Goal: Task Accomplishment & Management: Manage account settings

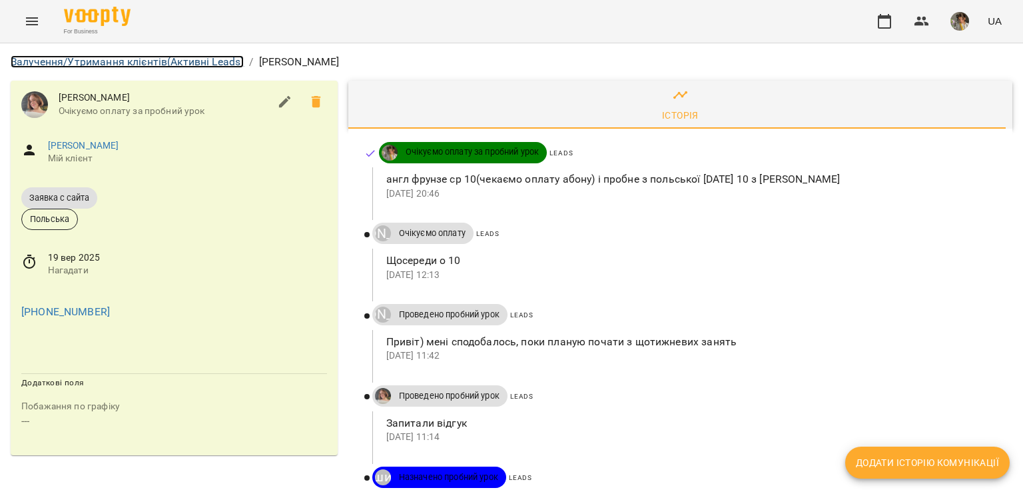
click at [89, 61] on link "Залучення/Утримання клієнтів (Активні Leads)" at bounding box center [127, 61] width 233 height 13
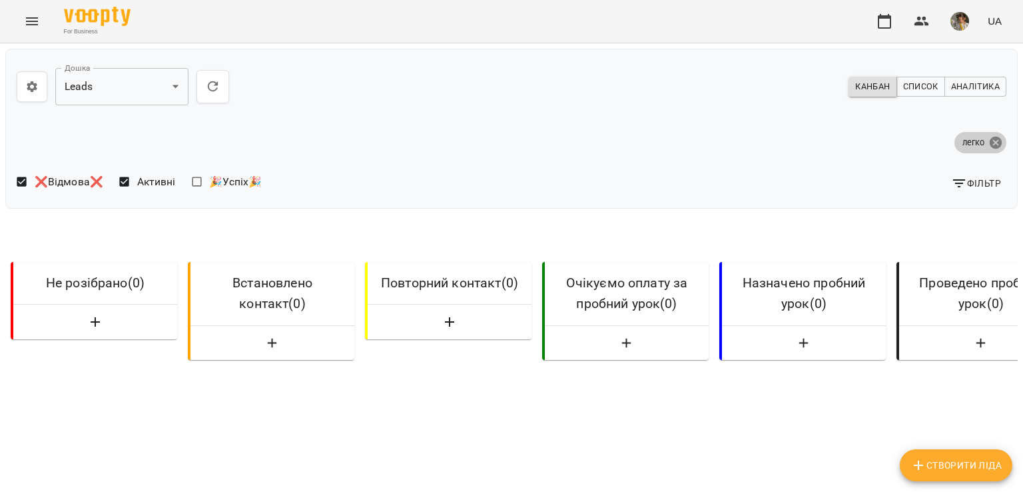
click at [990, 143] on icon at bounding box center [996, 142] width 12 height 12
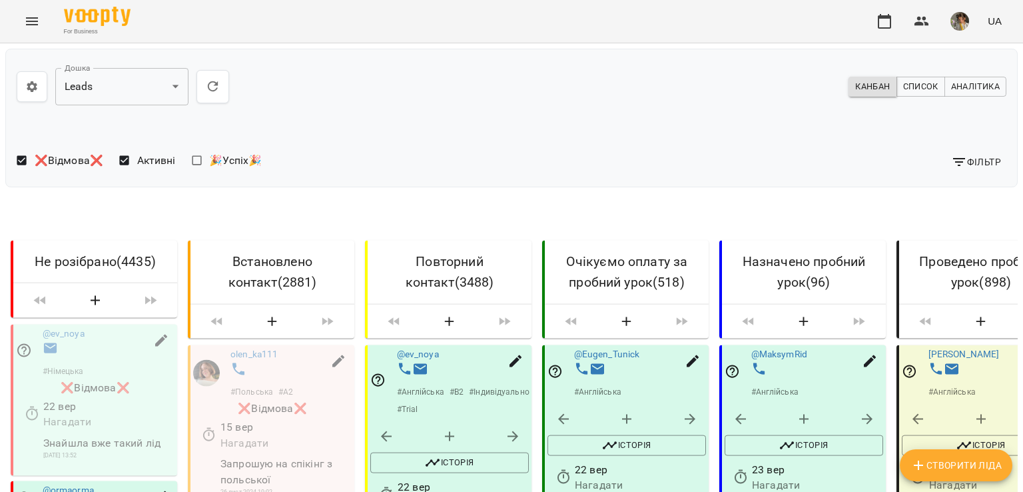
click at [969, 167] on span "Фільтр" at bounding box center [976, 162] width 50 height 16
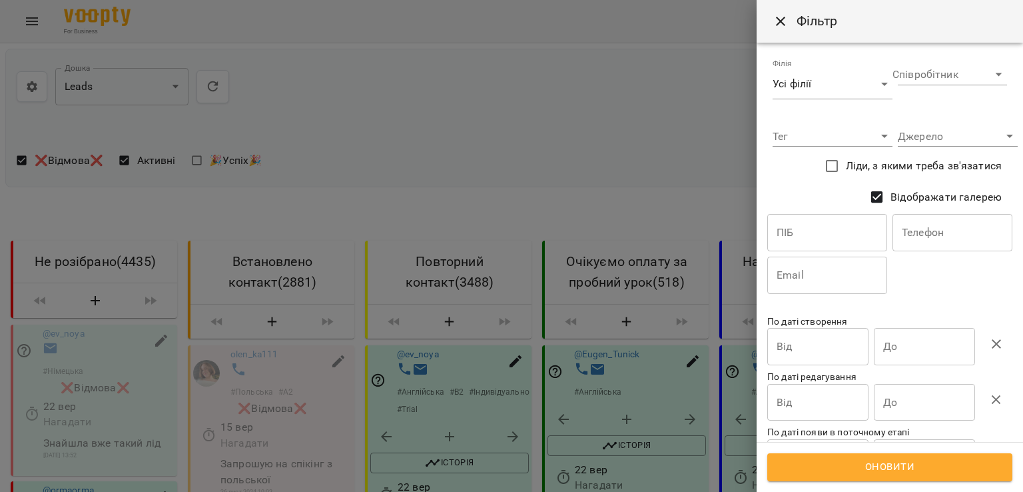
click at [819, 238] on input "text" at bounding box center [827, 232] width 120 height 37
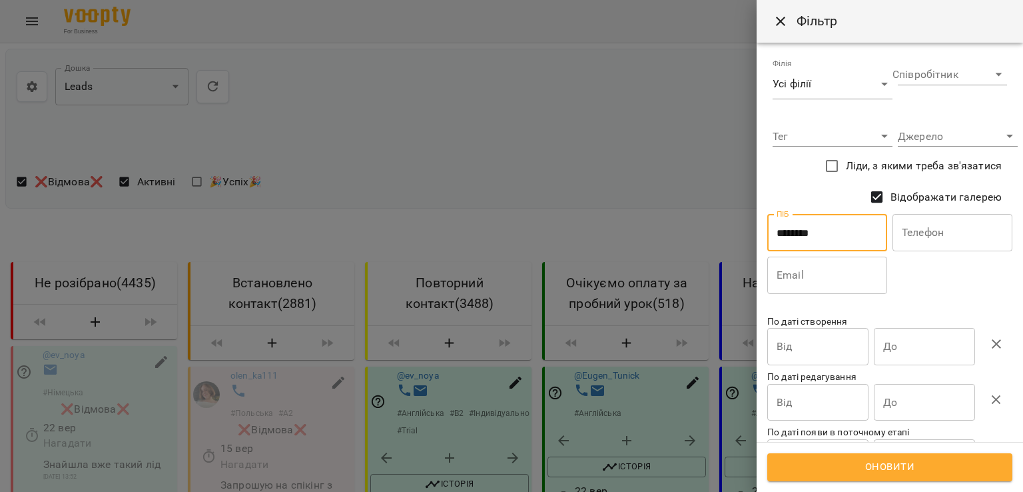
type input "********"
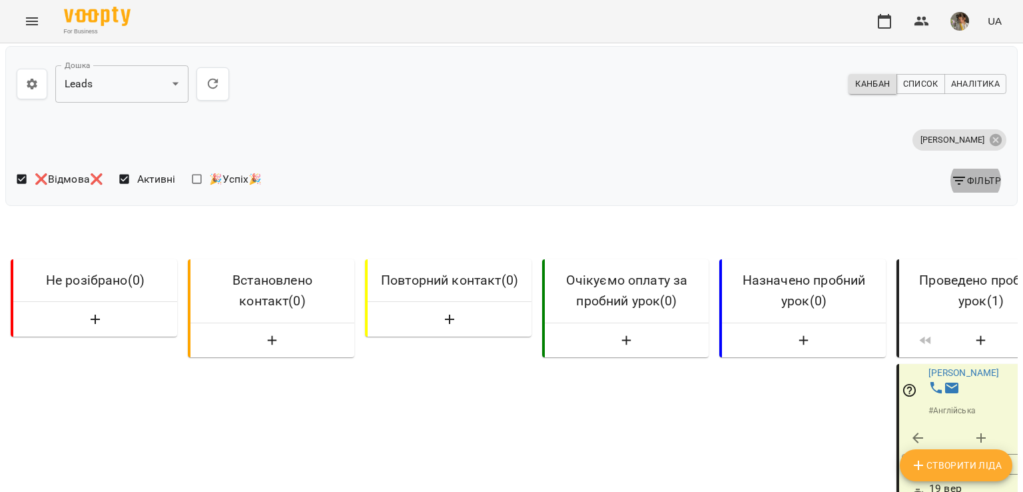
scroll to position [43, 3]
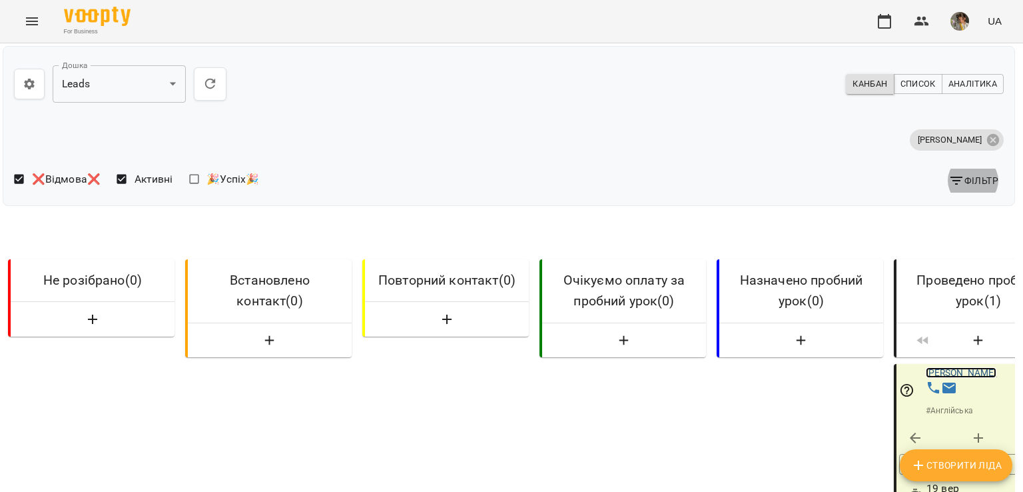
click at [969, 368] on link "Дарина Миронова" at bounding box center [961, 373] width 71 height 11
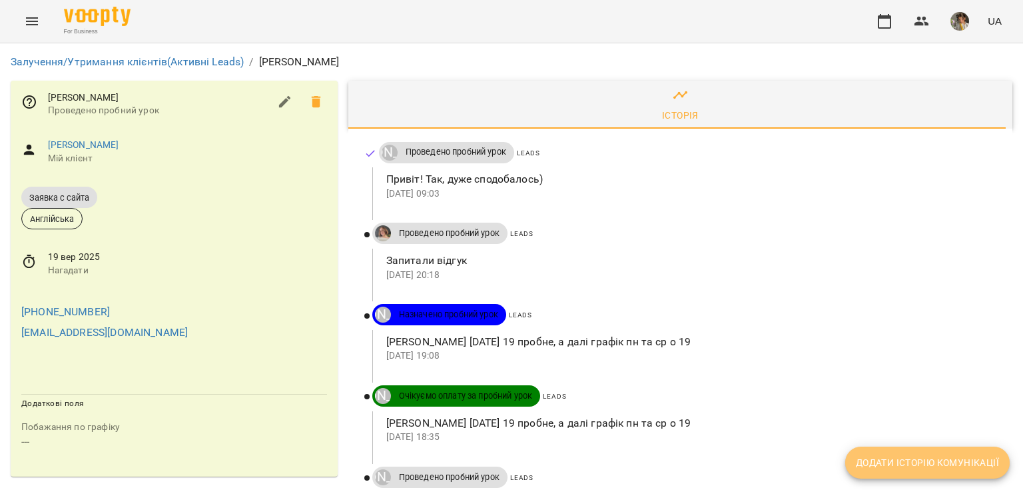
click at [915, 458] on span "Додати історію комунікації" at bounding box center [927, 462] width 143 height 16
select select "*"
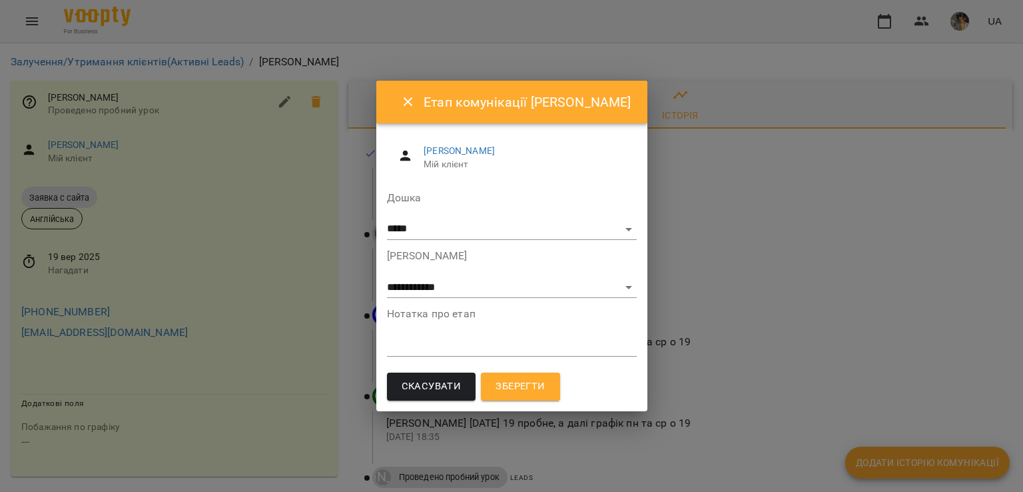
click at [477, 347] on textarea at bounding box center [512, 345] width 250 height 13
paste textarea "**********"
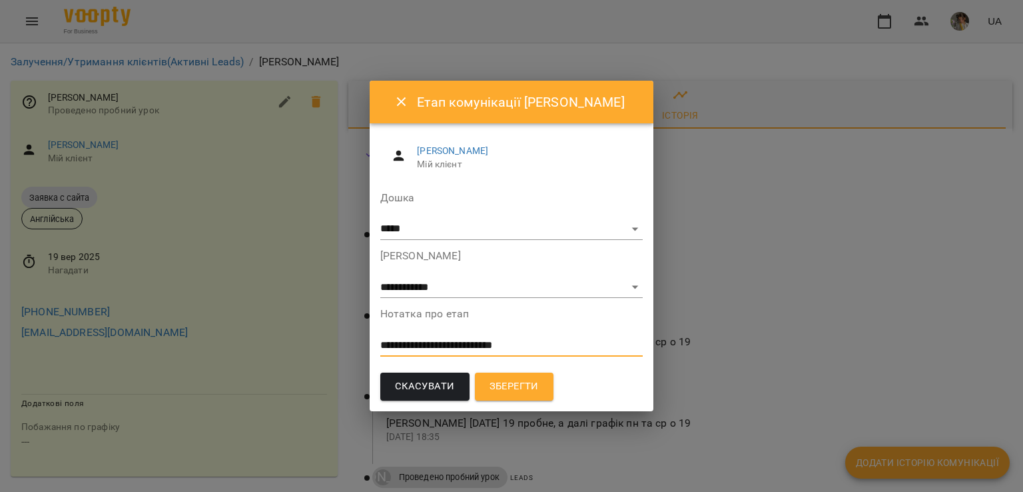
type textarea "**********"
click at [482, 288] on select "**********" at bounding box center [511, 287] width 263 height 21
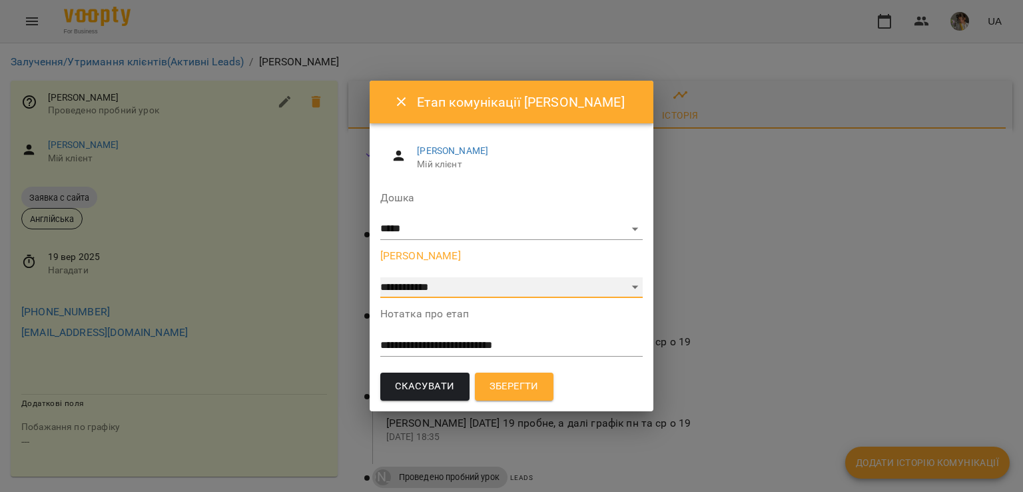
select select "*"
click at [380, 277] on select "**********" at bounding box center [511, 287] width 263 height 21
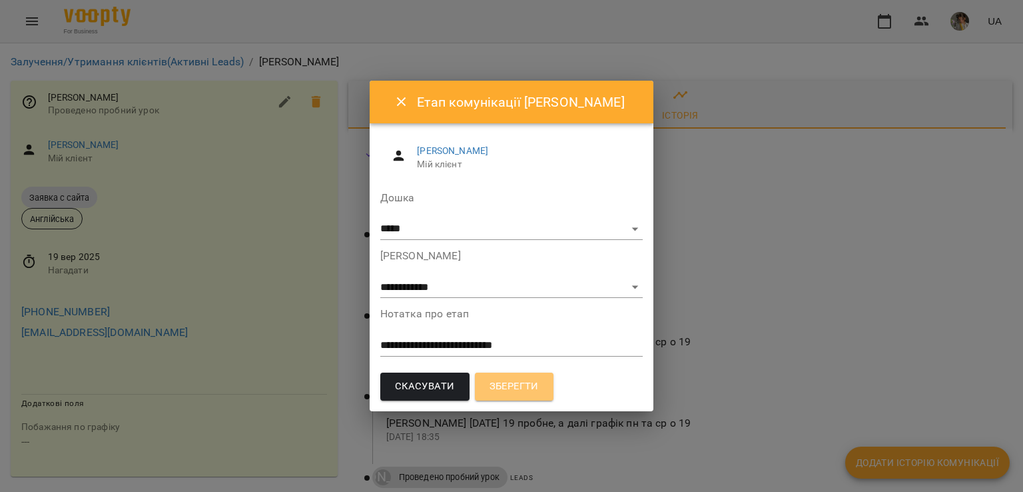
click at [491, 380] on span "Зберегти" at bounding box center [514, 386] width 49 height 17
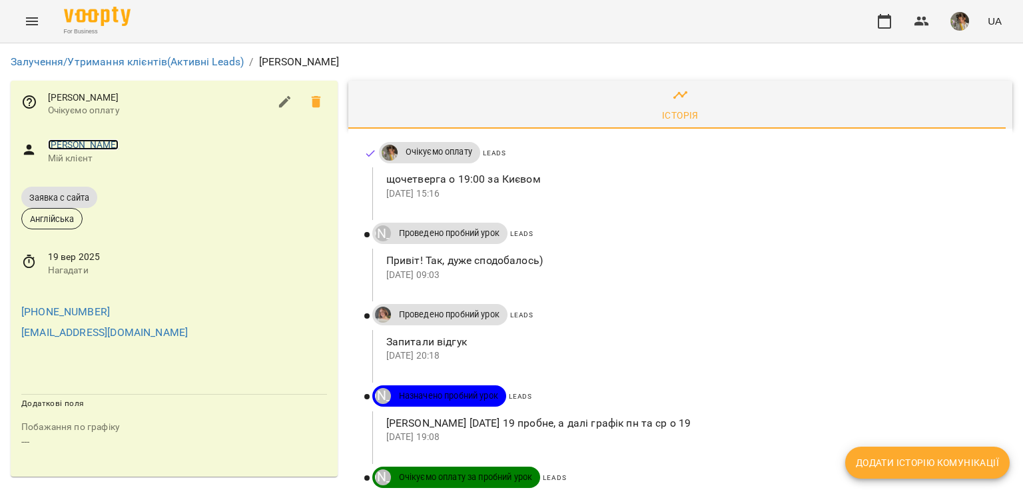
click at [101, 141] on link "Дарина Миронова" at bounding box center [83, 144] width 71 height 11
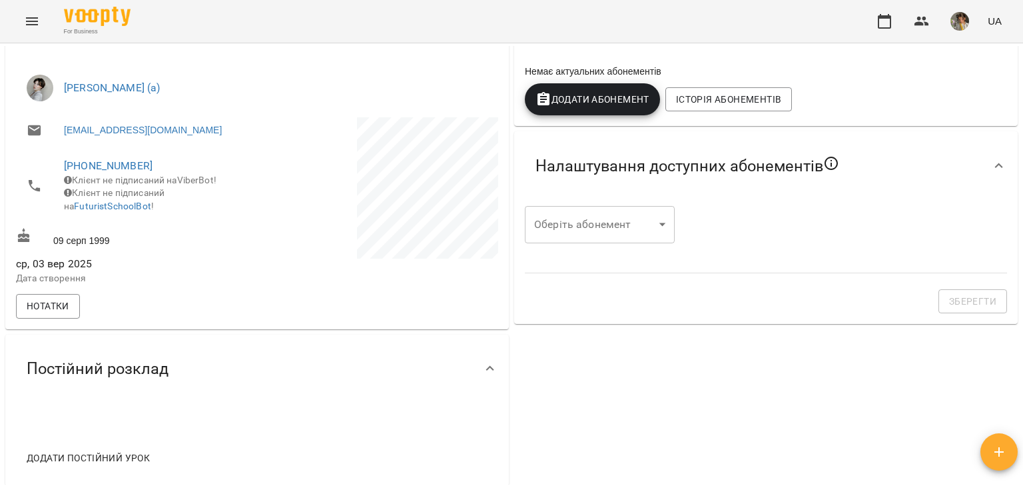
scroll to position [232, 0]
click at [623, 219] on body "For Business UA Мої клієнти / Дарина Миронова Дарина Миронова Англійська B2 Інд…" at bounding box center [511, 267] width 1023 height 535
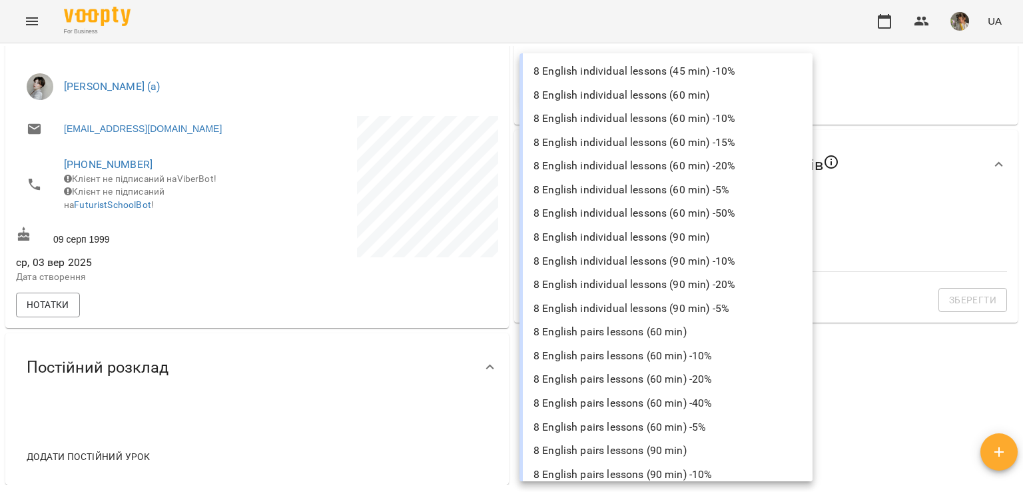
scroll to position [898, 0]
click at [650, 94] on li "8 English individual lessons (60 min)" at bounding box center [666, 97] width 293 height 24
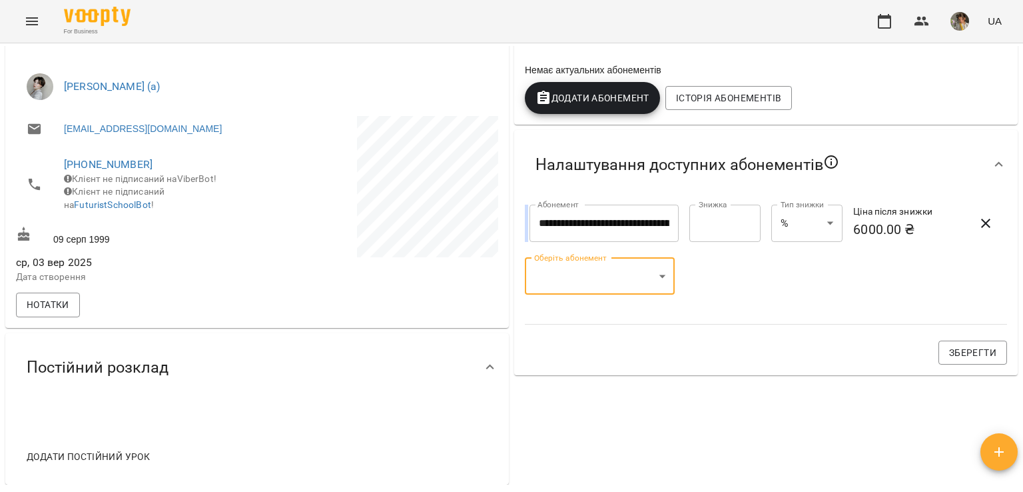
click at [613, 272] on body "**********" at bounding box center [511, 267] width 1023 height 535
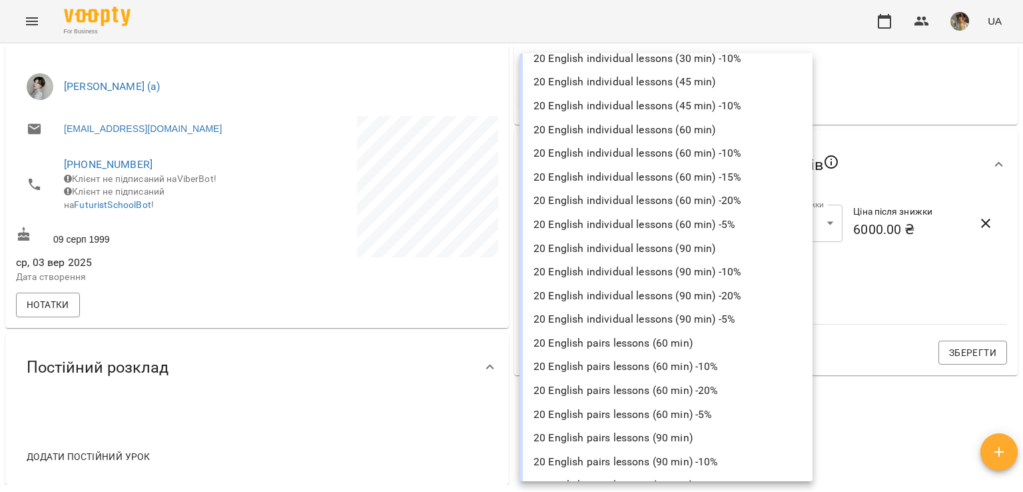
scroll to position [3159, 0]
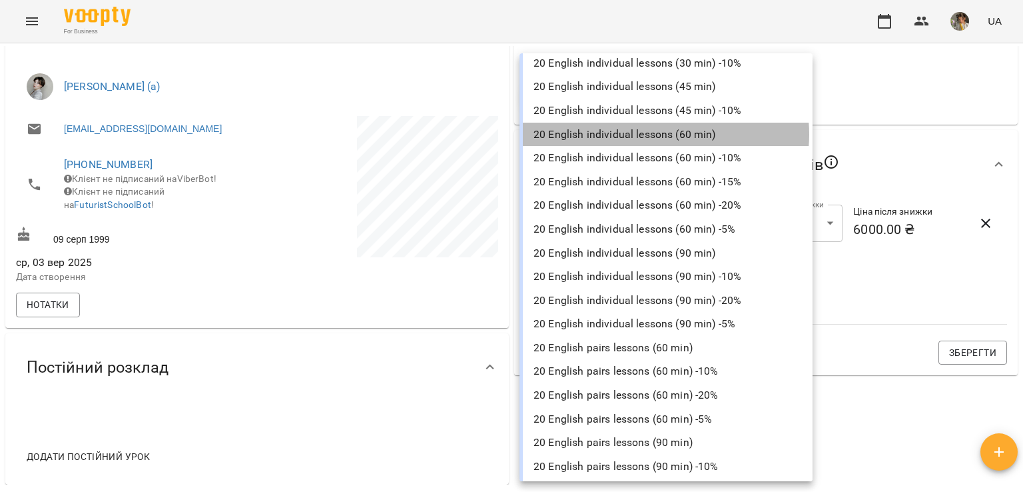
click at [653, 133] on li "20 English individual lessons (60 min)" at bounding box center [666, 135] width 293 height 24
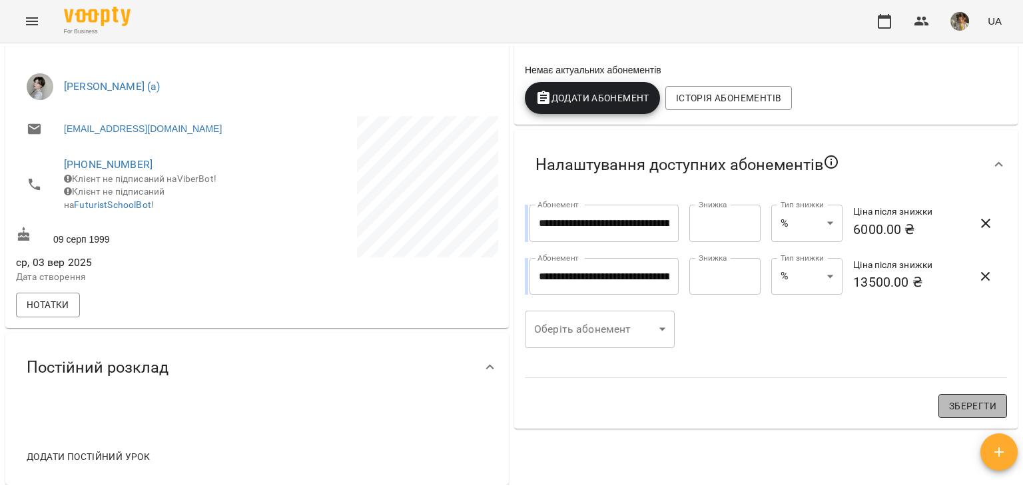
click at [949, 403] on span "Зберегти" at bounding box center [972, 406] width 47 height 16
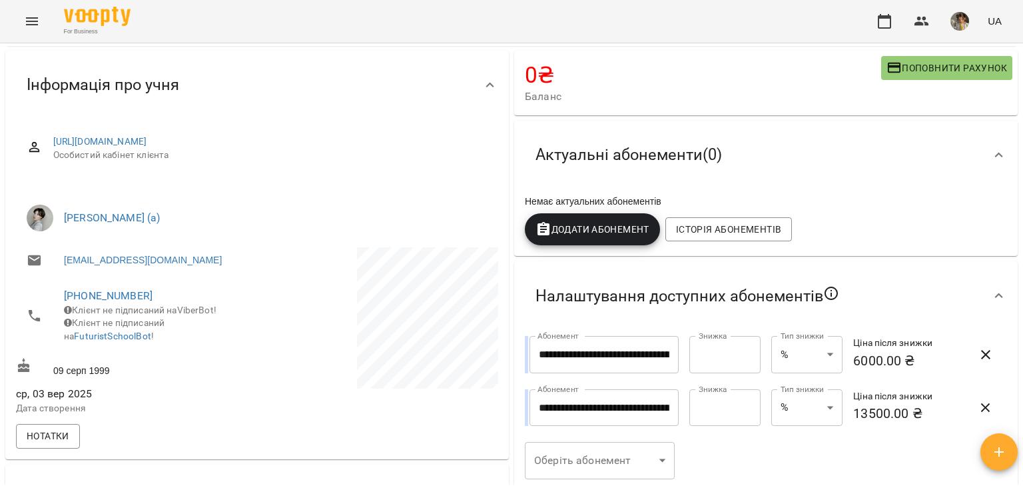
scroll to position [0, 0]
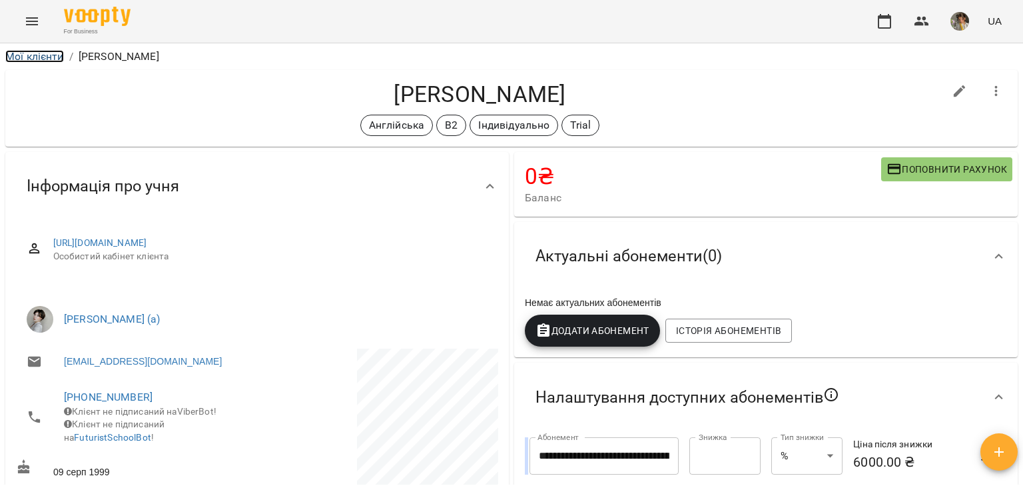
click at [32, 52] on link "Мої клієнти" at bounding box center [34, 56] width 59 height 13
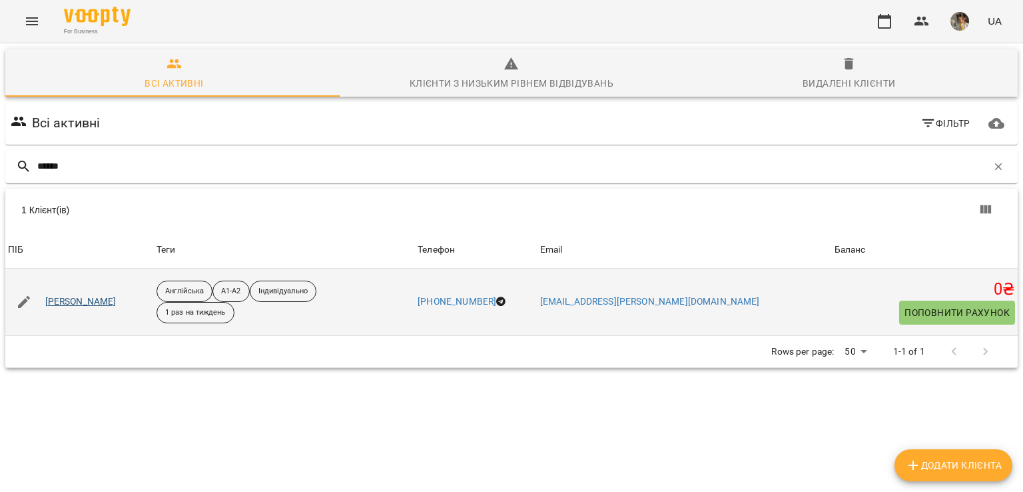
type input "******"
click at [65, 304] on link "Тимофтій Анастасія" at bounding box center [80, 301] width 71 height 13
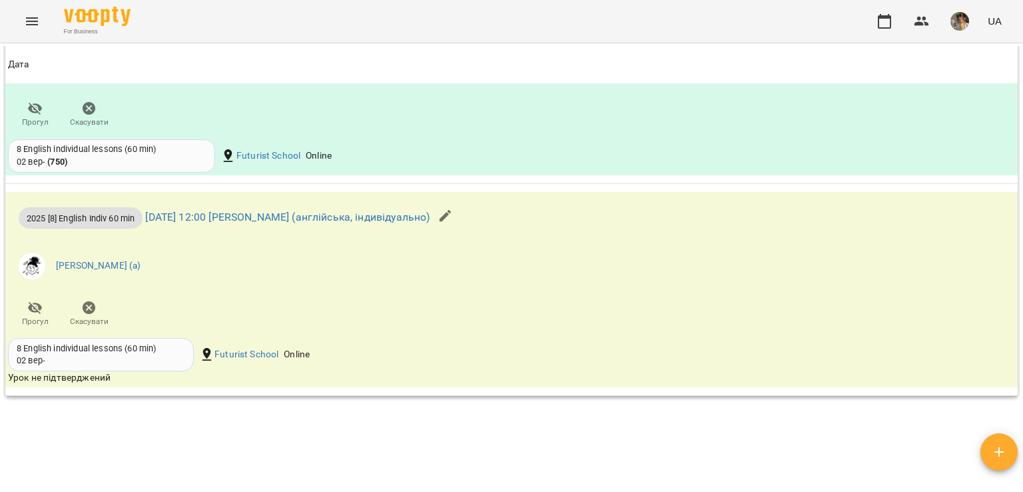
scroll to position [1160, 0]
click at [625, 450] on div "**********" at bounding box center [512, 265] width 1018 height 438
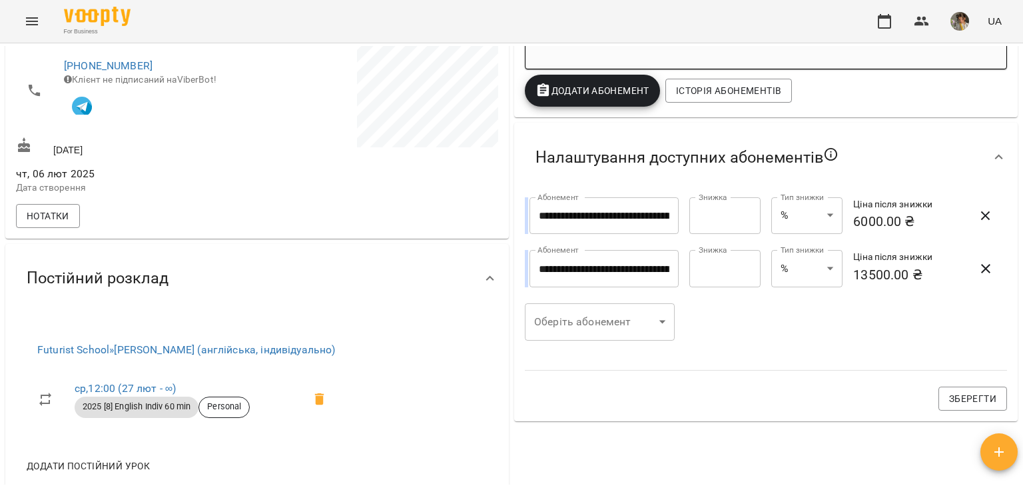
scroll to position [355, 0]
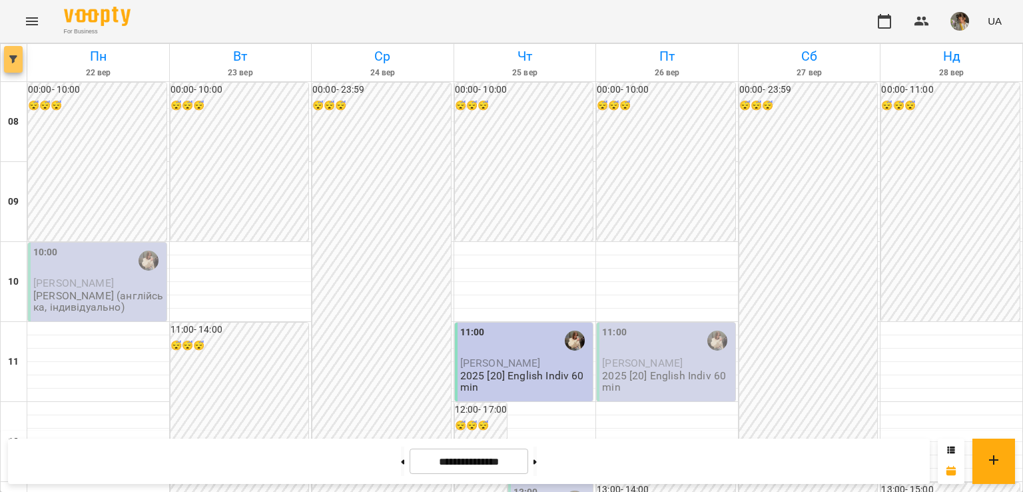
click at [8, 57] on span "button" at bounding box center [13, 59] width 19 height 8
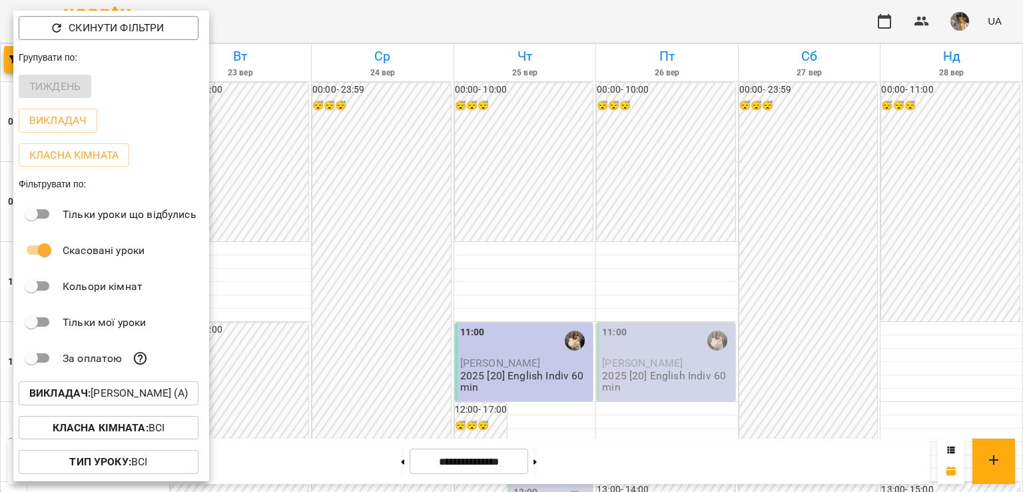
click at [152, 395] on p "Викладач : Тиндик-Павлова Іванна Марʼянівна (а)" at bounding box center [108, 393] width 159 height 16
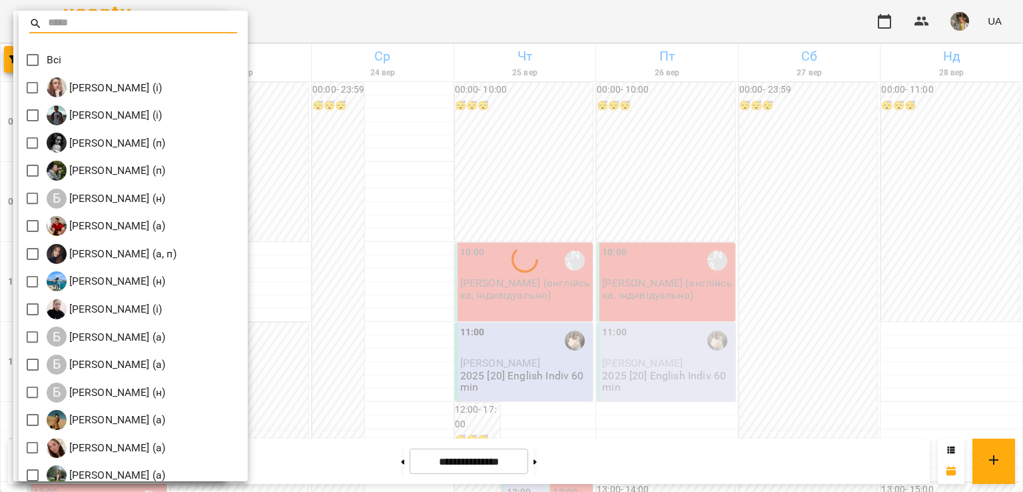
click at [88, 17] on input "text" at bounding box center [143, 23] width 190 height 19
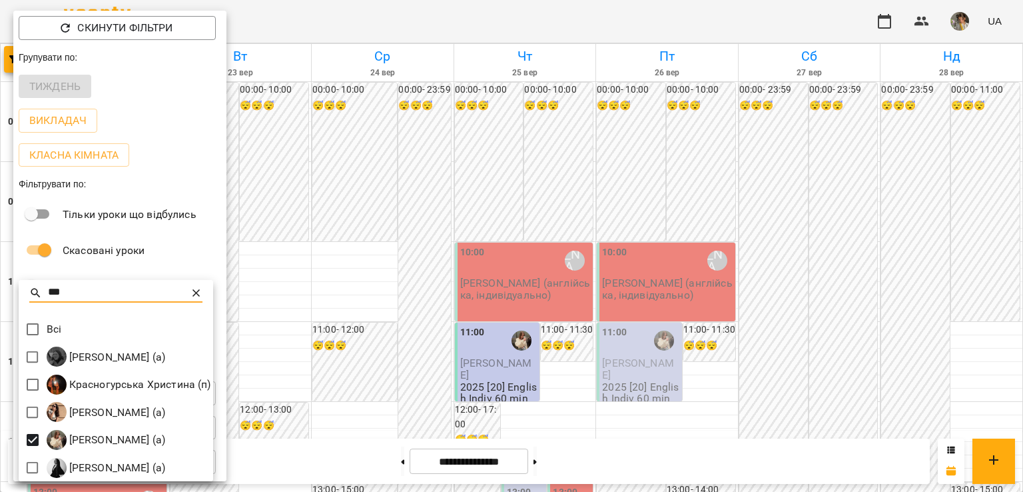
type input "***"
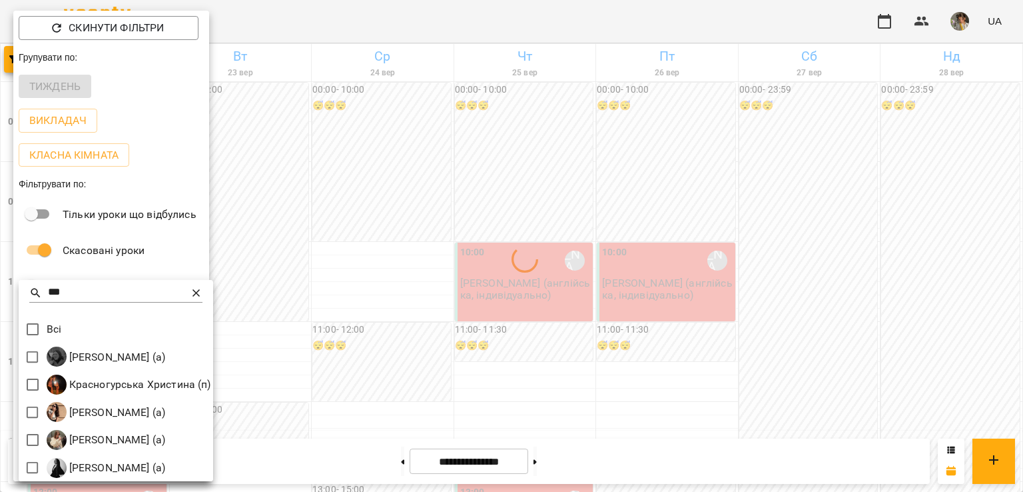
click at [494, 235] on div at bounding box center [511, 246] width 1023 height 492
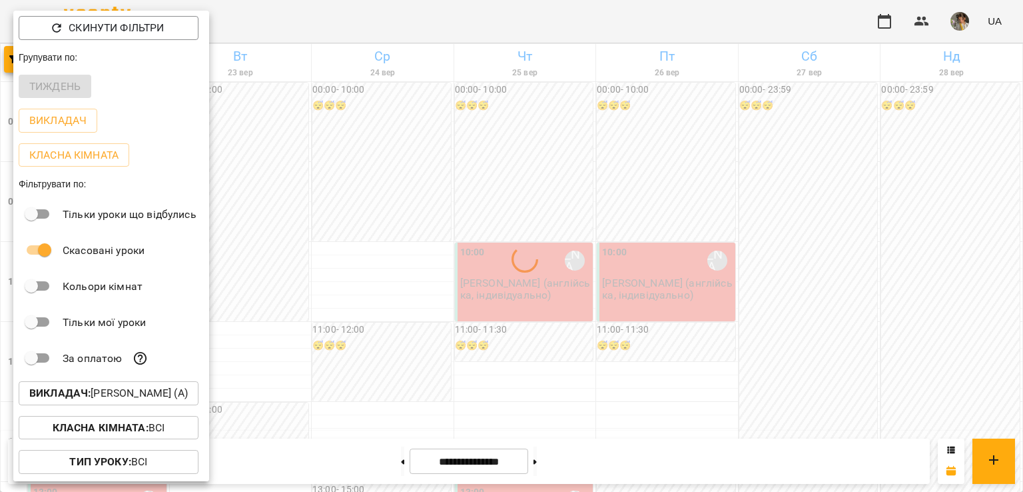
click at [494, 235] on div at bounding box center [511, 246] width 1023 height 492
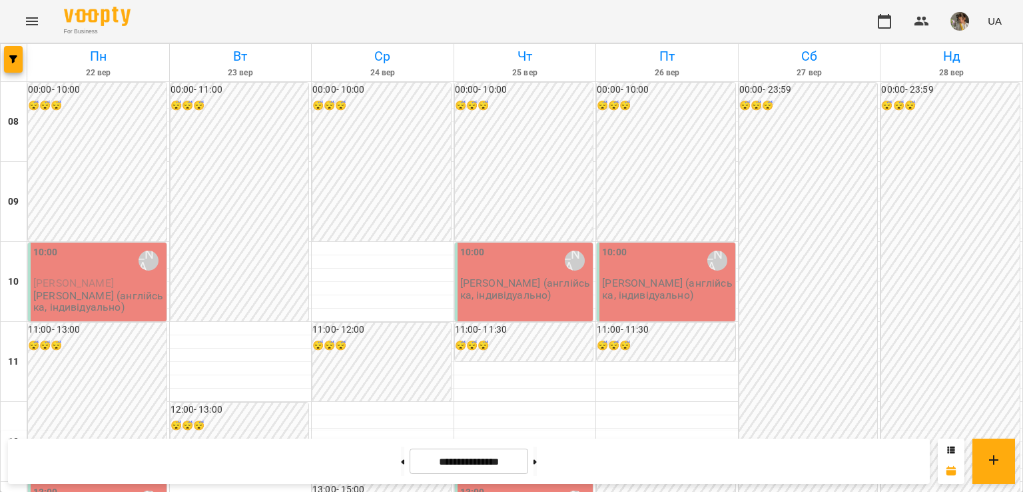
scroll to position [124, 0]
click at [537, 462] on icon at bounding box center [535, 461] width 3 height 5
click at [8, 63] on button "button" at bounding box center [13, 59] width 19 height 27
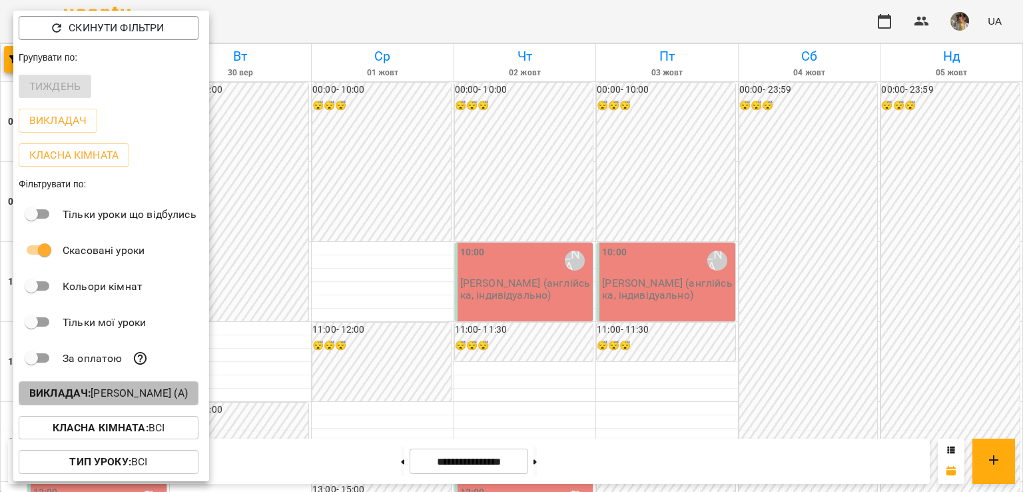
click at [79, 401] on p "Викладач : Гирич Кароліна (а)" at bounding box center [108, 393] width 159 height 16
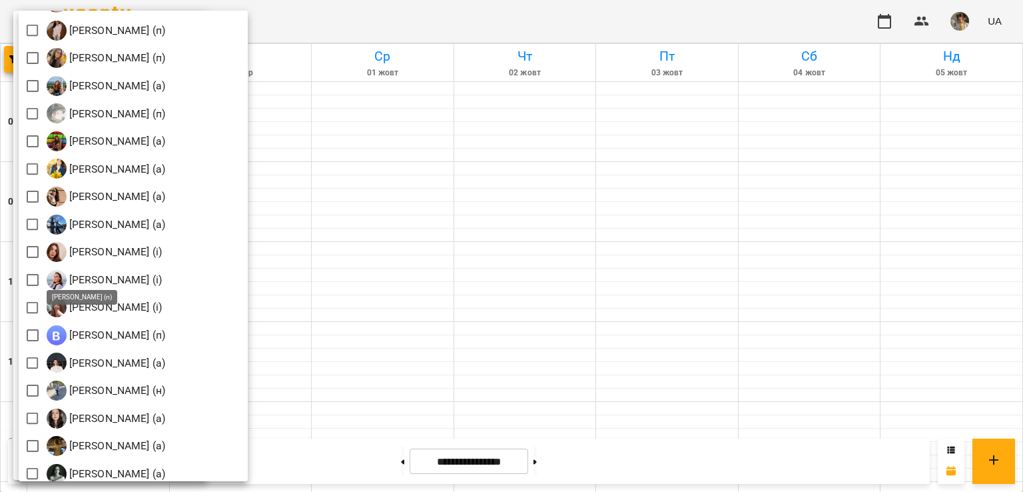
scroll to position [1314, 0]
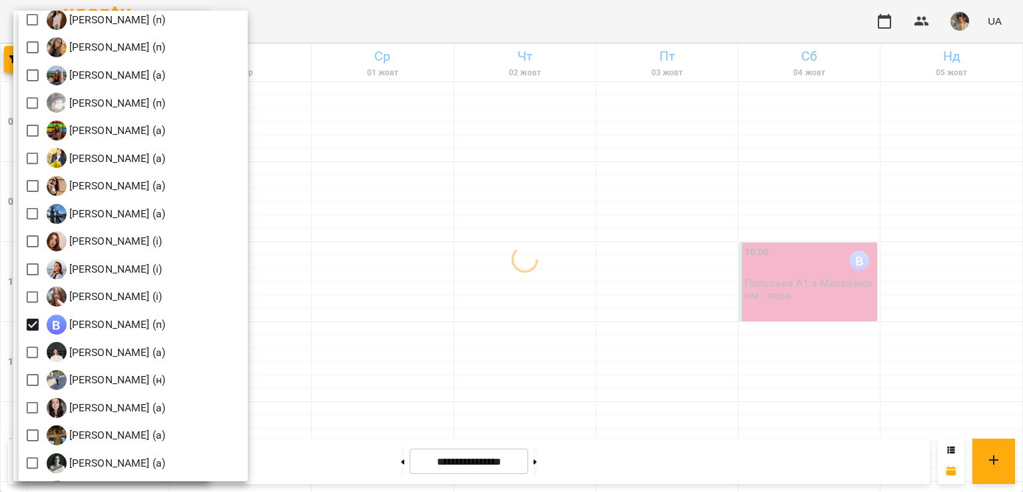
click at [498, 255] on div at bounding box center [511, 246] width 1023 height 492
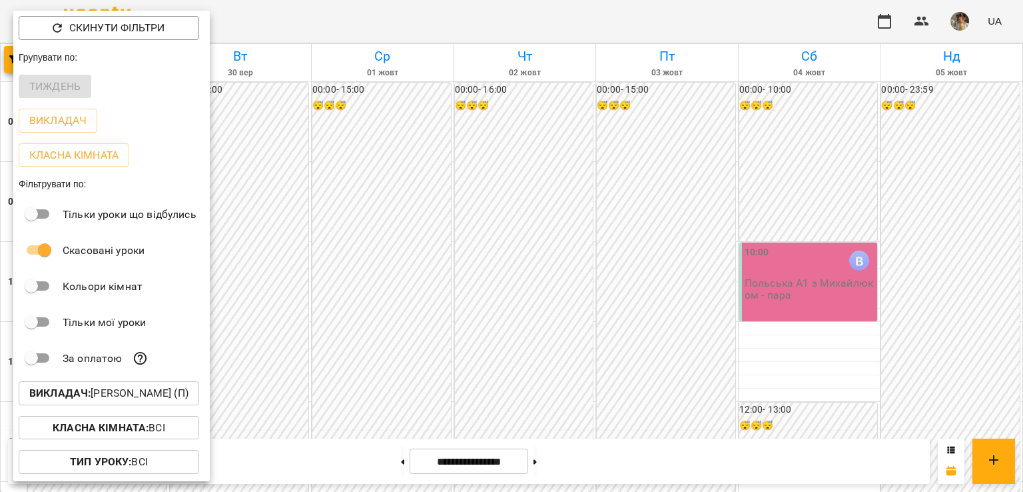
click at [498, 255] on div at bounding box center [511, 246] width 1023 height 492
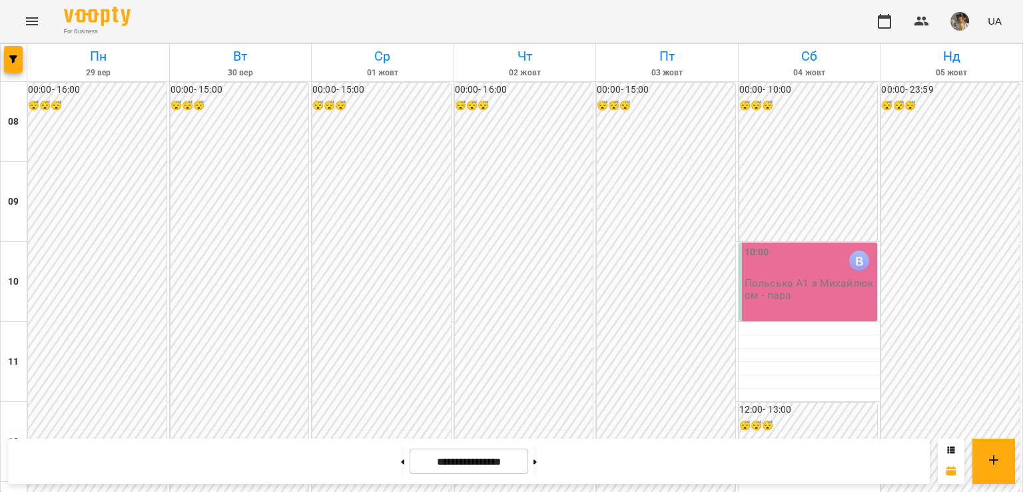
scroll to position [247, 0]
click at [401, 457] on button at bounding box center [402, 460] width 3 height 29
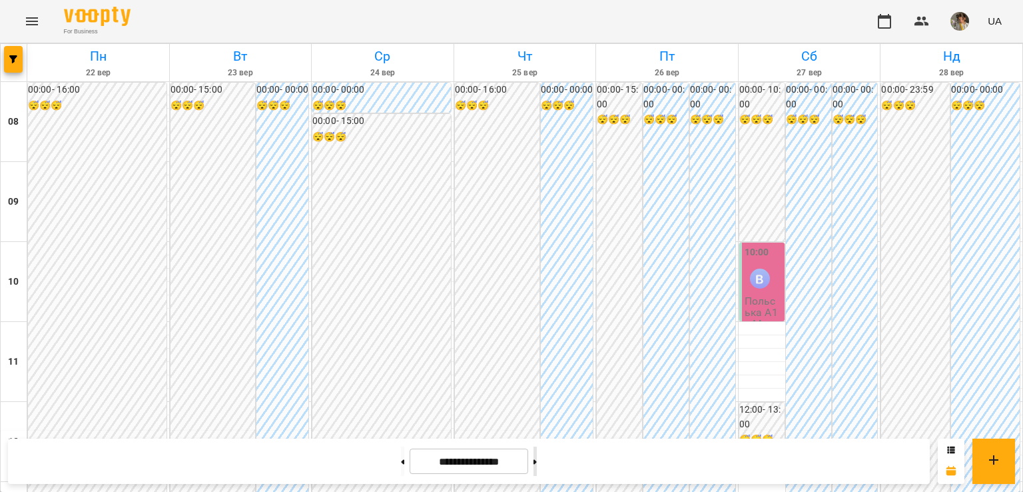
click at [537, 462] on button at bounding box center [535, 460] width 3 height 29
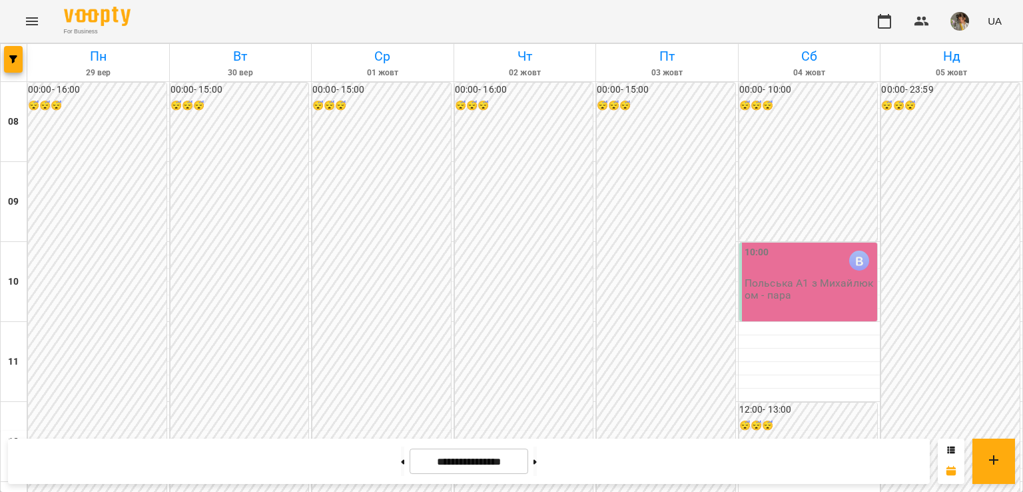
scroll to position [819, 0]
click at [401, 456] on button at bounding box center [402, 460] width 3 height 29
type input "**********"
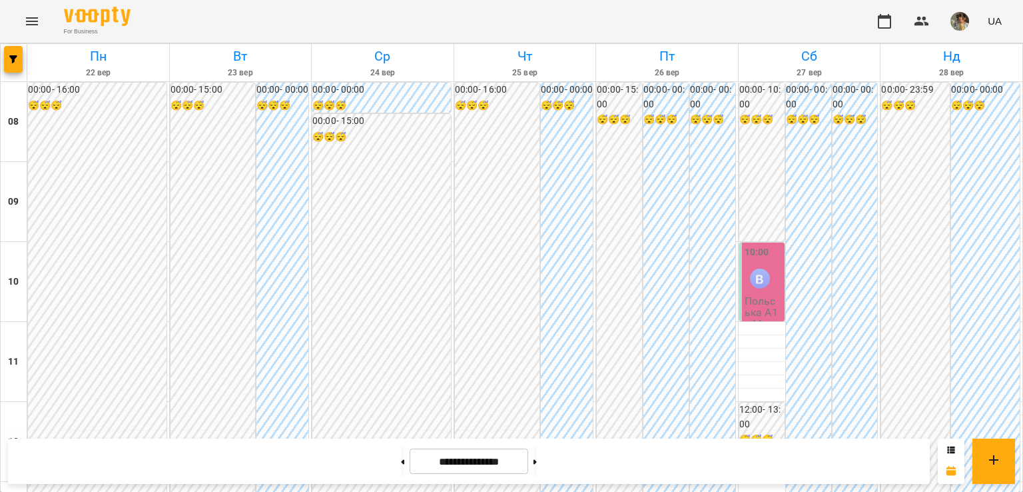
scroll to position [815, 0]
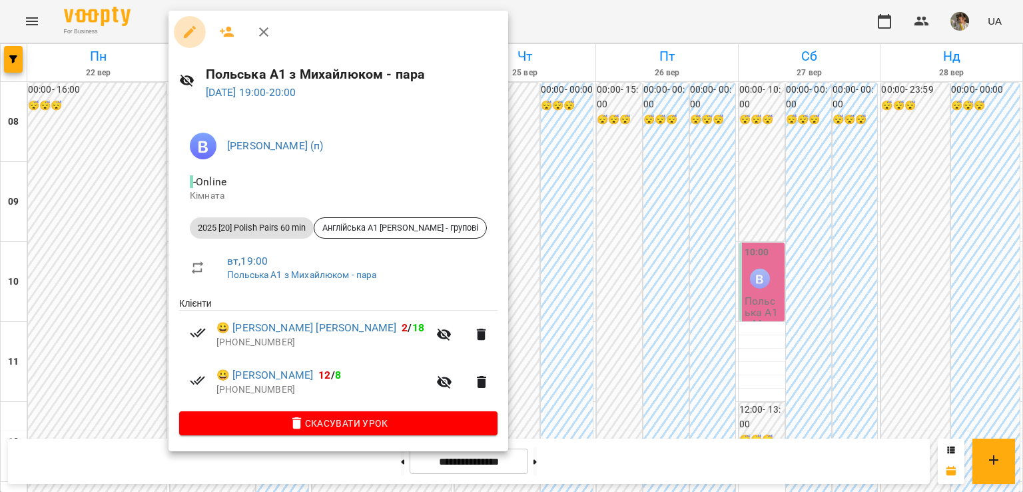
click at [182, 30] on icon "button" at bounding box center [190, 32] width 16 height 16
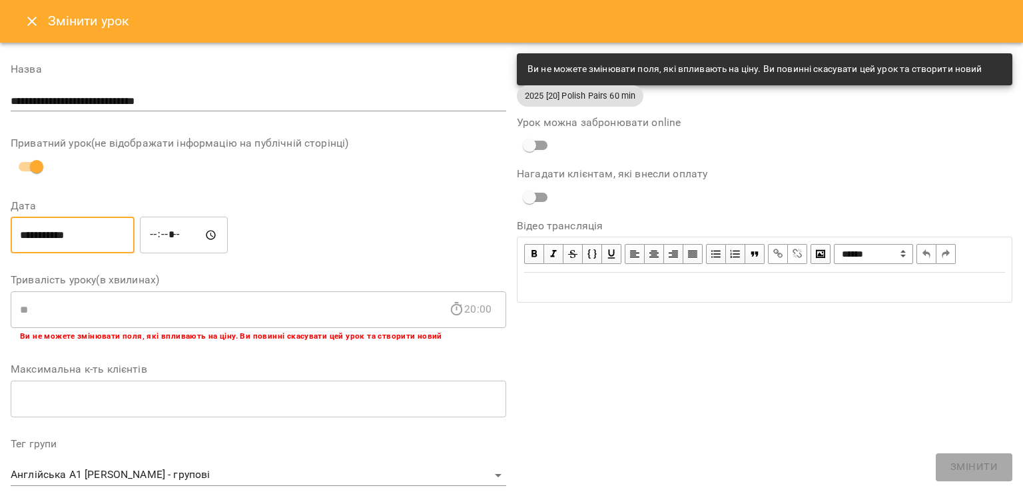
click at [72, 230] on input "**********" at bounding box center [73, 234] width 124 height 37
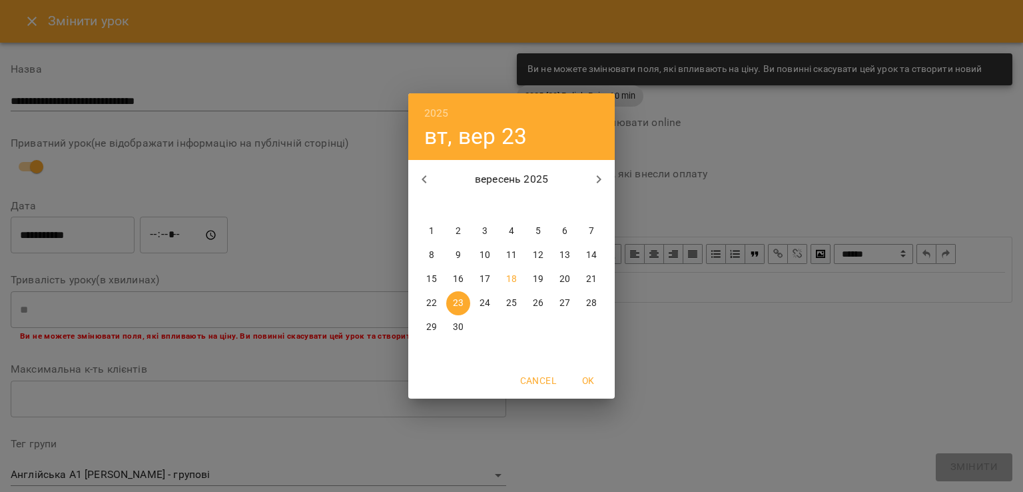
click at [603, 177] on icon "button" at bounding box center [599, 179] width 16 height 16
click at [534, 228] on span "3" at bounding box center [538, 230] width 24 height 13
type input "**********"
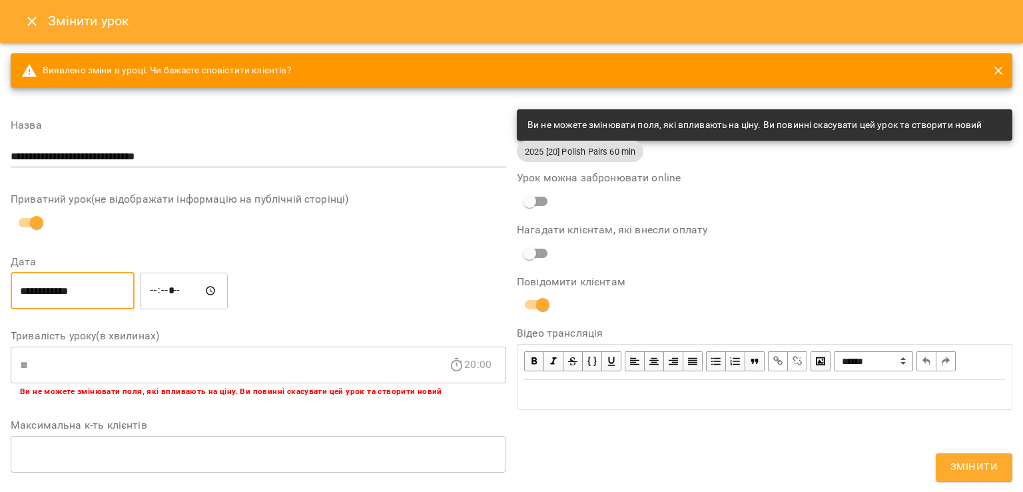
click at [960, 456] on button "Змінити" at bounding box center [974, 467] width 77 height 28
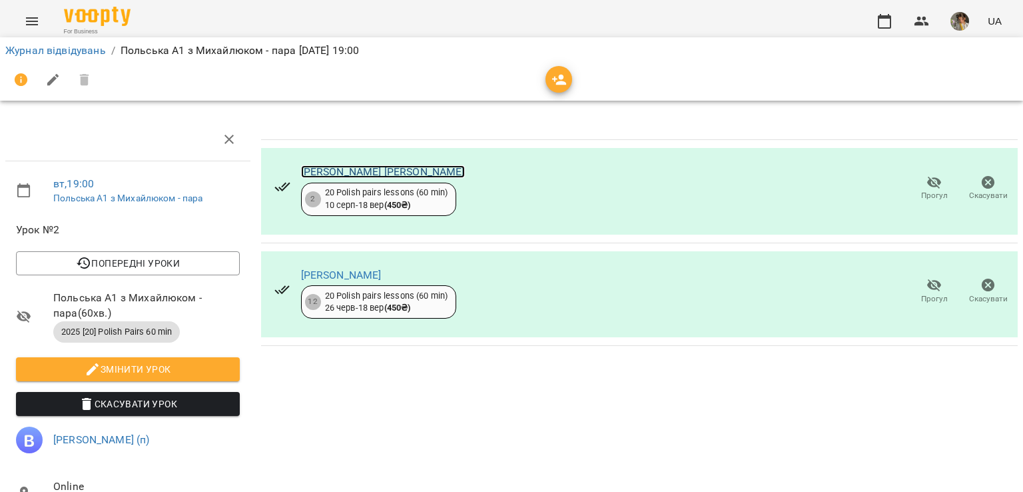
click at [315, 174] on link "Ерік Софія" at bounding box center [383, 171] width 164 height 13
click at [343, 271] on link "Прісіч Максим" at bounding box center [341, 274] width 81 height 13
click at [41, 46] on link "Журнал відвідувань" at bounding box center [55, 50] width 101 height 13
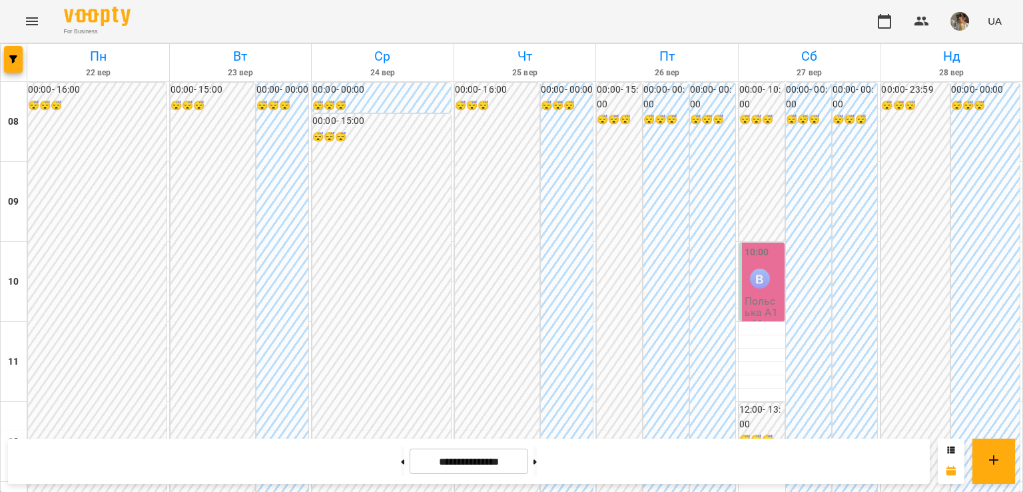
scroll to position [12, 0]
click at [750, 304] on p "Польська А1 з Михайлюком - пара" at bounding box center [763, 329] width 37 height 69
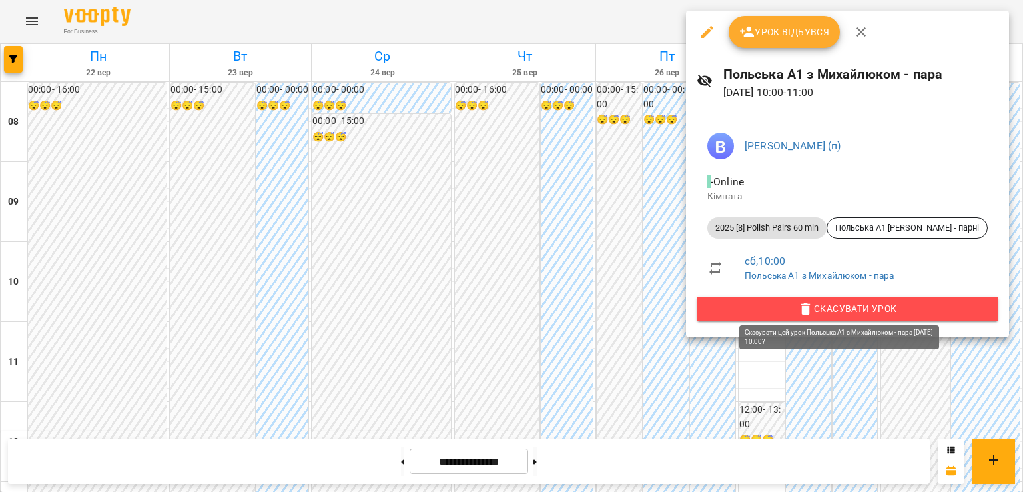
click at [750, 304] on span "Скасувати Урок" at bounding box center [847, 308] width 280 height 16
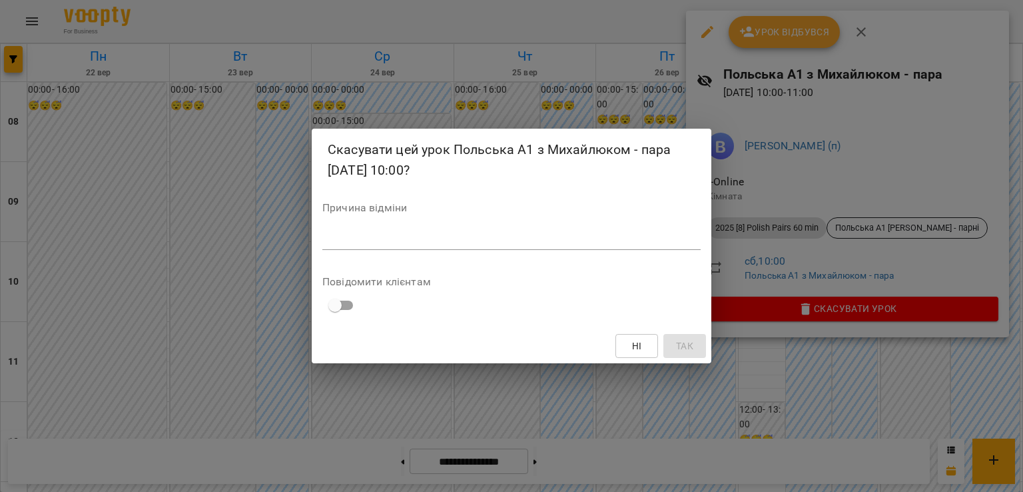
click at [538, 246] on div "*" at bounding box center [511, 238] width 378 height 21
type textarea "*"
click at [687, 349] on span "Так" at bounding box center [684, 346] width 17 height 16
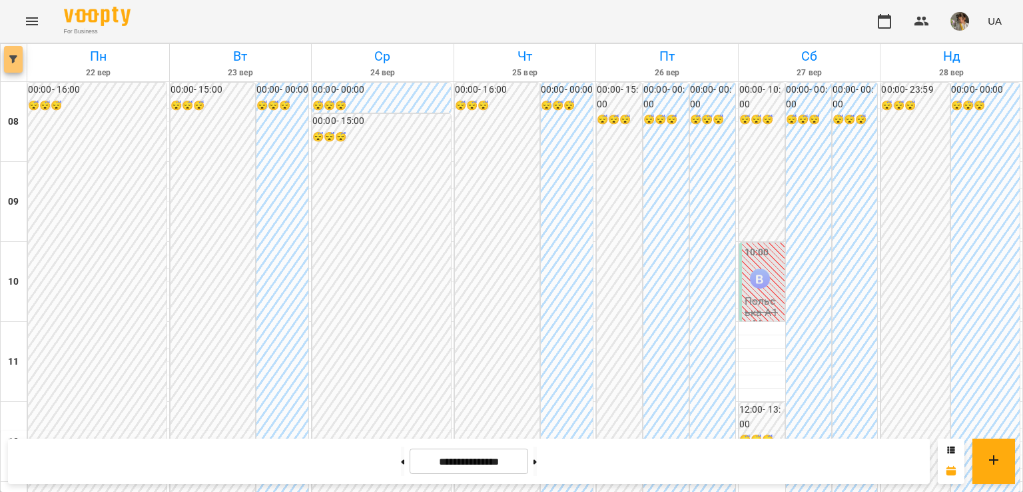
click at [7, 67] on button "button" at bounding box center [13, 59] width 19 height 27
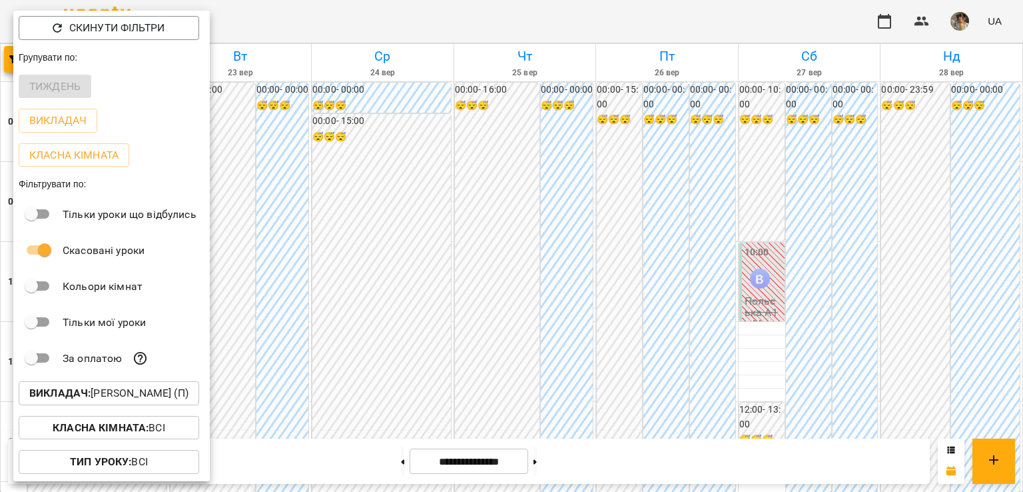
click at [112, 396] on p "Викладач : Михайлюк Владислав Віталійович (п)" at bounding box center [108, 393] width 159 height 16
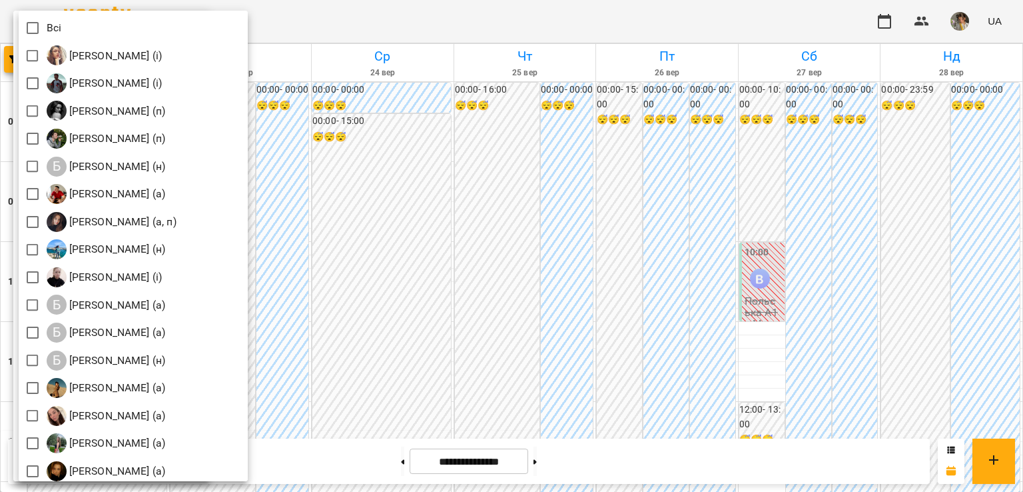
scroll to position [0, 0]
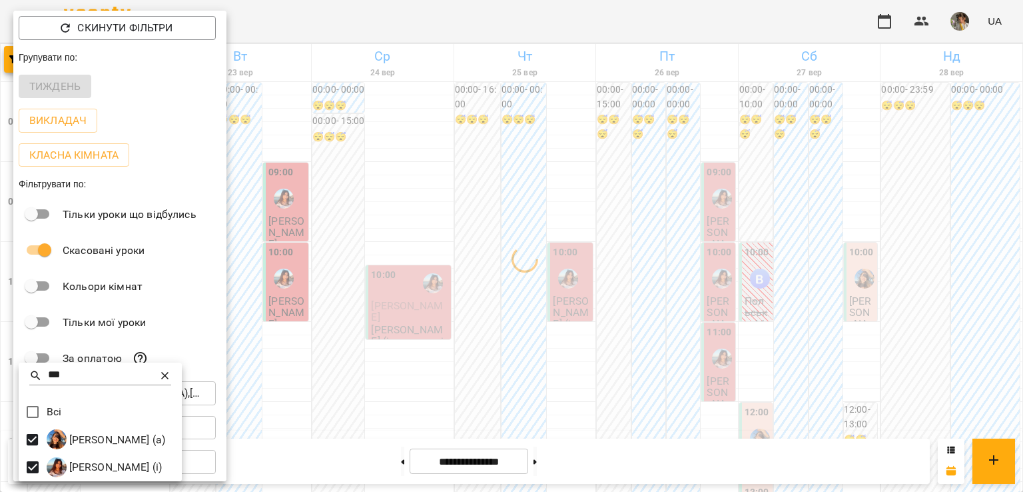
click at [59, 376] on input "***" at bounding box center [100, 375] width 105 height 19
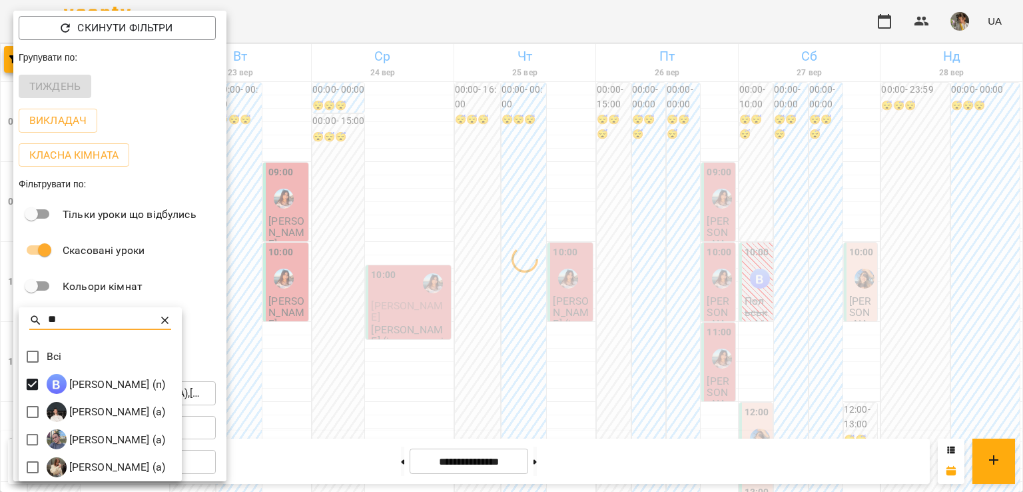
type input "**"
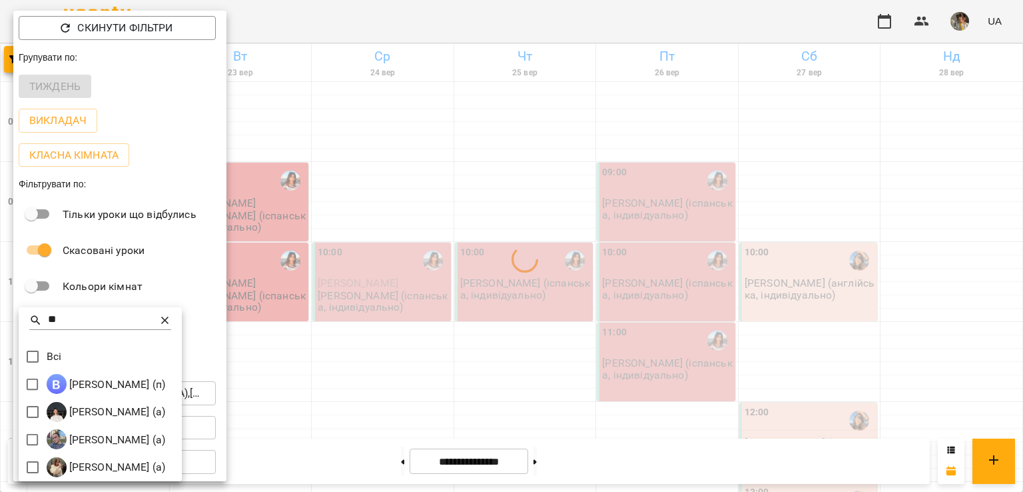
click at [437, 398] on div at bounding box center [511, 246] width 1023 height 492
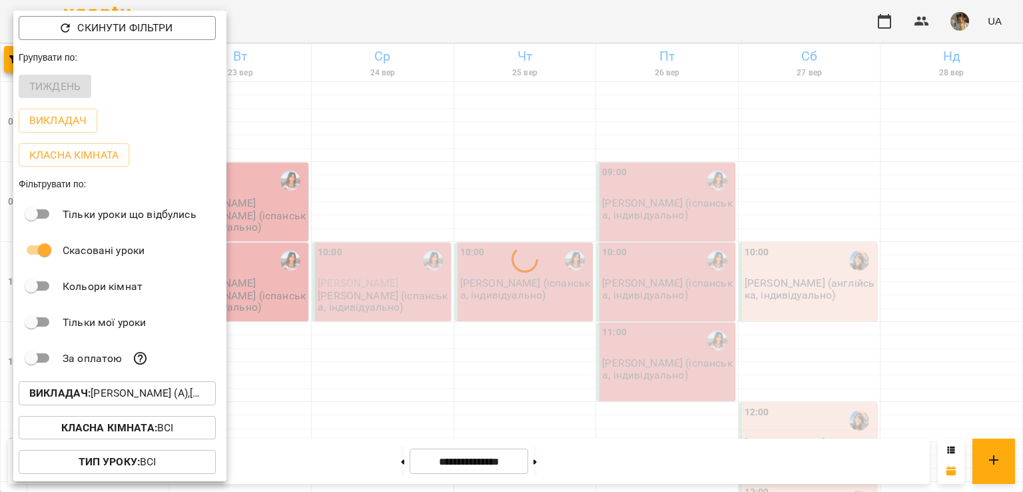
click at [437, 398] on div at bounding box center [511, 246] width 1023 height 492
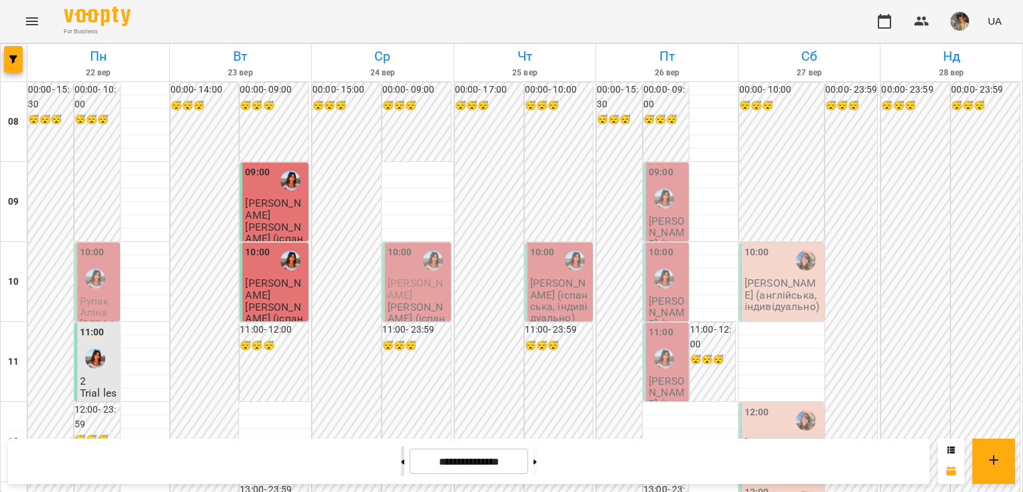
click at [401, 466] on button at bounding box center [402, 460] width 3 height 29
type input "**********"
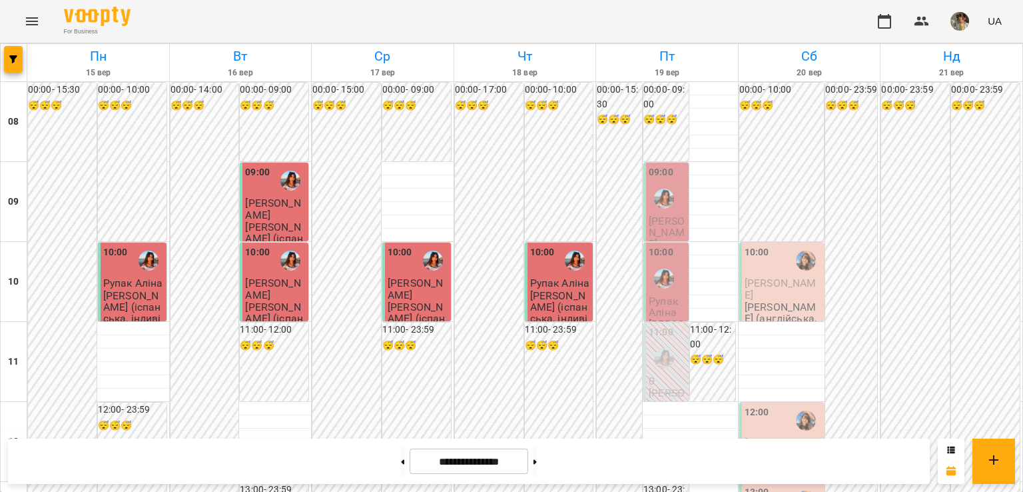
scroll to position [849, 0]
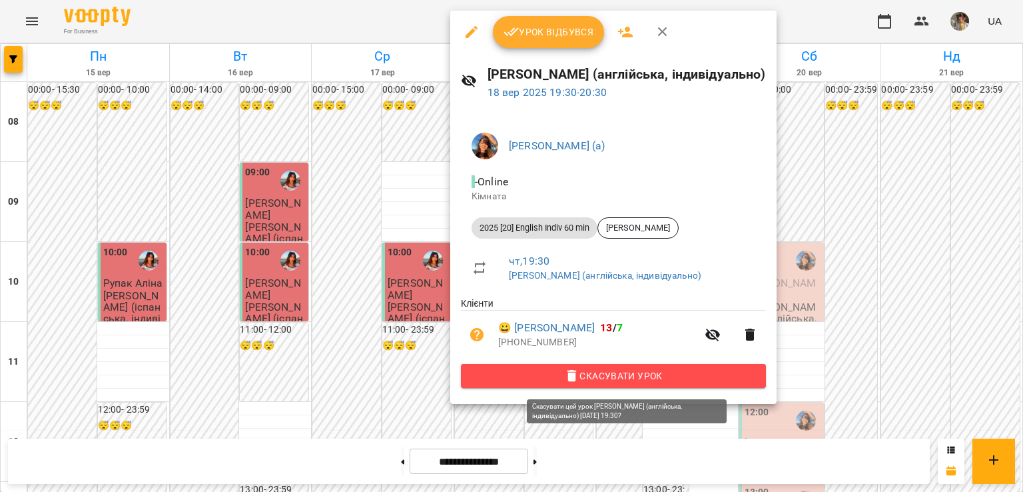
click at [562, 374] on span "Скасувати Урок" at bounding box center [614, 376] width 284 height 16
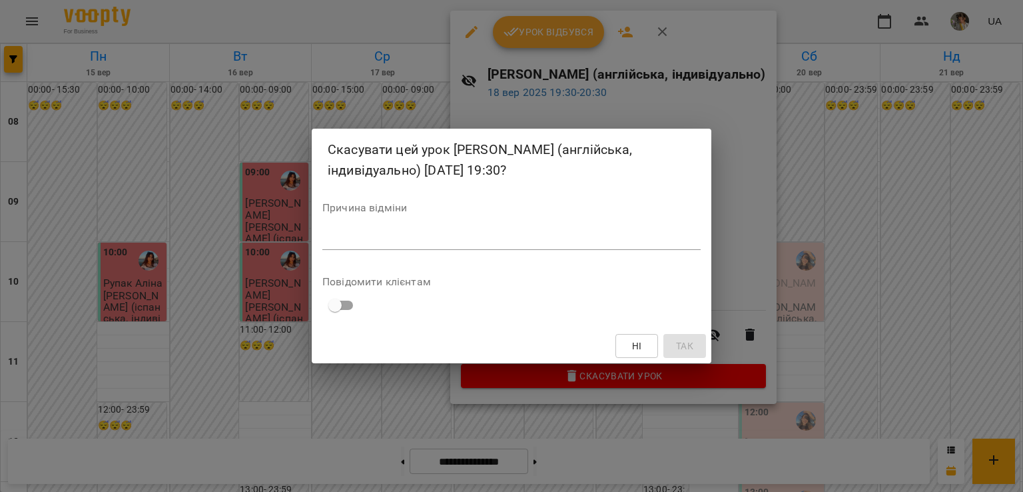
click at [520, 241] on textarea at bounding box center [511, 238] width 378 height 13
type textarea "*"
click at [675, 342] on span "Так" at bounding box center [684, 346] width 21 height 16
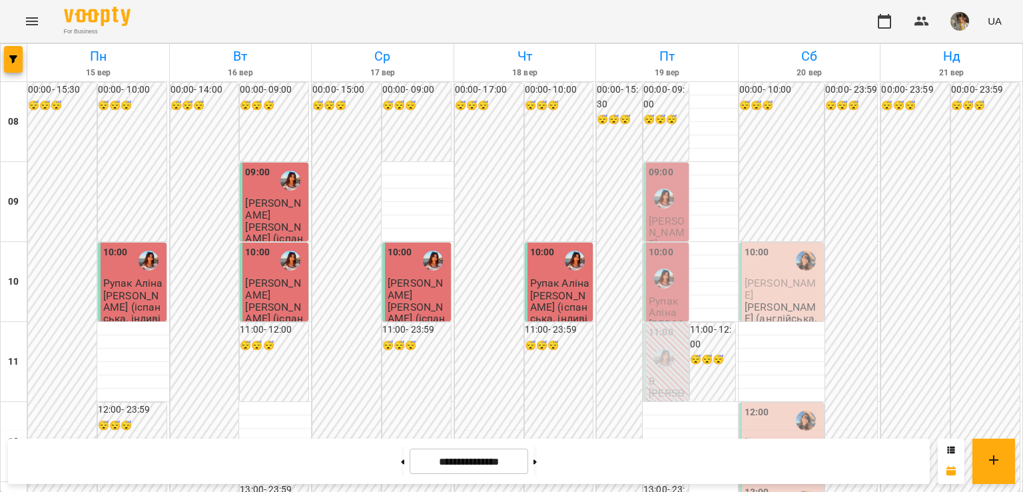
scroll to position [109, 0]
click at [662, 387] on p "[PERSON_NAME] (іспанська, індивідуально)" at bounding box center [667, 427] width 37 height 81
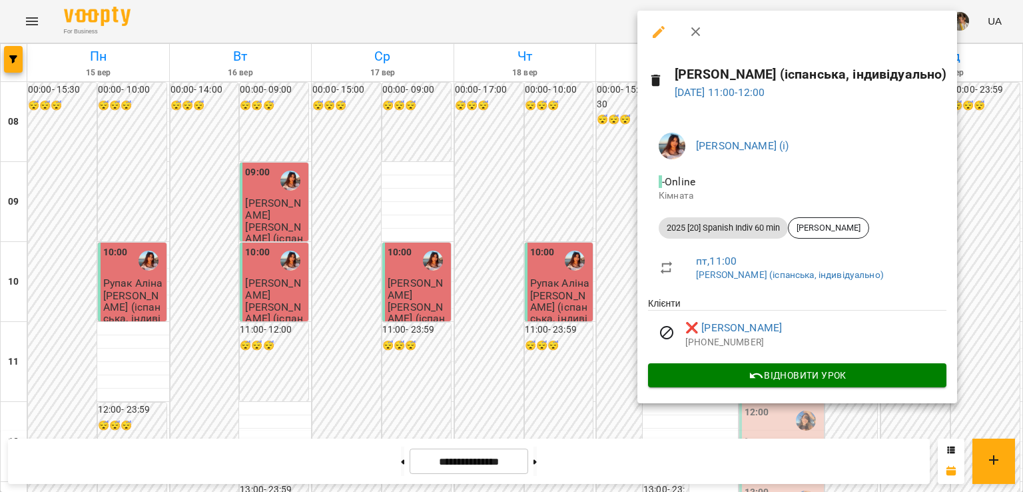
click at [661, 25] on icon "button" at bounding box center [659, 32] width 16 height 16
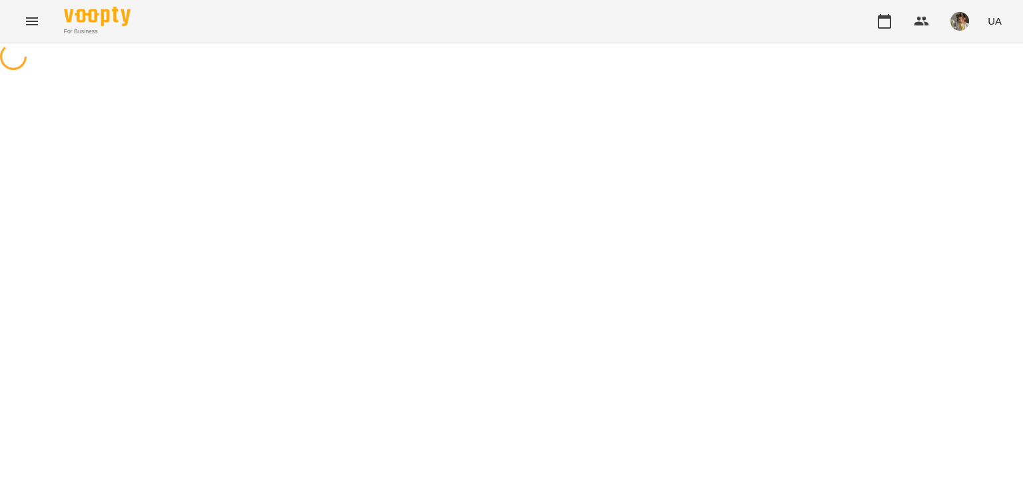
select select "**********"
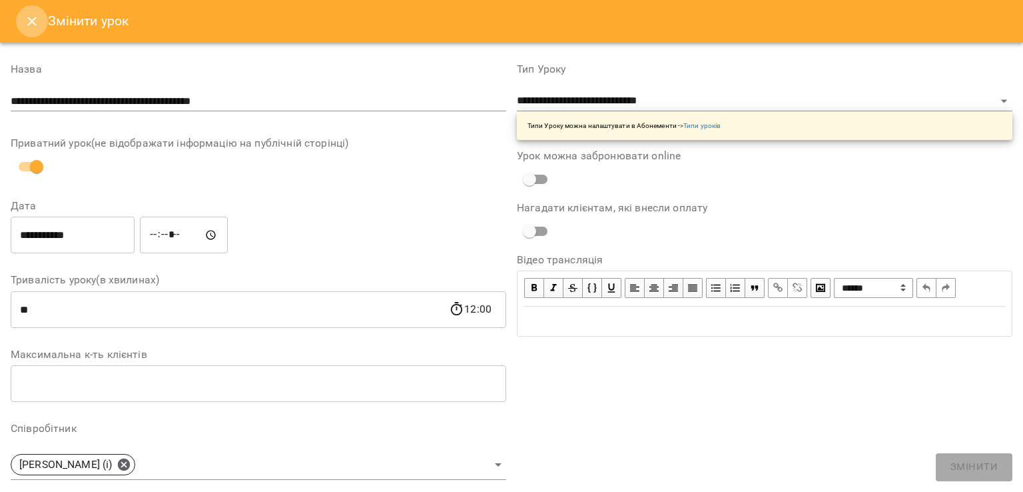
click at [35, 23] on icon "Close" at bounding box center [32, 21] width 16 height 16
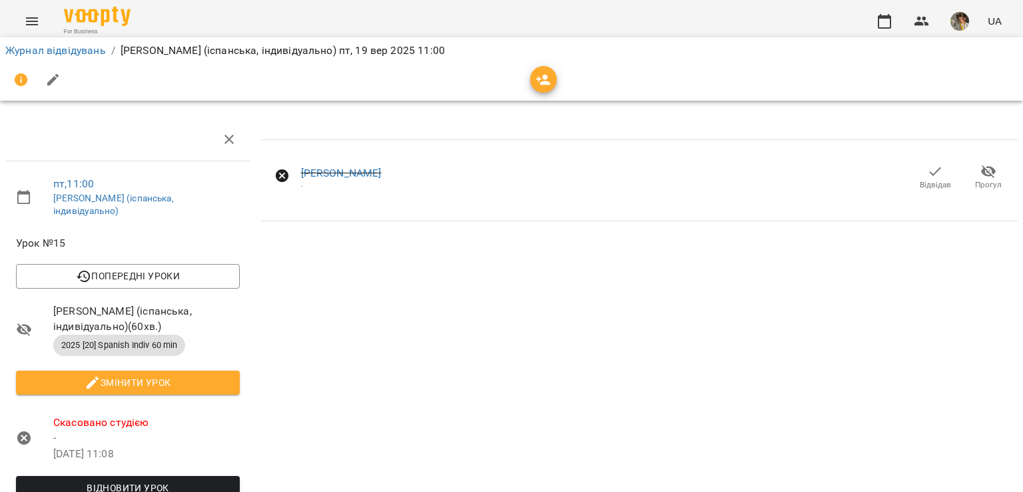
scroll to position [183, 0]
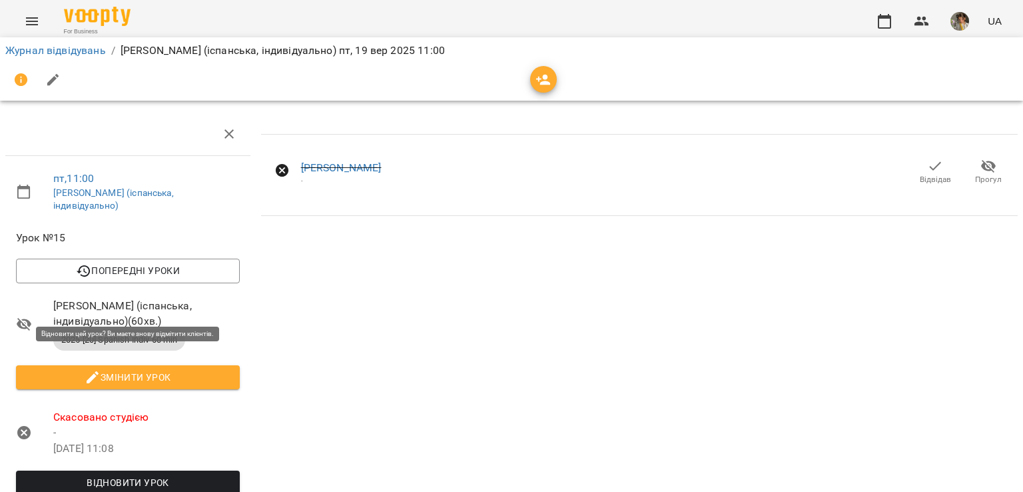
click at [149, 474] on span "Відновити урок" at bounding box center [128, 482] width 202 height 16
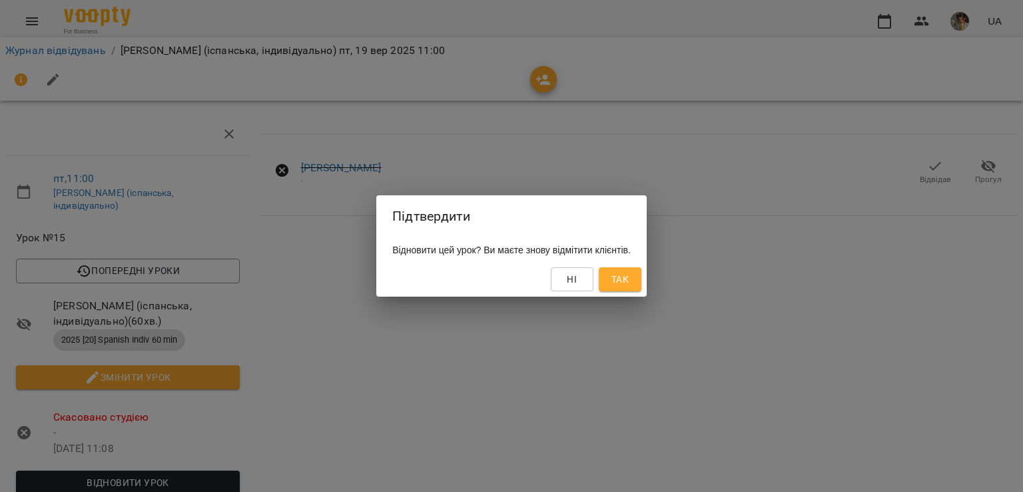
click at [629, 274] on span "Так" at bounding box center [619, 279] width 17 height 16
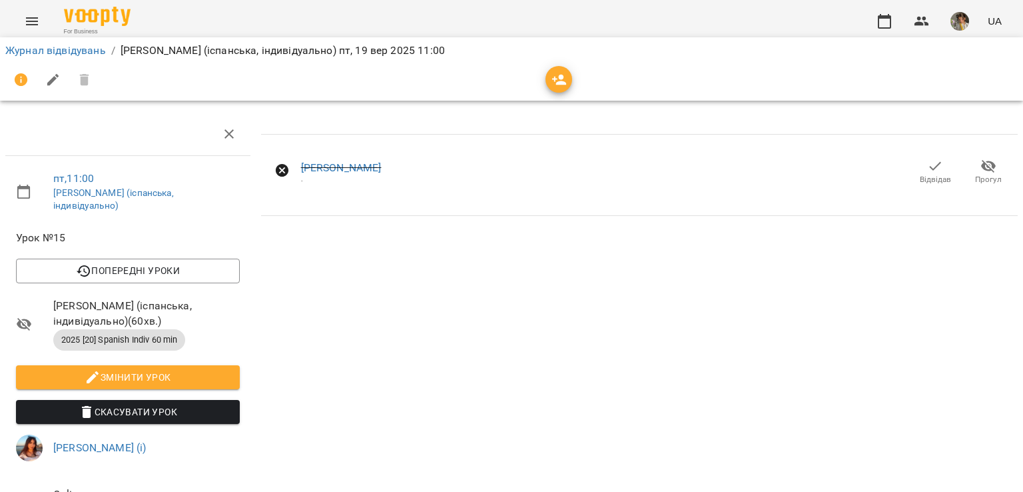
scroll to position [0, 0]
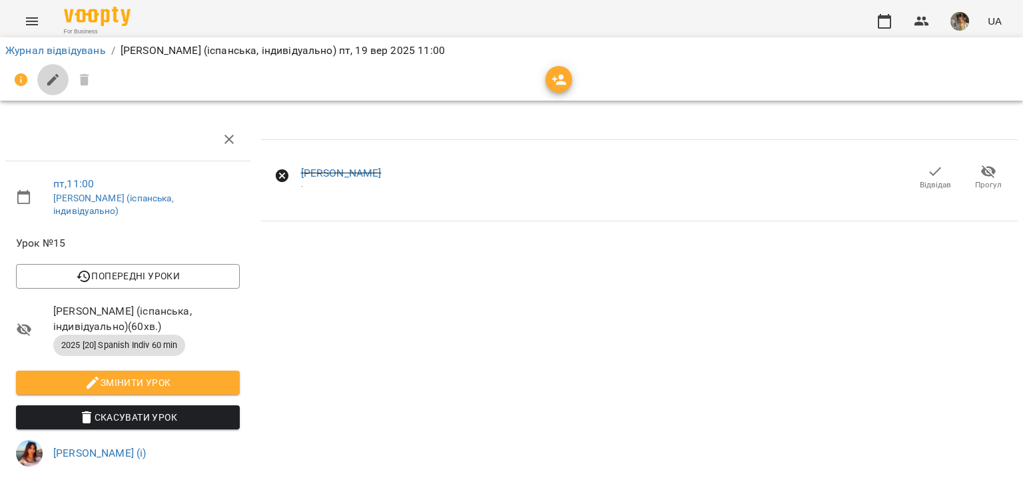
click at [49, 81] on icon "button" at bounding box center [53, 80] width 12 height 12
select select "**********"
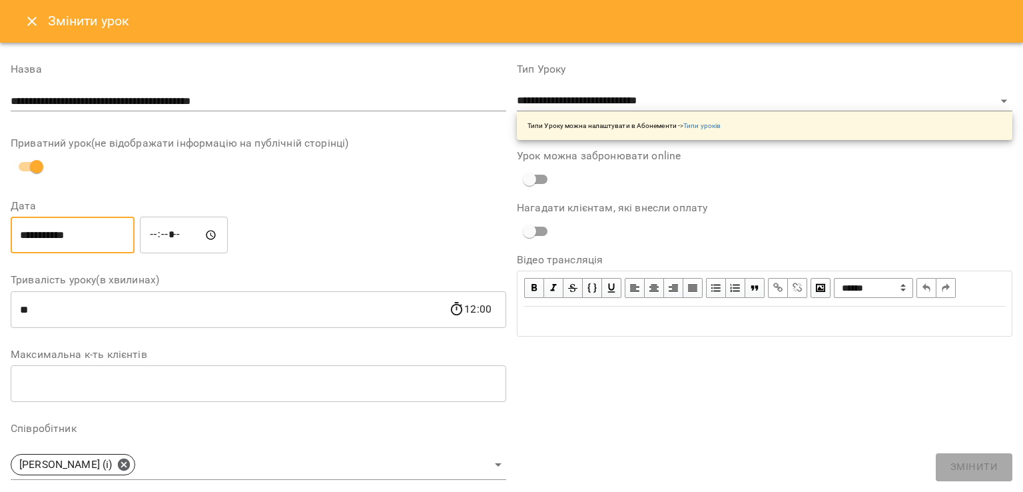
click at [98, 230] on input "**********" at bounding box center [73, 234] width 124 height 37
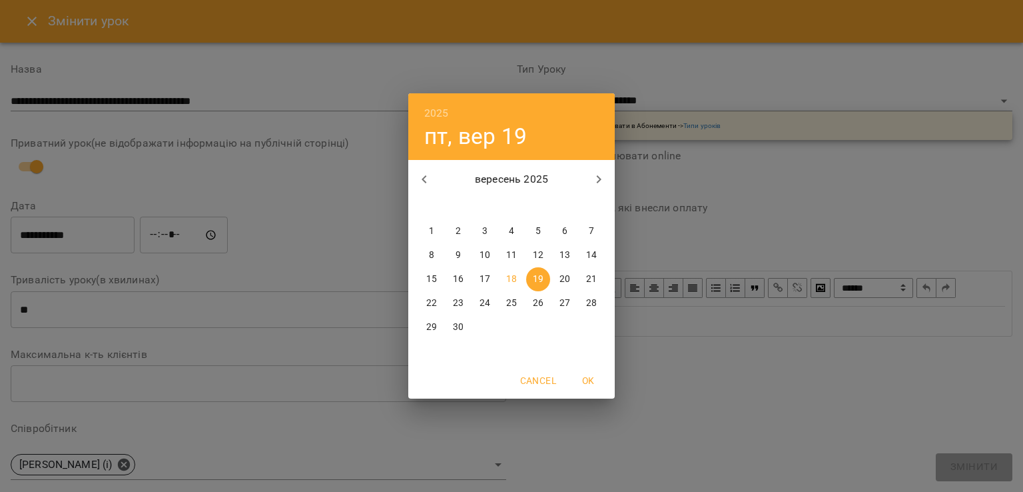
click at [456, 309] on p "23" at bounding box center [458, 302] width 11 height 13
type input "**********"
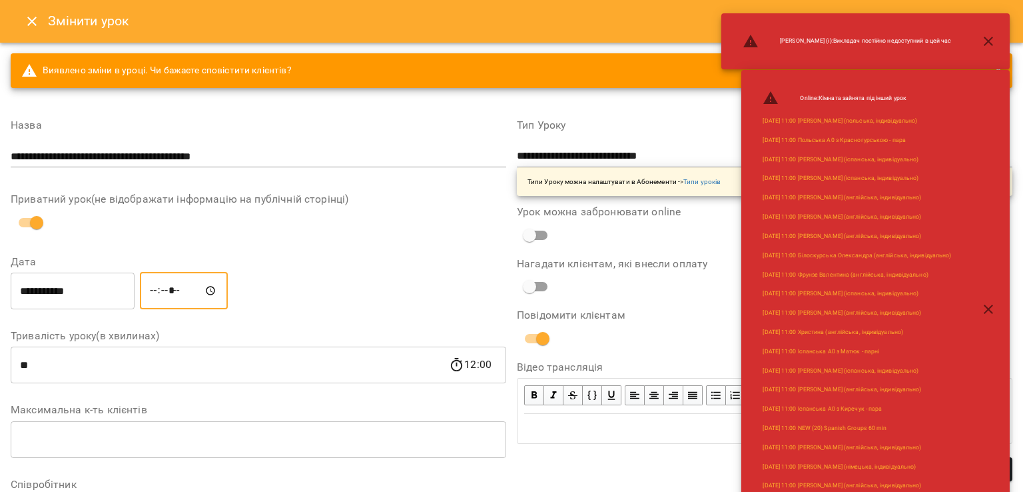
click at [164, 291] on input "*****" at bounding box center [184, 290] width 88 height 37
type input "*****"
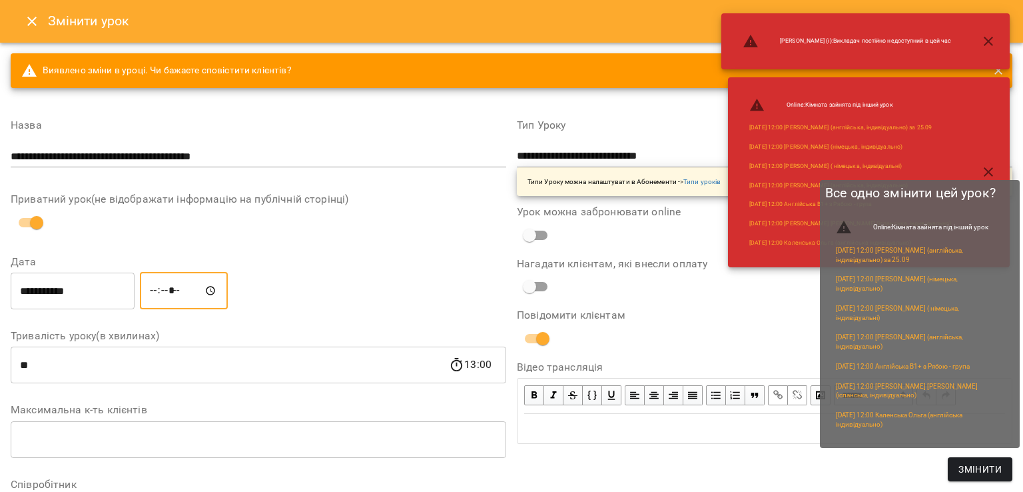
click at [978, 461] on span "Змінити" at bounding box center [980, 469] width 43 height 16
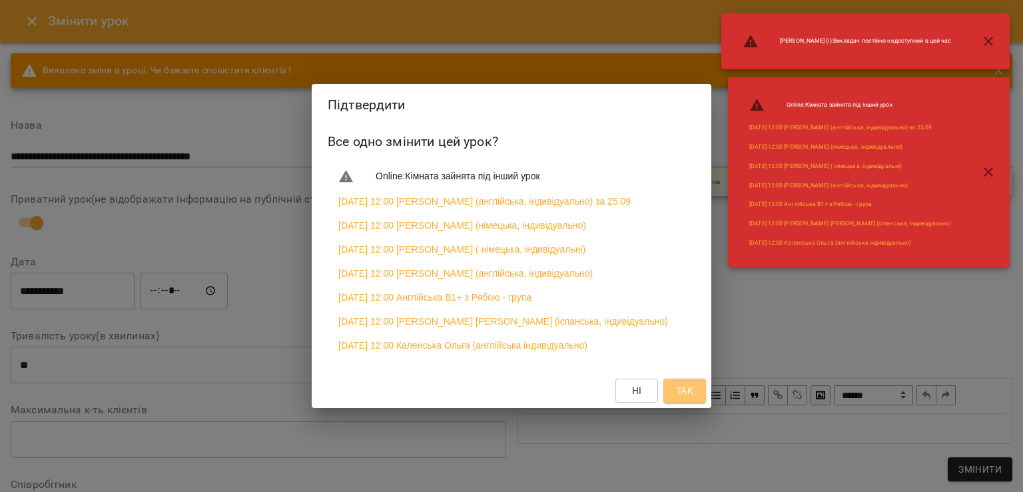
click at [697, 402] on button "Так" at bounding box center [684, 390] width 43 height 24
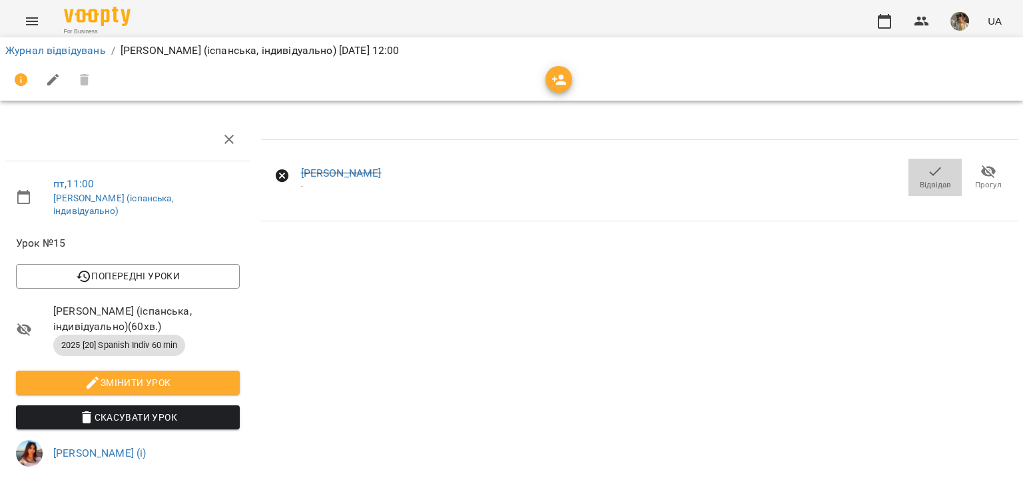
click at [930, 174] on icon "button" at bounding box center [935, 171] width 11 height 9
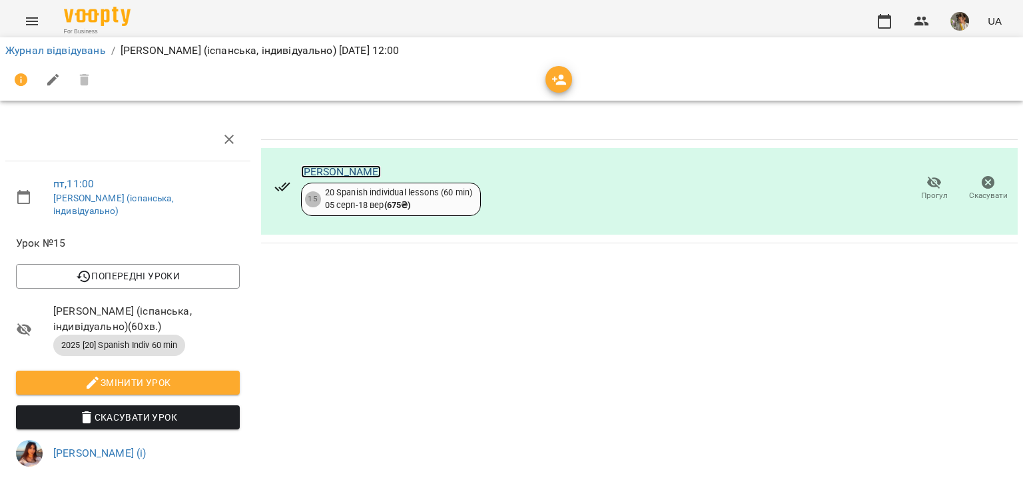
click at [316, 169] on link "[PERSON_NAME]" at bounding box center [341, 171] width 81 height 13
click at [77, 54] on link "Журнал відвідувань" at bounding box center [55, 50] width 101 height 13
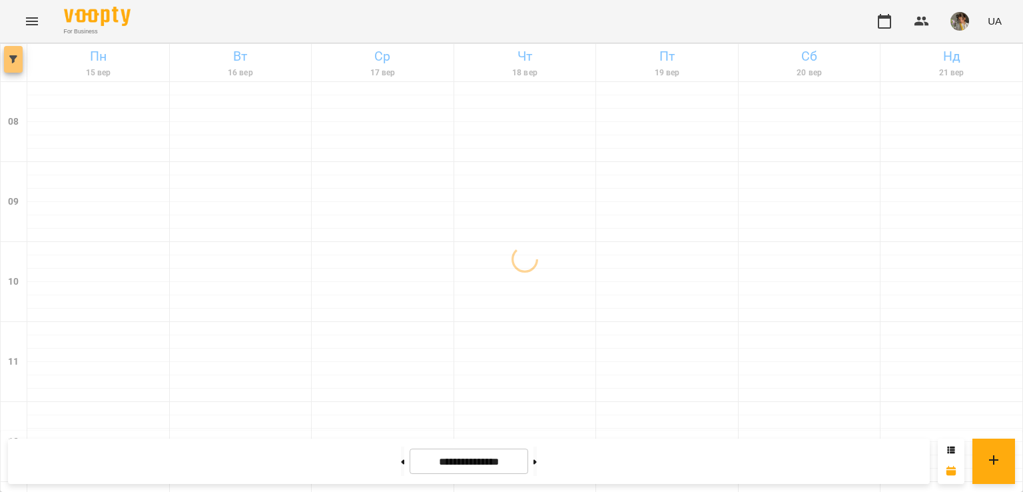
click at [18, 65] on button "button" at bounding box center [13, 59] width 19 height 27
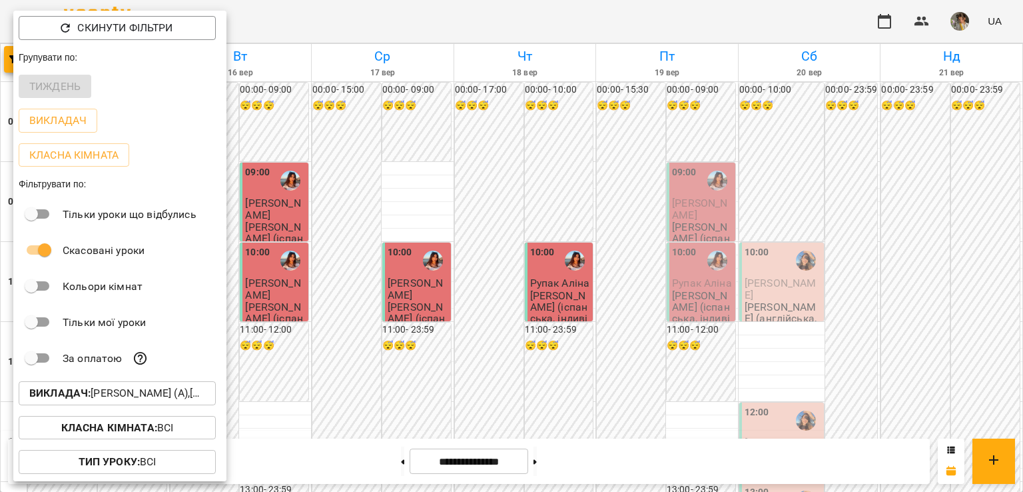
click at [95, 398] on p "Викладач : Вербова Єлизавета Сергіївна (а),Циганова Єлизавета (і)" at bounding box center [117, 393] width 176 height 16
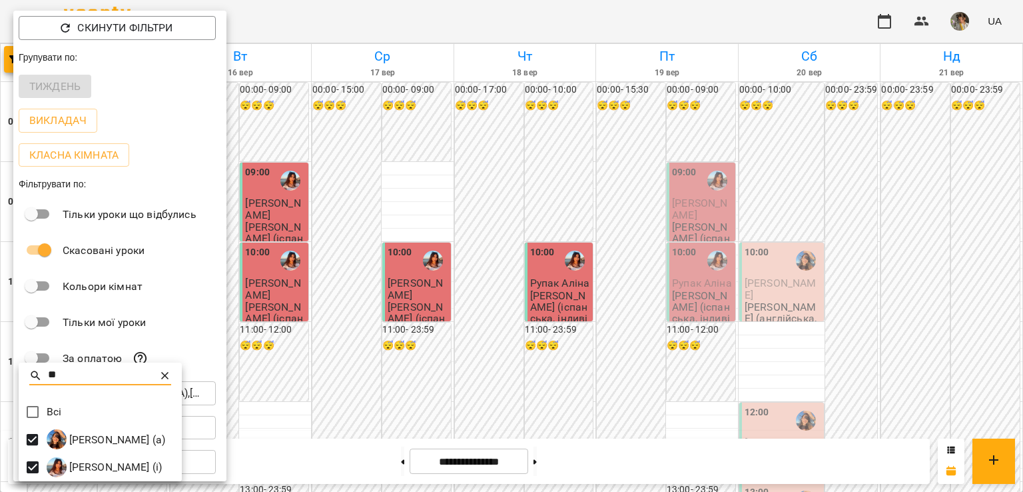
type input "**"
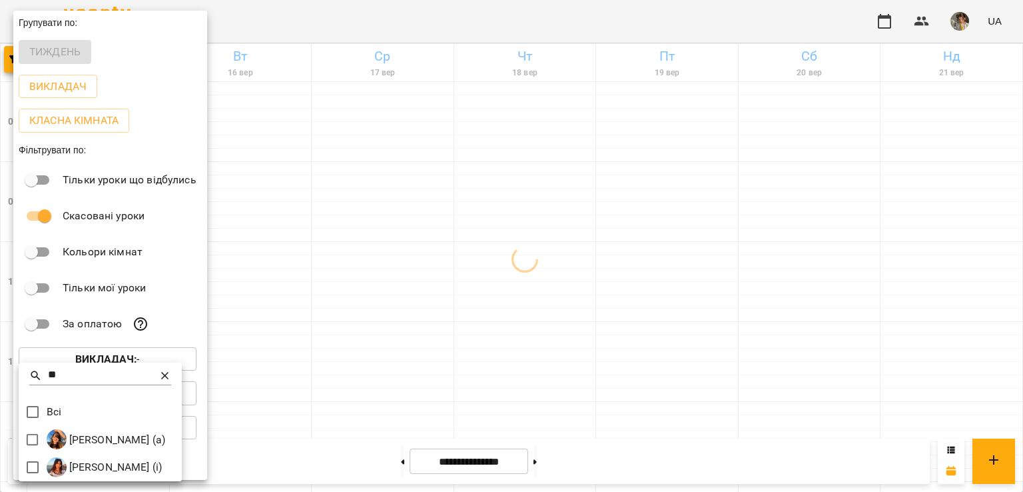
click at [169, 377] on icon at bounding box center [164, 375] width 7 height 7
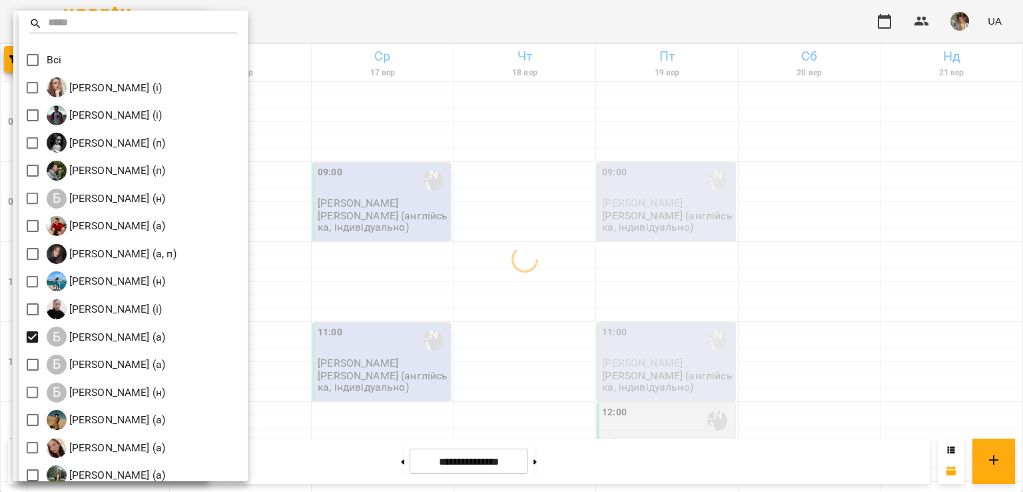
click at [410, 288] on div at bounding box center [511, 246] width 1023 height 492
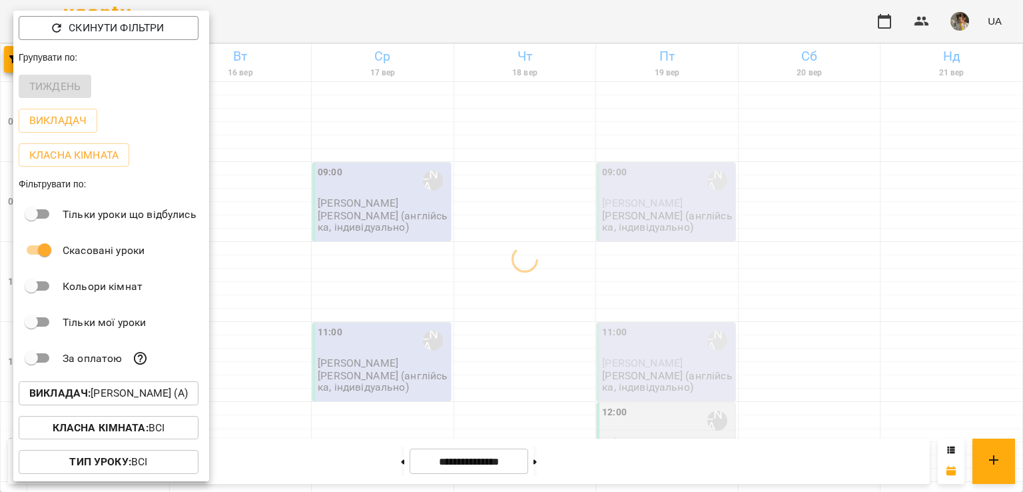
click at [410, 288] on div at bounding box center [511, 246] width 1023 height 492
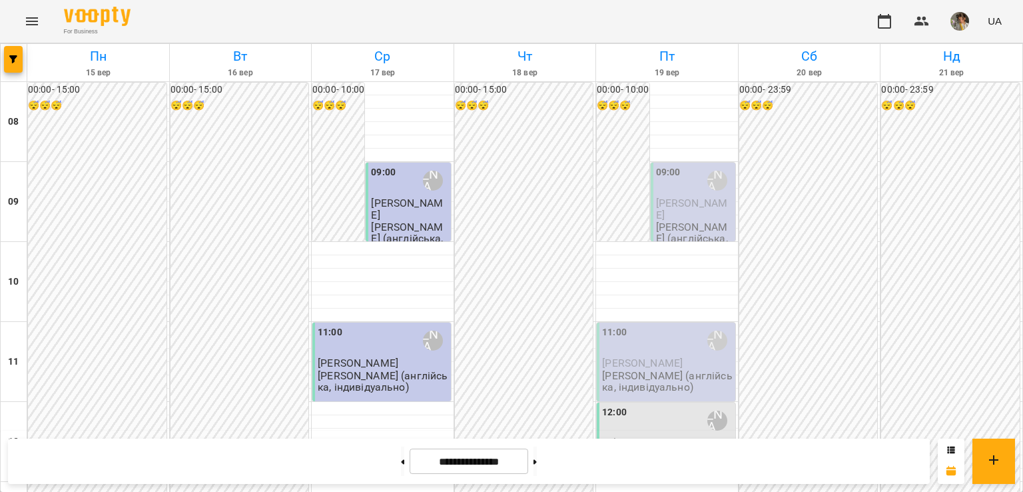
scroll to position [361, 0]
click at [537, 464] on button at bounding box center [535, 460] width 3 height 29
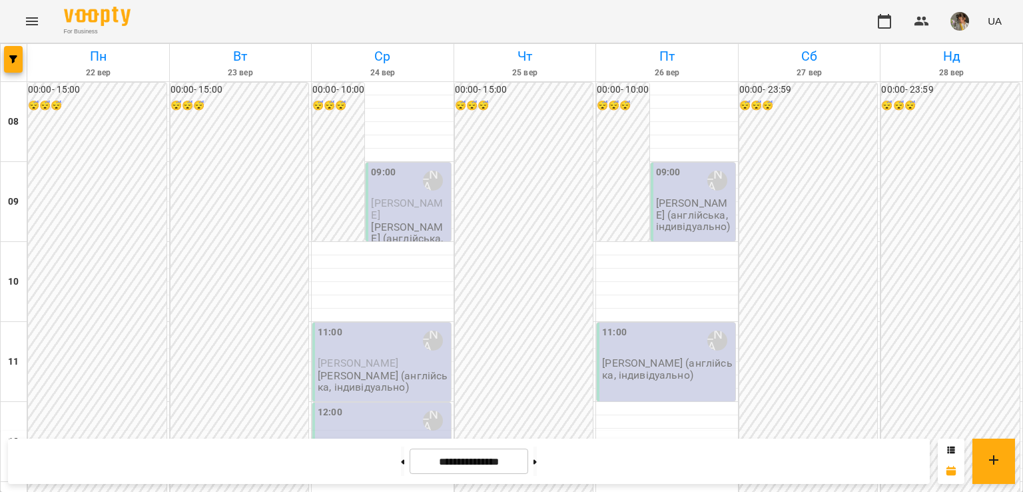
scroll to position [683, 0]
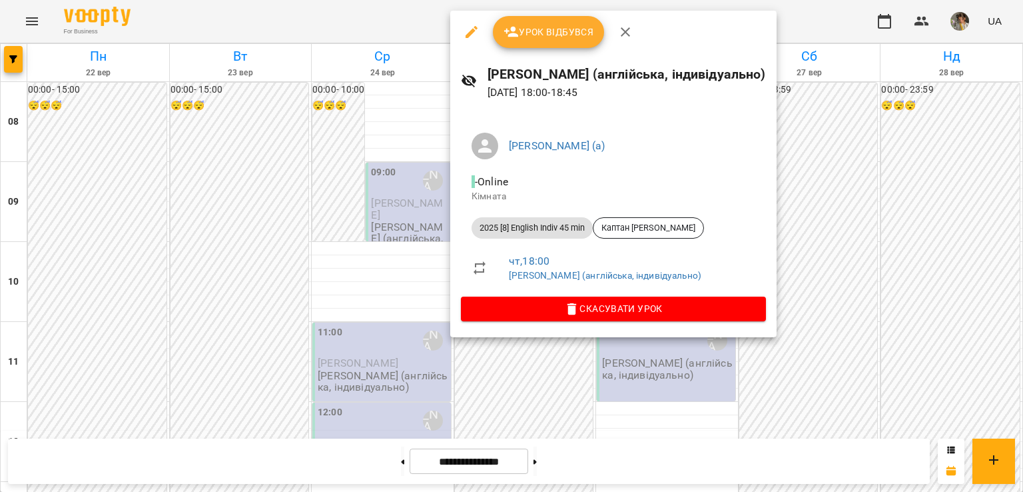
click at [396, 298] on div at bounding box center [511, 246] width 1023 height 492
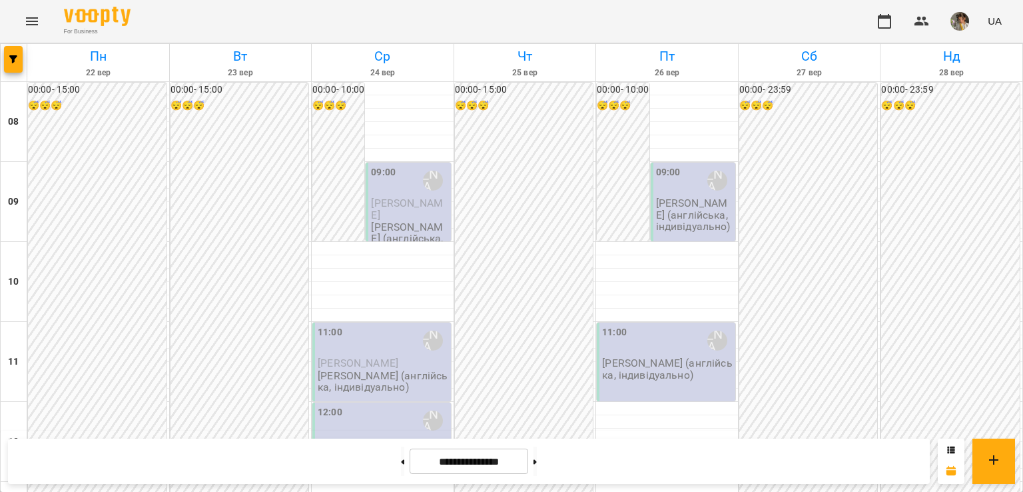
scroll to position [737, 0]
click at [6, 59] on span "button" at bounding box center [13, 59] width 19 height 8
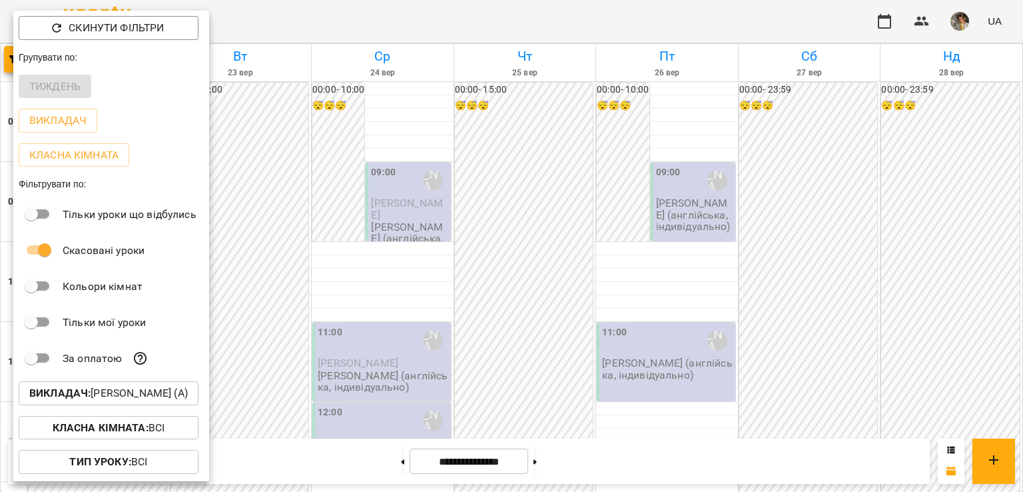
click at [143, 392] on p "Викладач : Богуш Альбіна (а)" at bounding box center [108, 393] width 159 height 16
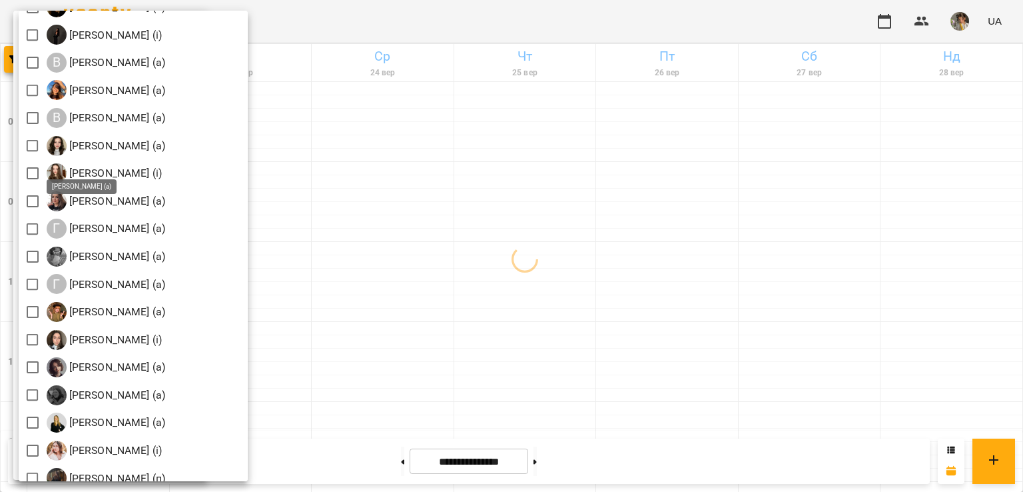
scroll to position [538, 0]
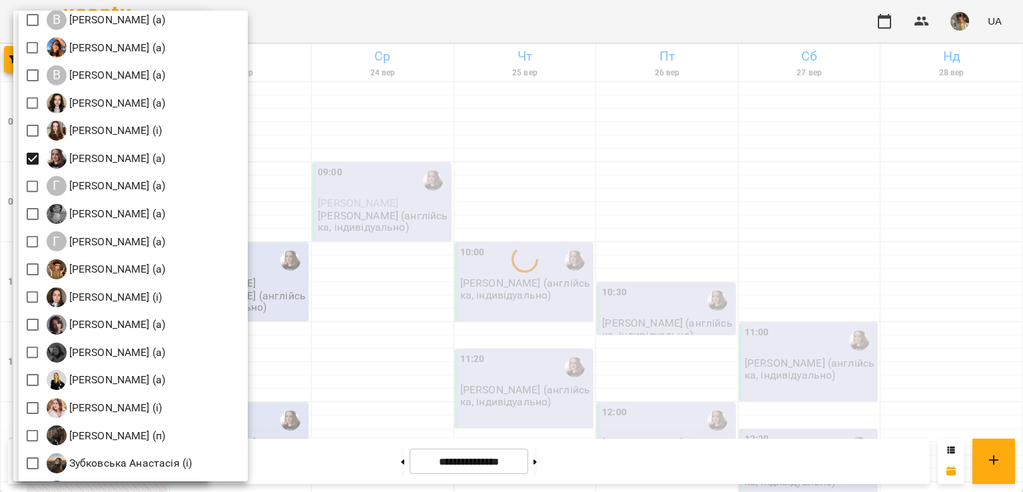
click at [341, 240] on div at bounding box center [511, 246] width 1023 height 492
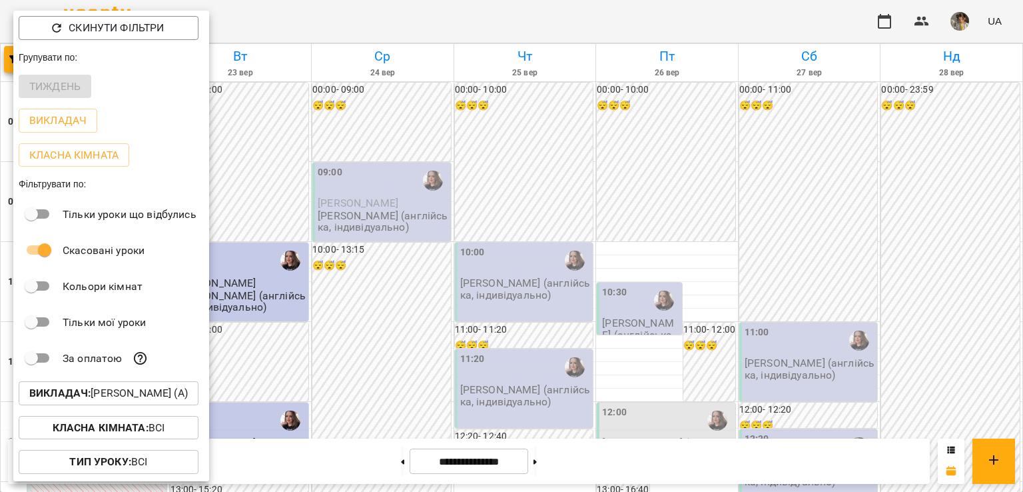
click at [390, 282] on div at bounding box center [511, 246] width 1023 height 492
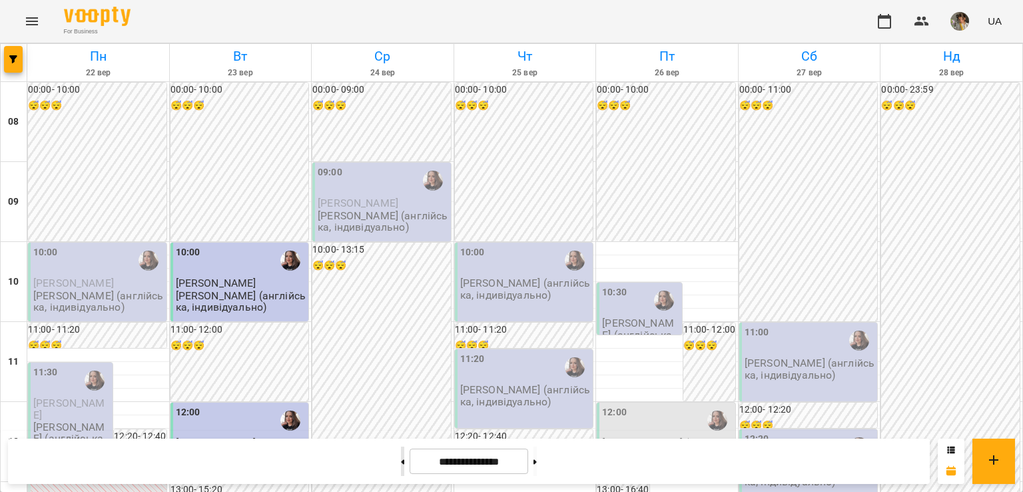
click at [401, 457] on button at bounding box center [402, 460] width 3 height 29
type input "**********"
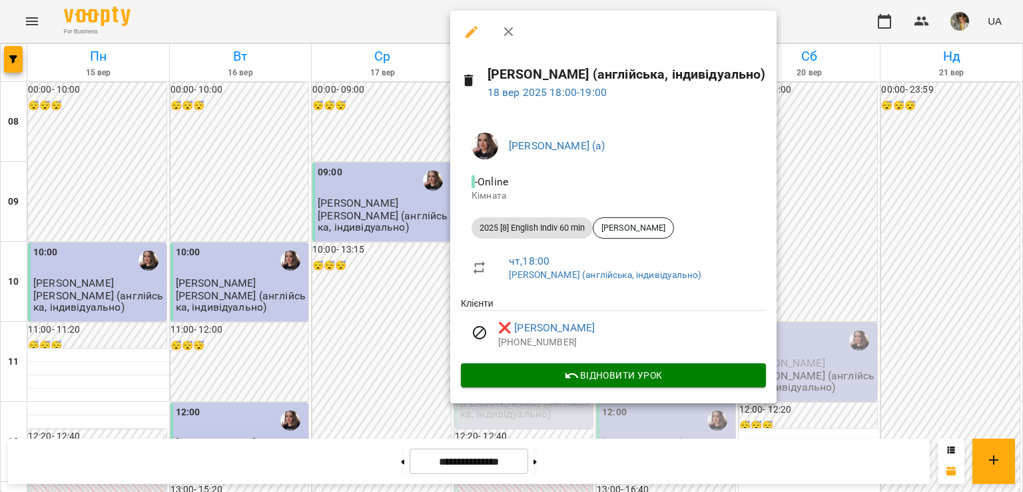
click at [474, 27] on icon "button" at bounding box center [472, 32] width 12 height 12
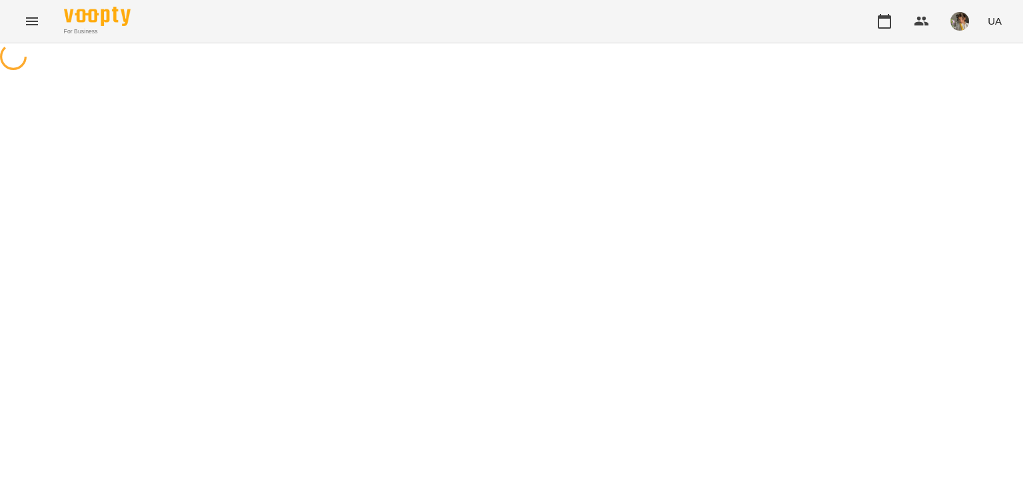
select select "**********"
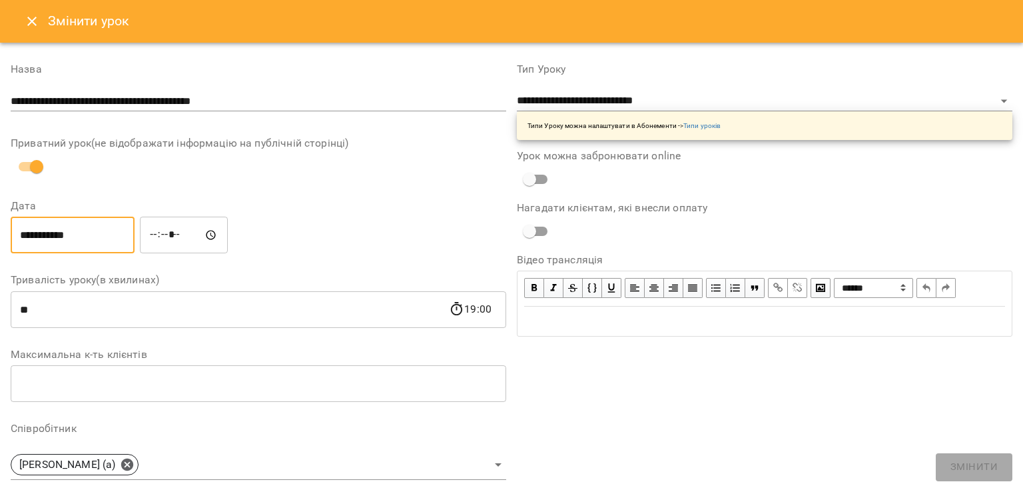
click at [103, 230] on input "**********" at bounding box center [73, 234] width 124 height 37
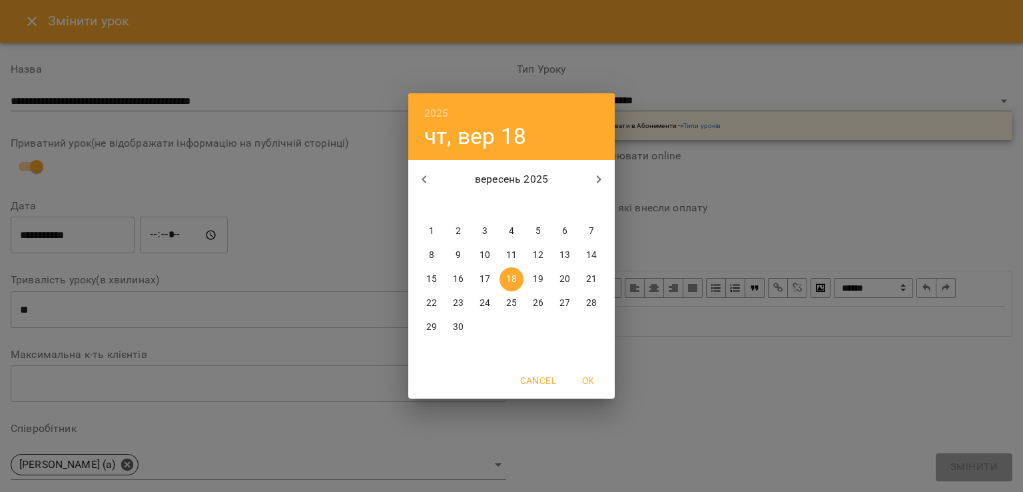
click at [538, 309] on p "26" at bounding box center [538, 302] width 11 height 13
type input "**********"
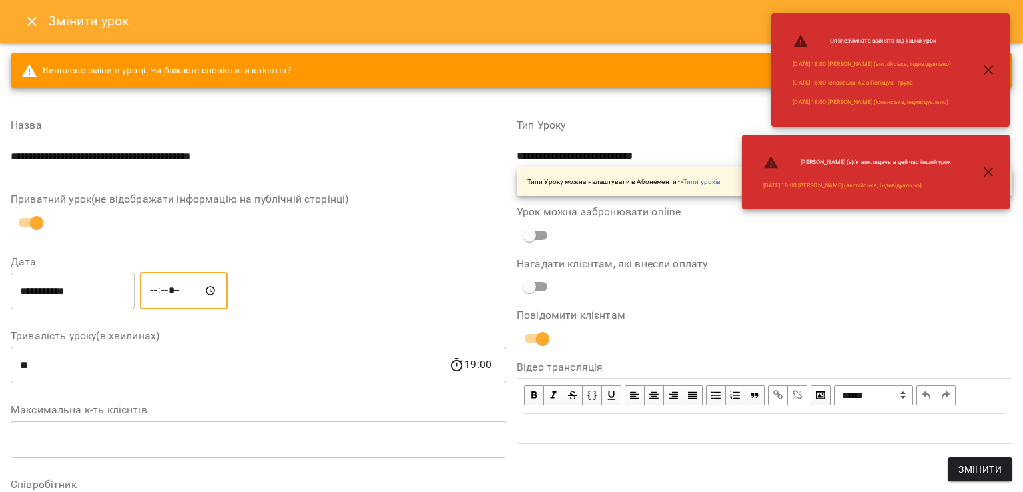
click at [163, 294] on input "*****" at bounding box center [184, 290] width 88 height 37
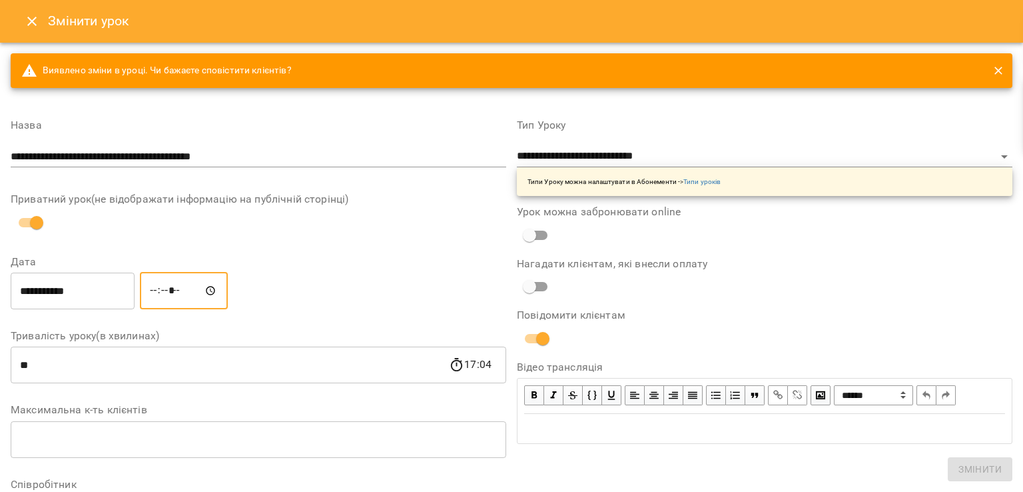
type input "*****"
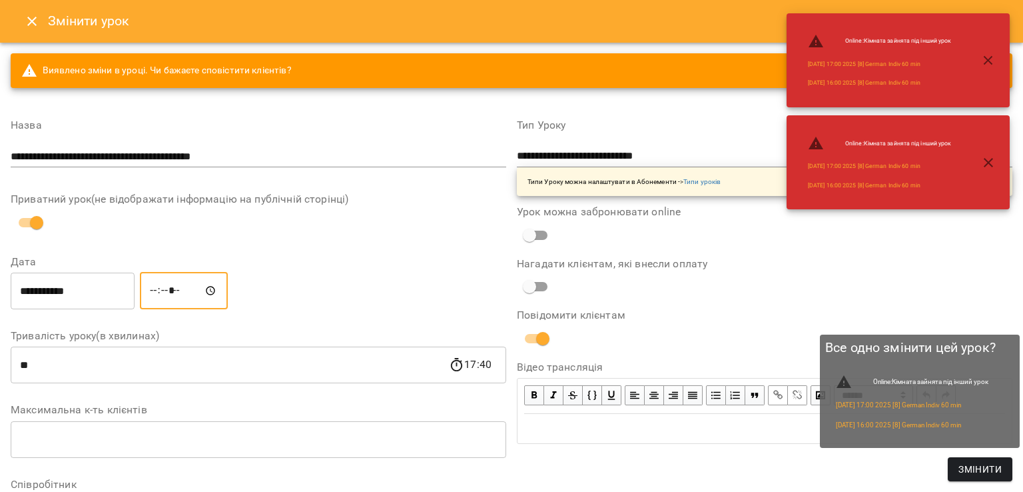
click at [987, 479] on button "Змінити" at bounding box center [980, 469] width 65 height 24
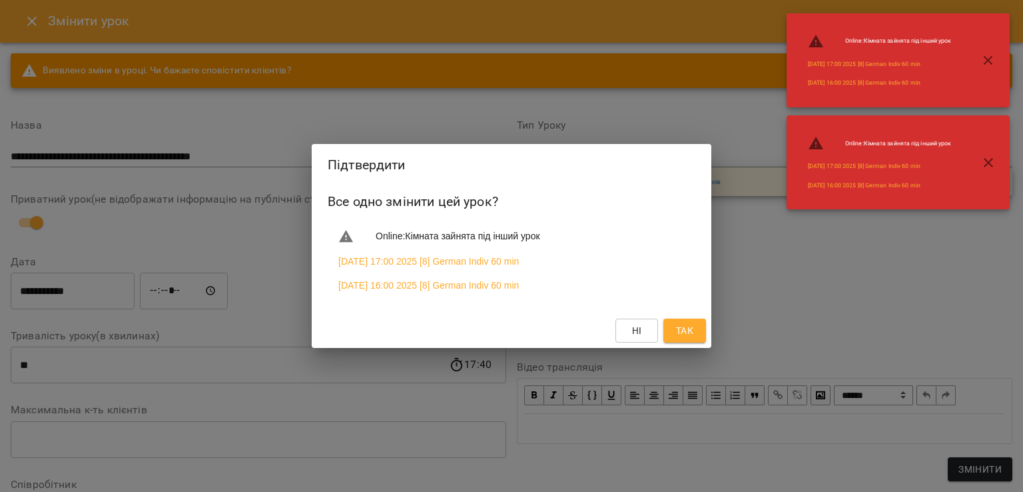
click at [687, 338] on span "Так" at bounding box center [684, 330] width 17 height 16
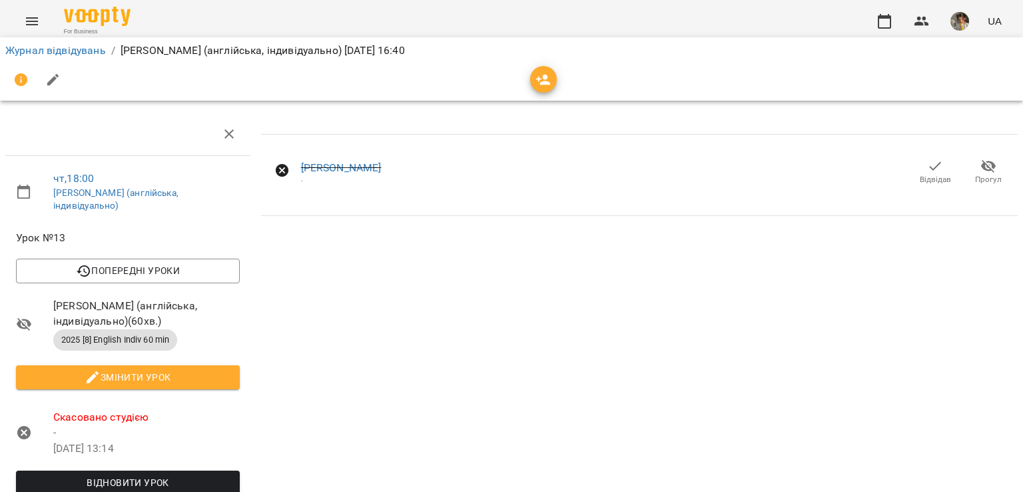
scroll to position [118, 0]
click at [163, 474] on span "Відновити урок" at bounding box center [128, 482] width 202 height 16
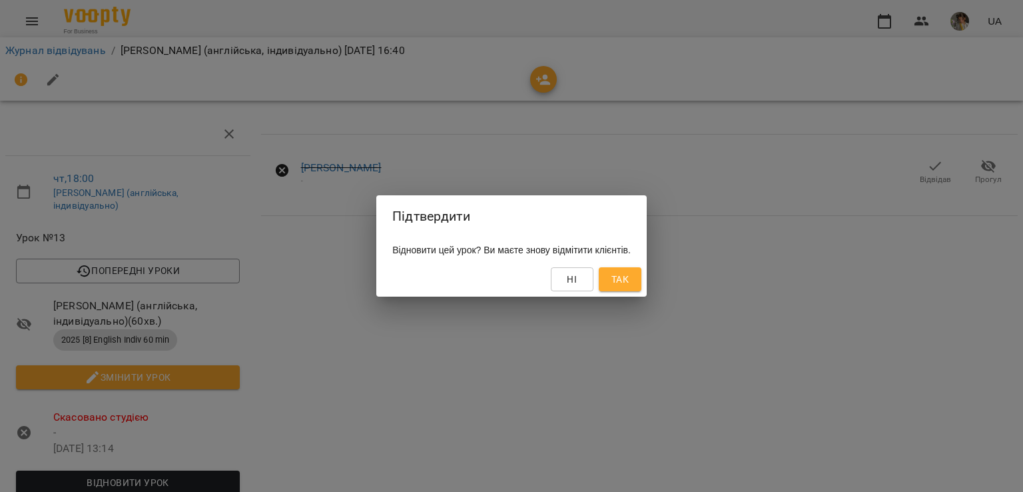
click at [631, 288] on button "Так" at bounding box center [620, 279] width 43 height 24
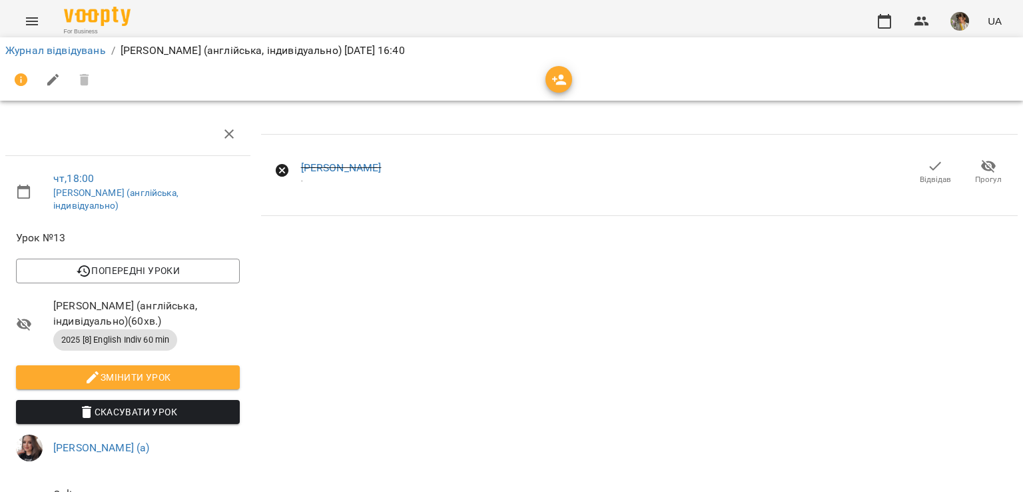
scroll to position [0, 0]
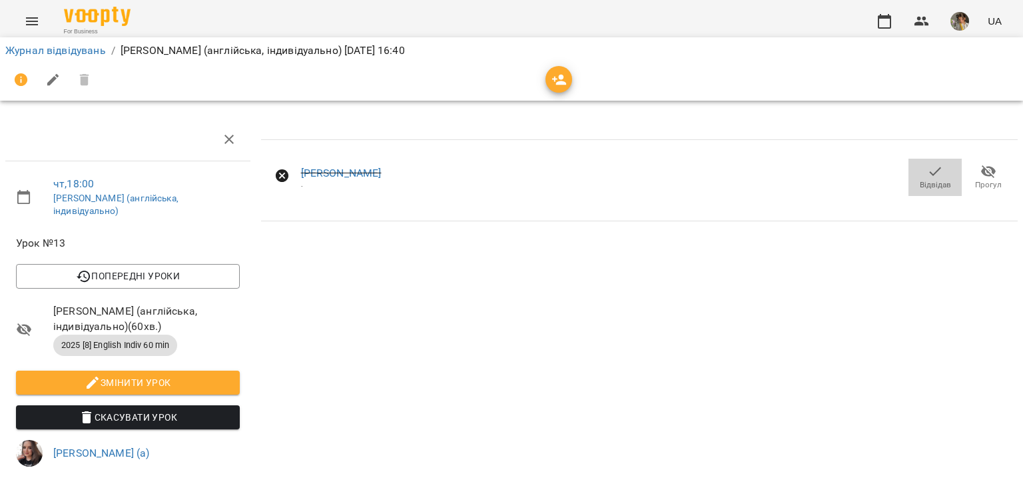
click at [929, 179] on span "Відвідав" at bounding box center [935, 184] width 31 height 11
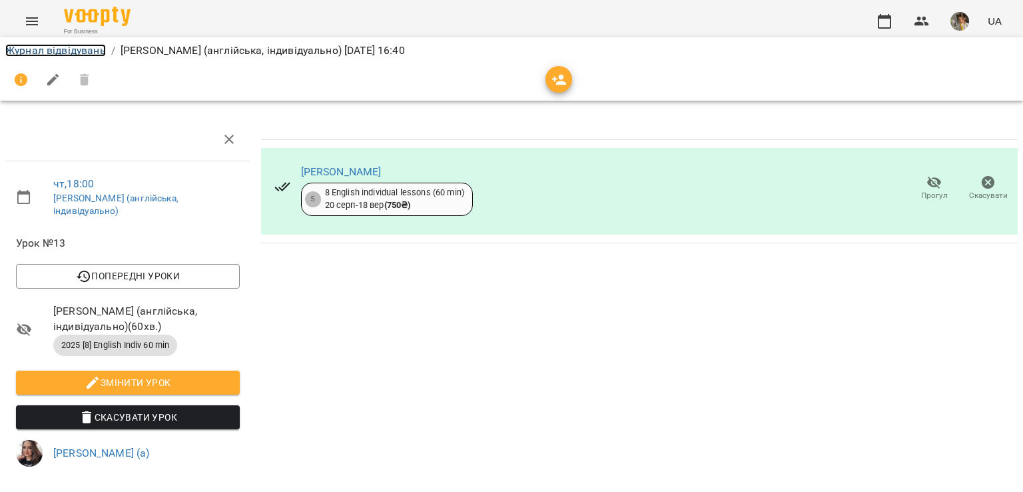
click at [47, 51] on link "Журнал відвідувань" at bounding box center [55, 50] width 101 height 13
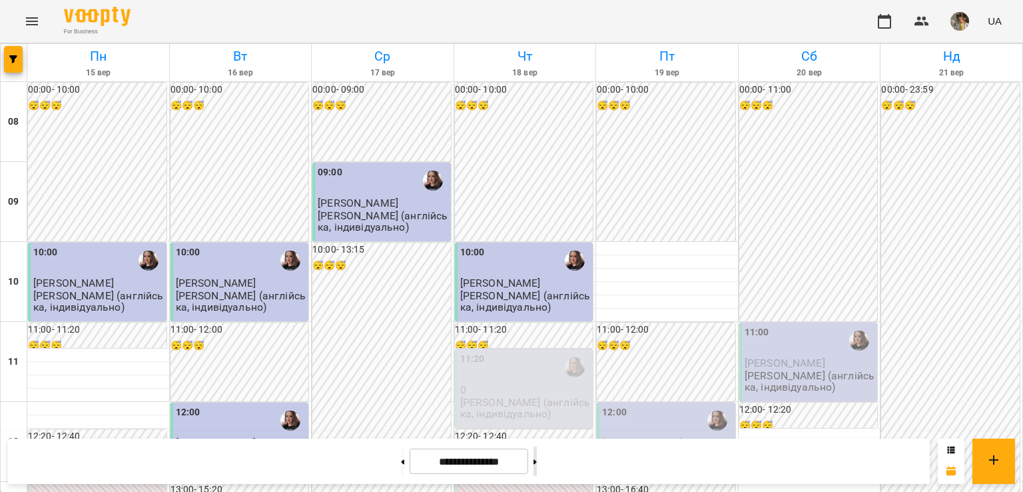
click at [537, 464] on button at bounding box center [535, 460] width 3 height 29
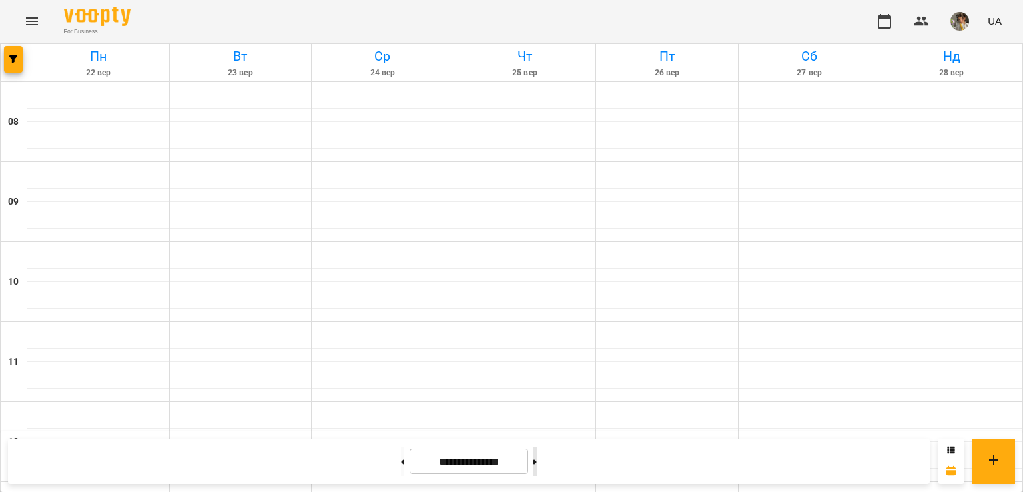
click at [537, 464] on button at bounding box center [535, 460] width 3 height 29
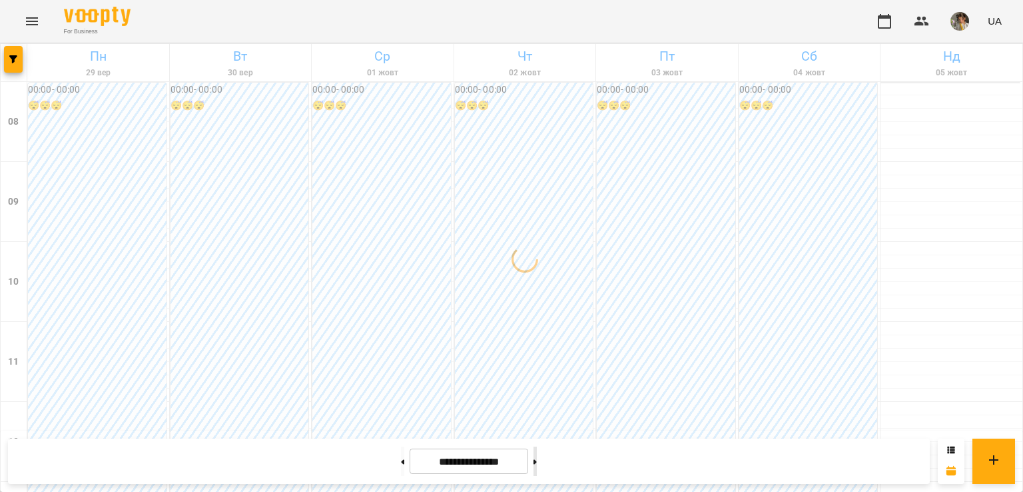
type input "**********"
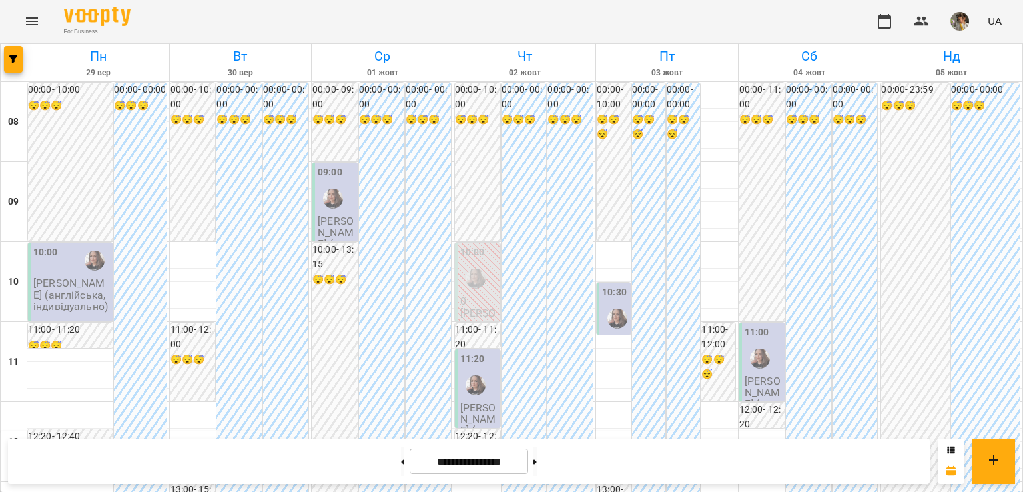
scroll to position [716, 0]
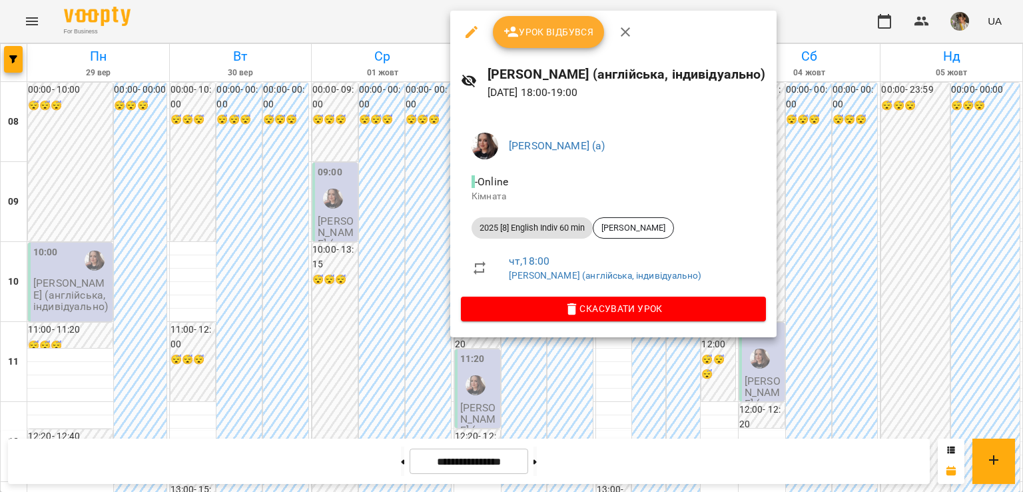
click at [476, 35] on icon "button" at bounding box center [472, 32] width 16 height 16
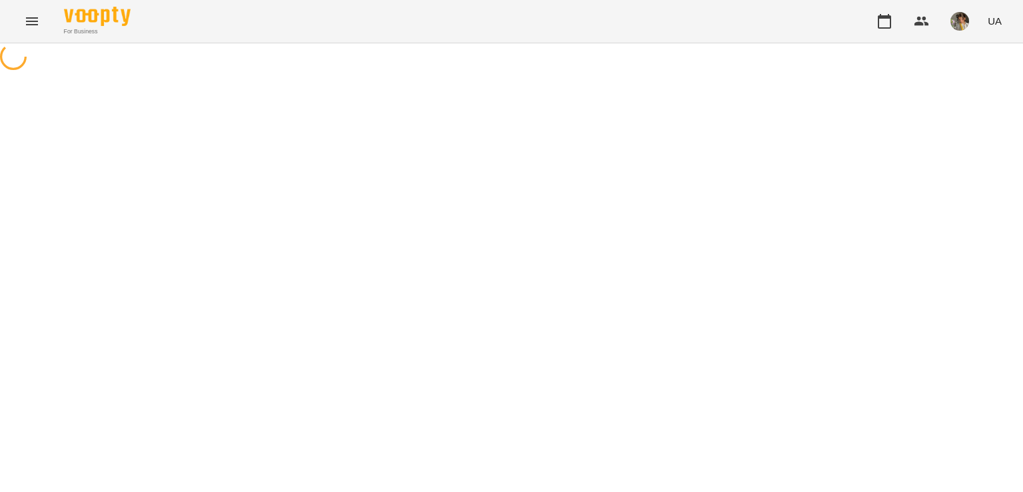
select select "**********"
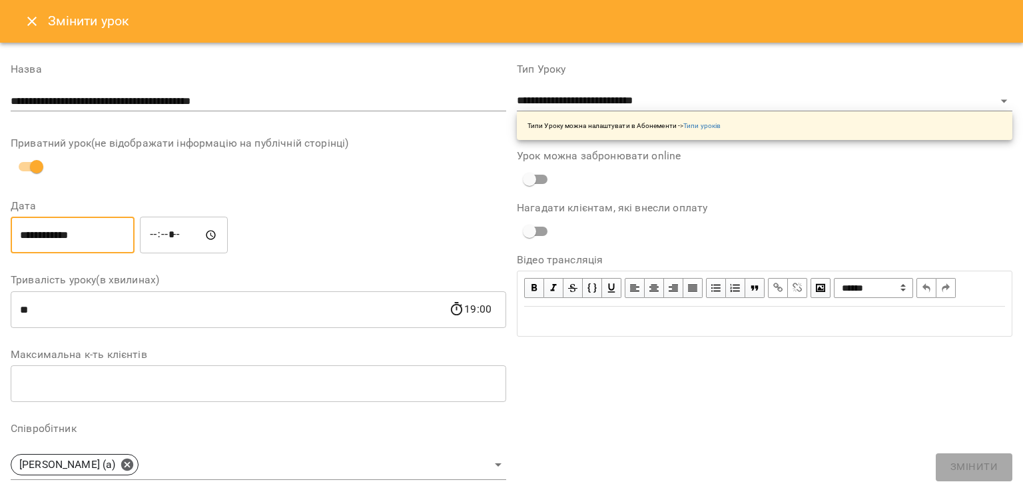
click at [115, 224] on input "**********" at bounding box center [73, 234] width 124 height 37
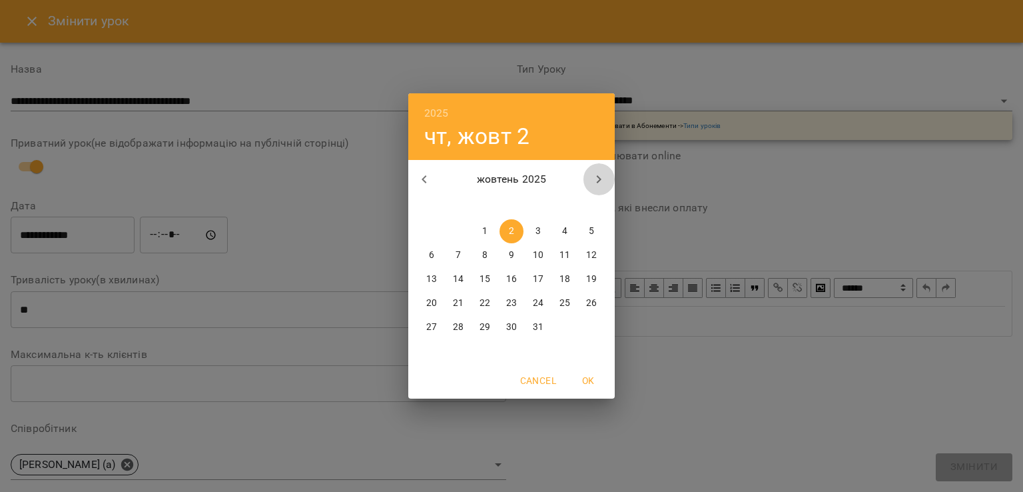
click at [603, 176] on icon "button" at bounding box center [599, 179] width 16 height 16
click at [422, 179] on icon "button" at bounding box center [424, 179] width 5 height 8
click at [544, 257] on span "10" at bounding box center [538, 254] width 24 height 13
type input "**********"
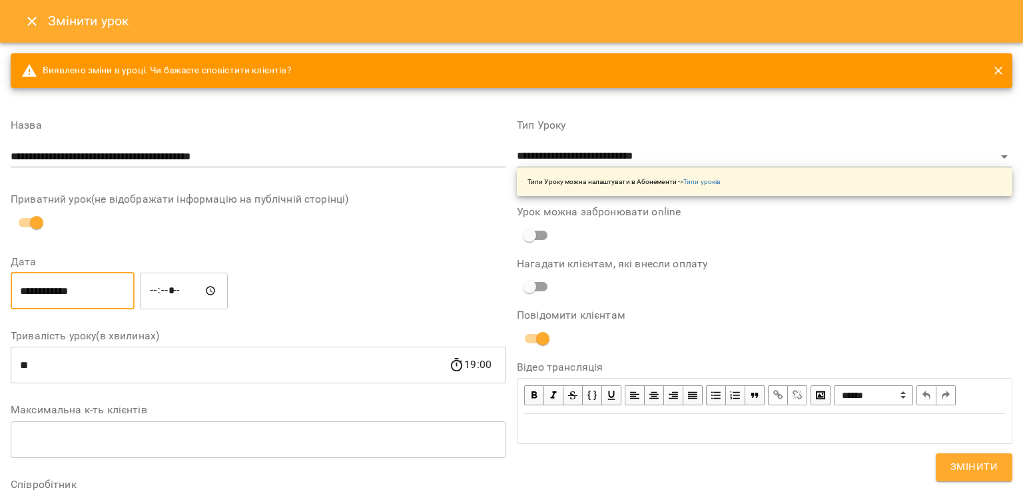
click at [163, 290] on input "*****" at bounding box center [184, 290] width 88 height 37
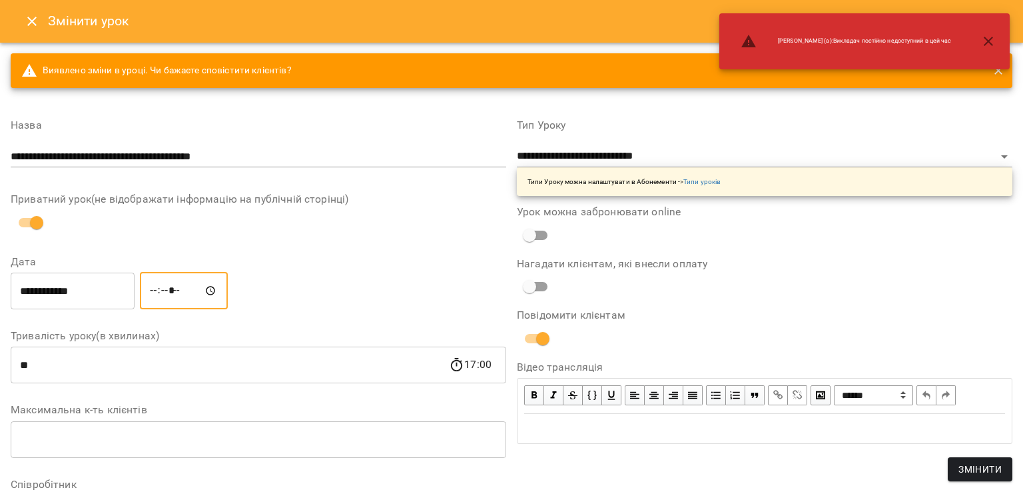
type input "*****"
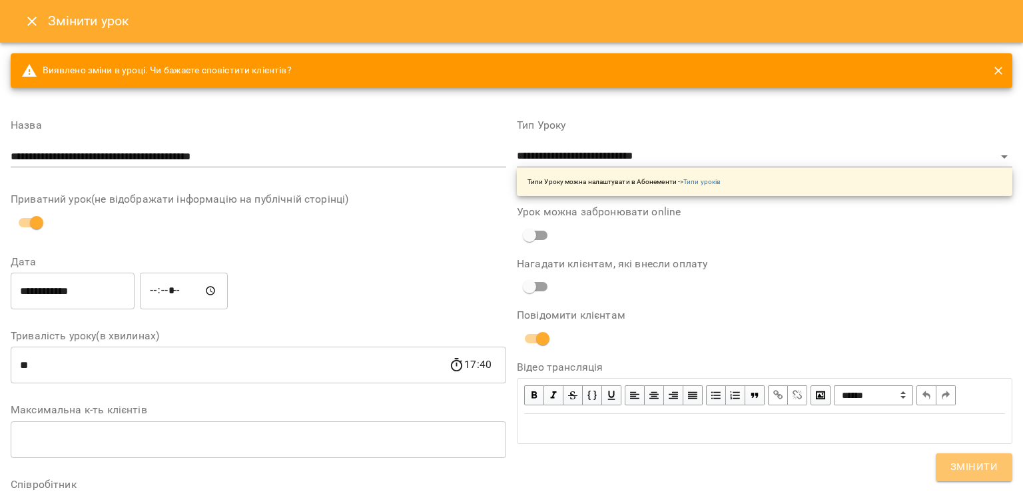
click at [976, 464] on span "Змінити" at bounding box center [974, 466] width 47 height 17
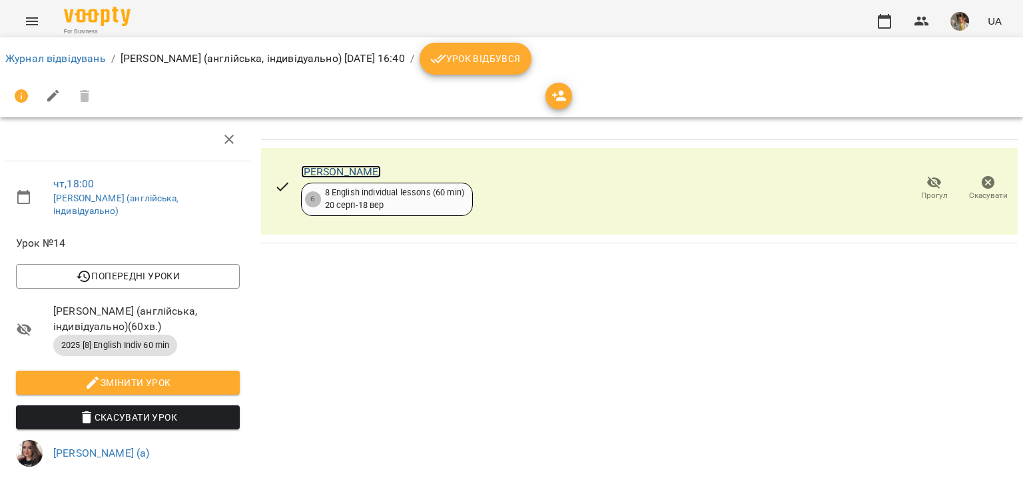
click at [322, 175] on link "[PERSON_NAME]" at bounding box center [341, 171] width 81 height 13
click at [68, 57] on link "Журнал відвідувань" at bounding box center [55, 58] width 101 height 13
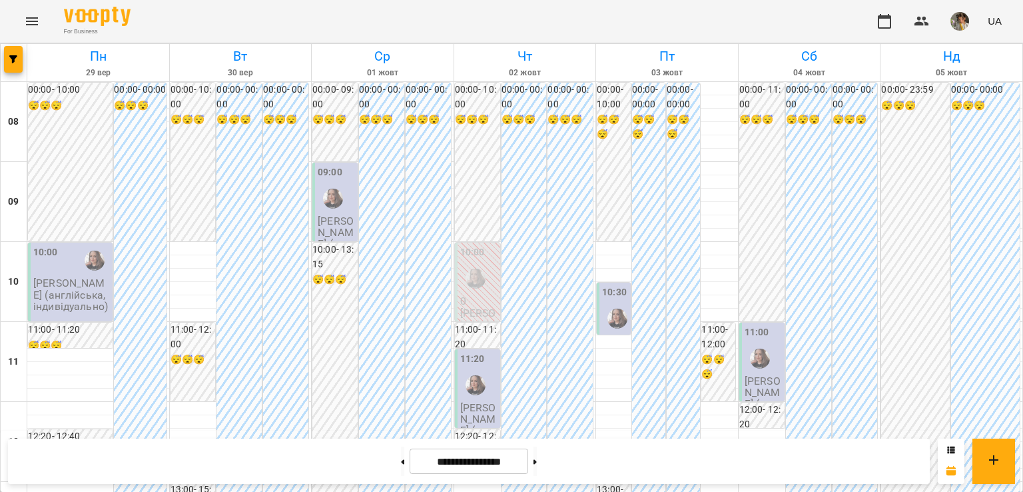
scroll to position [849, 0]
click at [401, 459] on button at bounding box center [402, 460] width 3 height 29
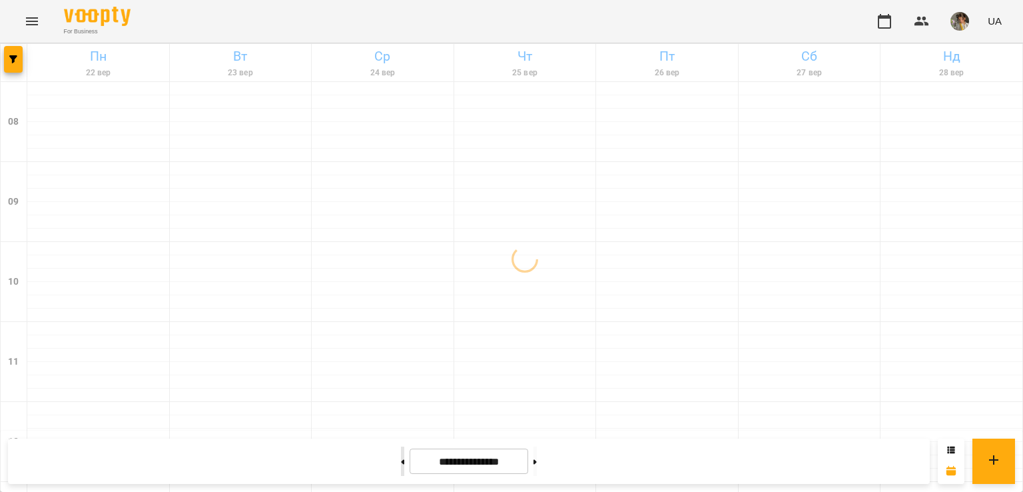
click at [401, 459] on button at bounding box center [402, 460] width 3 height 29
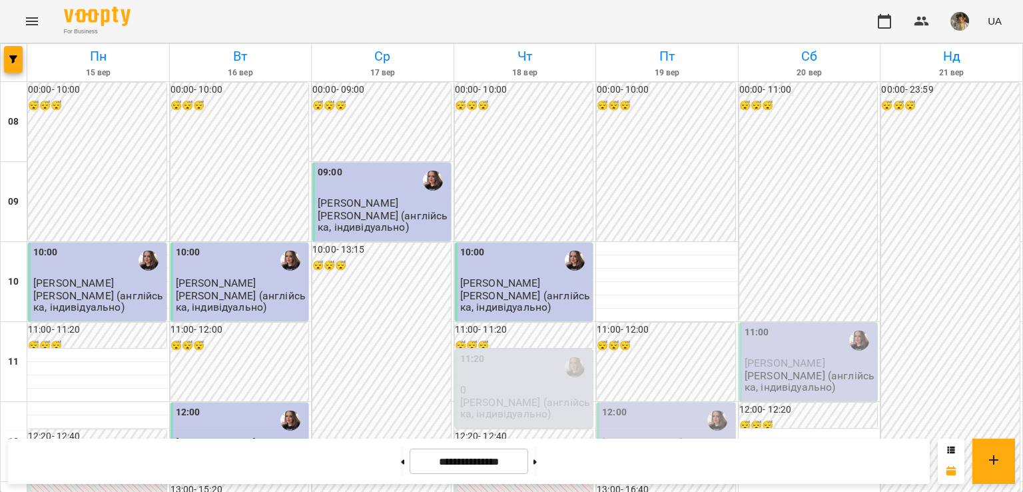
scroll to position [742, 0]
click at [9, 58] on icon "button" at bounding box center [13, 59] width 8 height 8
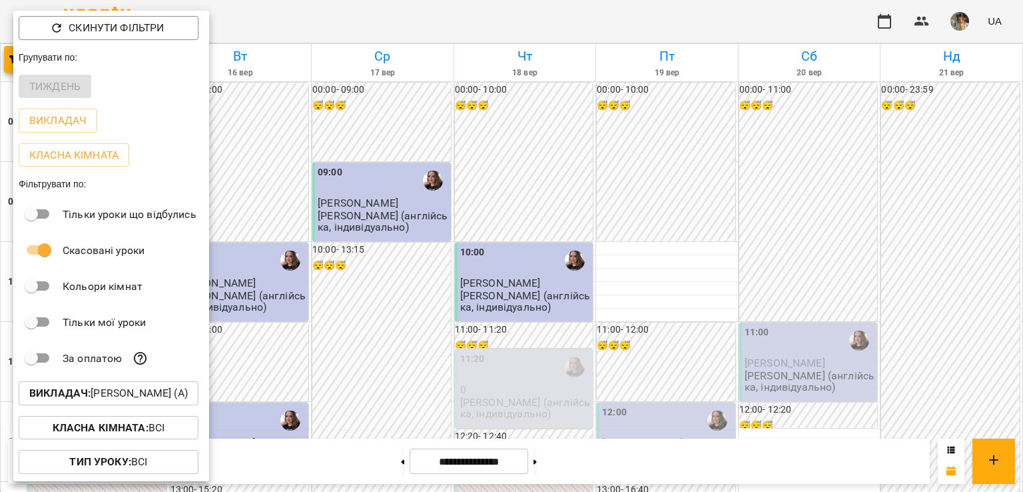
click at [131, 401] on p "Викладач : Гастінґс Катерина (а)" at bounding box center [108, 393] width 159 height 16
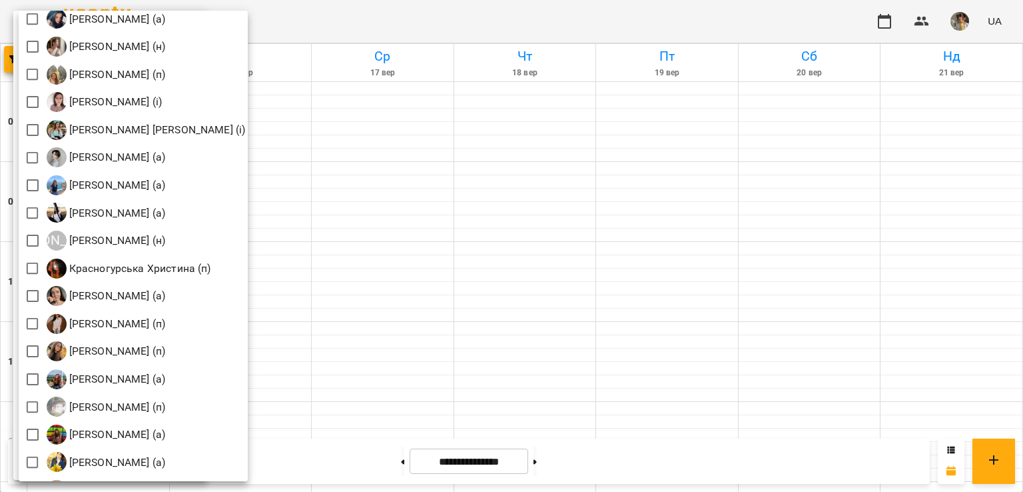
scroll to position [1005, 0]
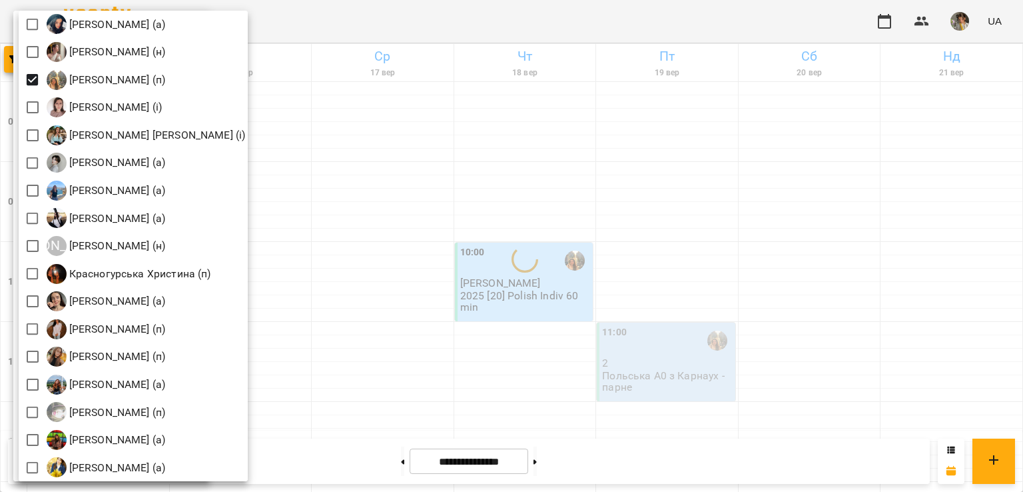
click at [497, 210] on div at bounding box center [511, 246] width 1023 height 492
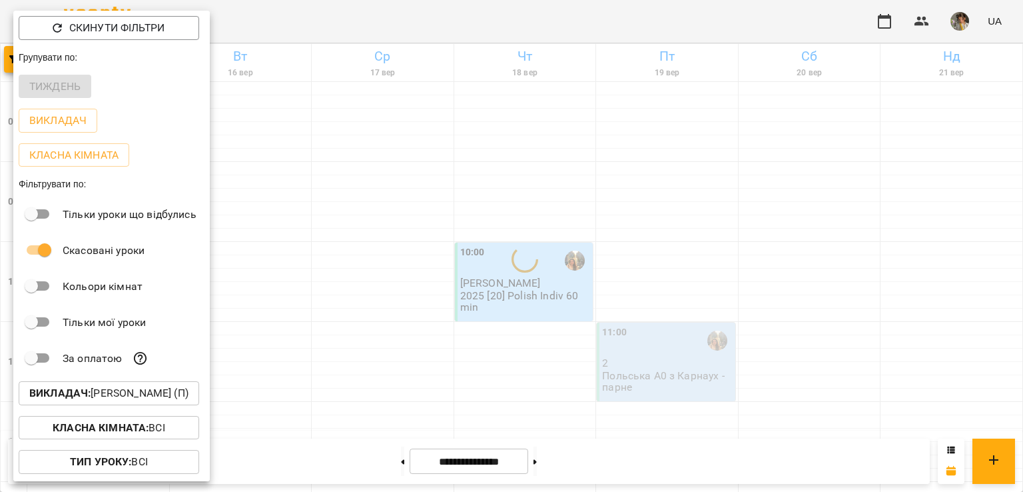
click at [497, 210] on div at bounding box center [511, 246] width 1023 height 492
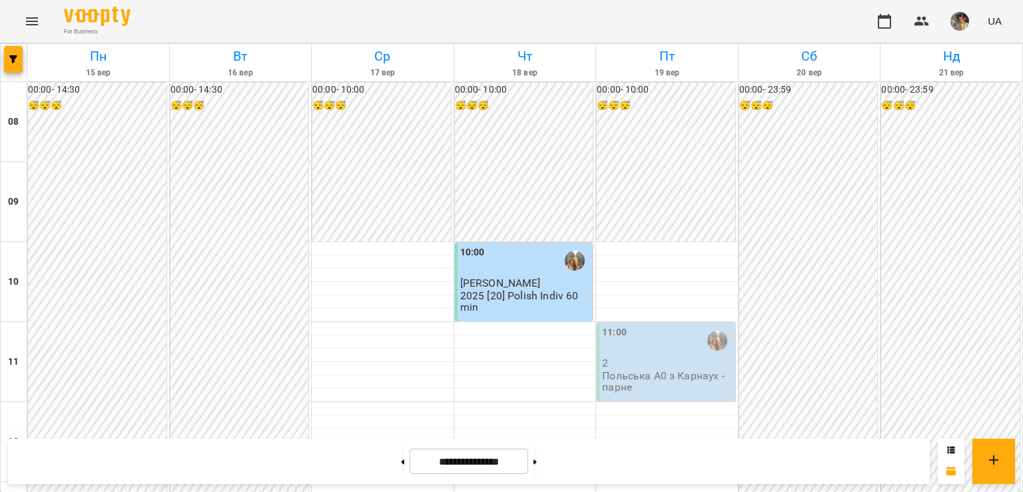
scroll to position [615, 0]
click at [537, 456] on button at bounding box center [535, 460] width 3 height 29
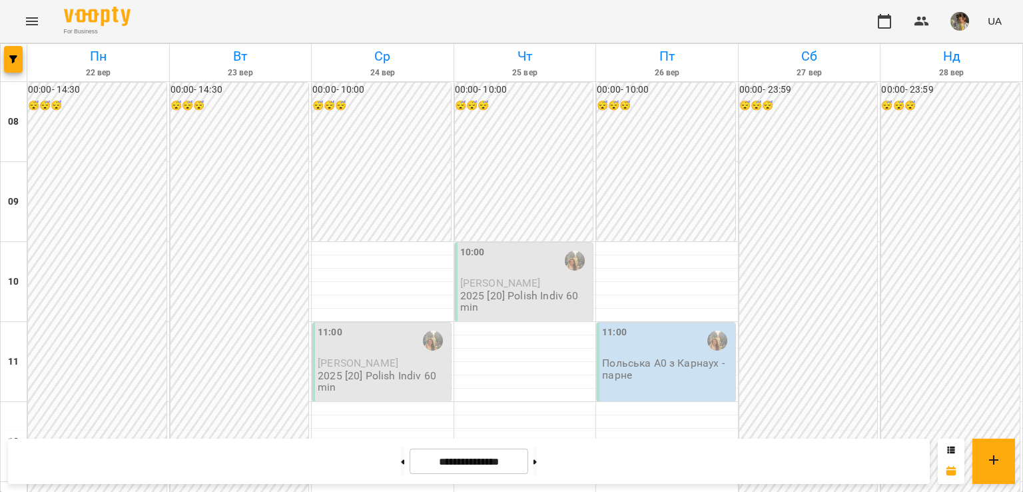
scroll to position [849, 0]
click at [13, 61] on icon "button" at bounding box center [13, 59] width 8 height 8
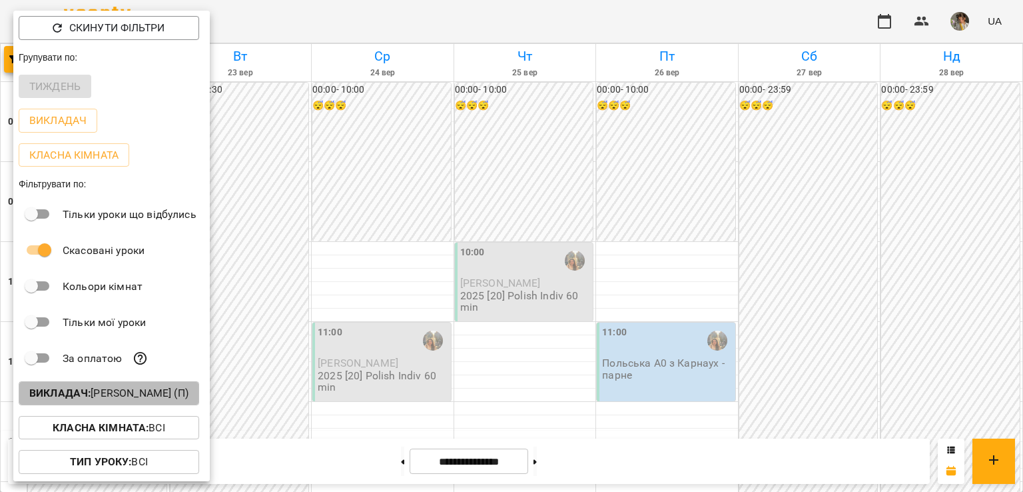
click at [99, 390] on p "Викладач : Карнаух Ірина Віталіївна (п)" at bounding box center [108, 393] width 159 height 16
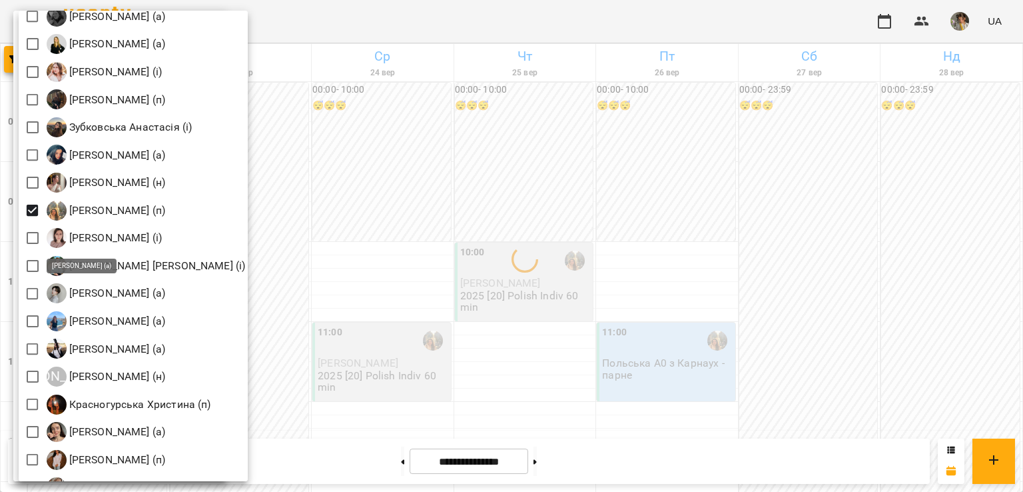
scroll to position [981, 0]
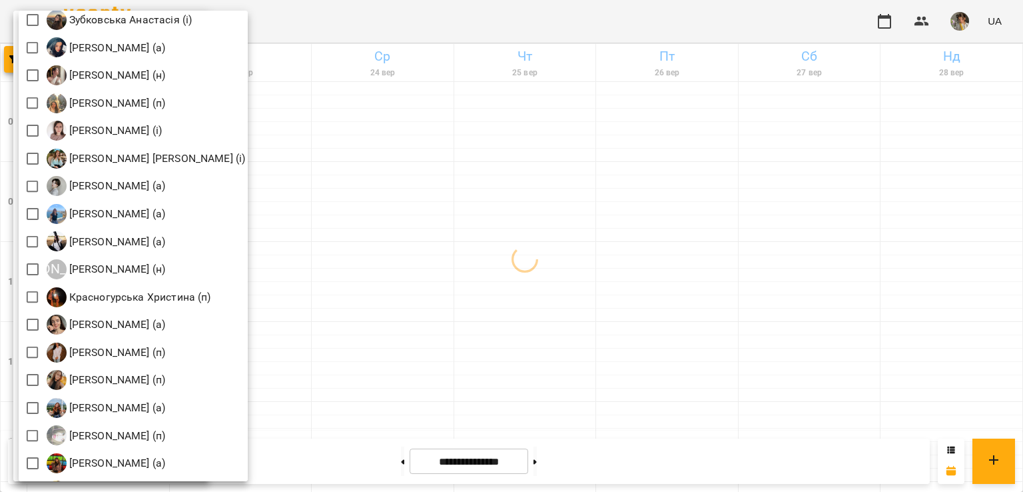
click at [503, 235] on div at bounding box center [511, 246] width 1023 height 492
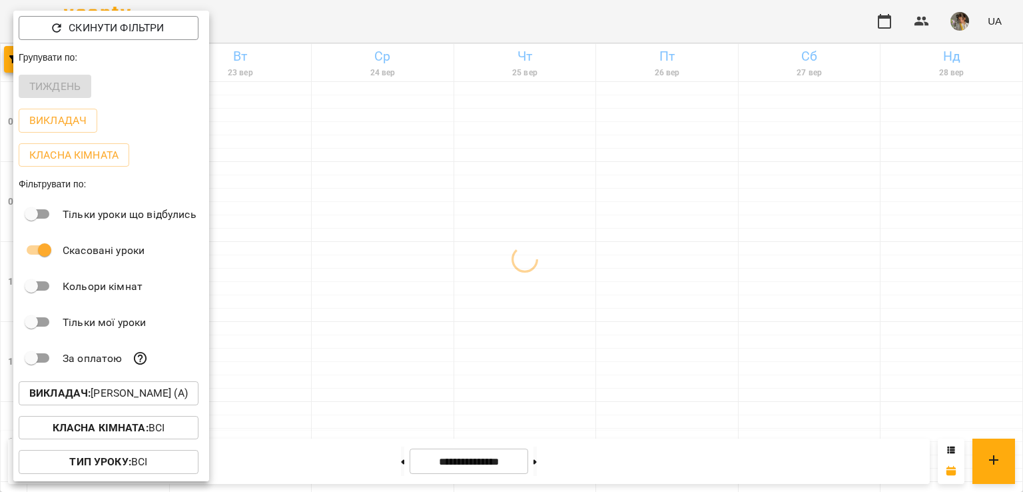
click at [503, 235] on div at bounding box center [511, 246] width 1023 height 492
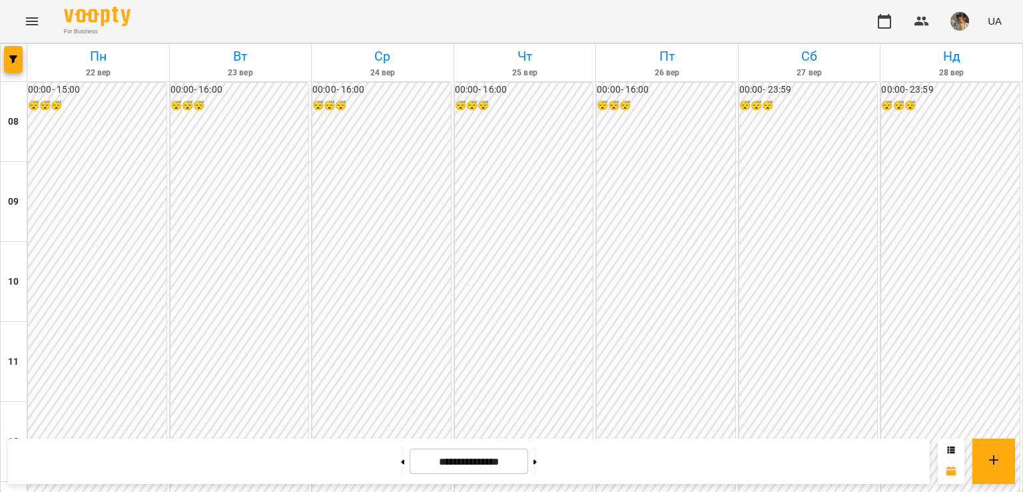
scroll to position [665, 0]
click at [19, 62] on span "button" at bounding box center [13, 59] width 19 height 8
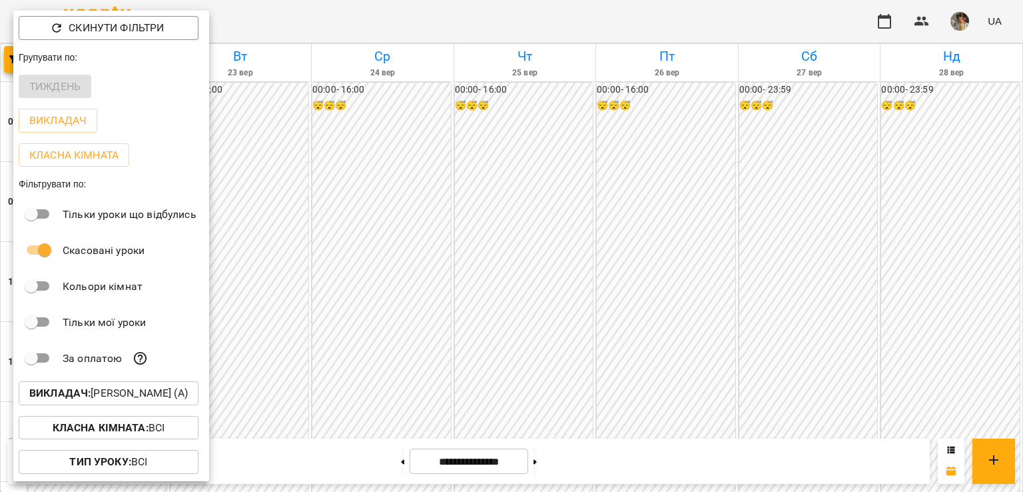
click at [100, 398] on p "Викладач : Валюшко Іванна (а)" at bounding box center [108, 393] width 159 height 16
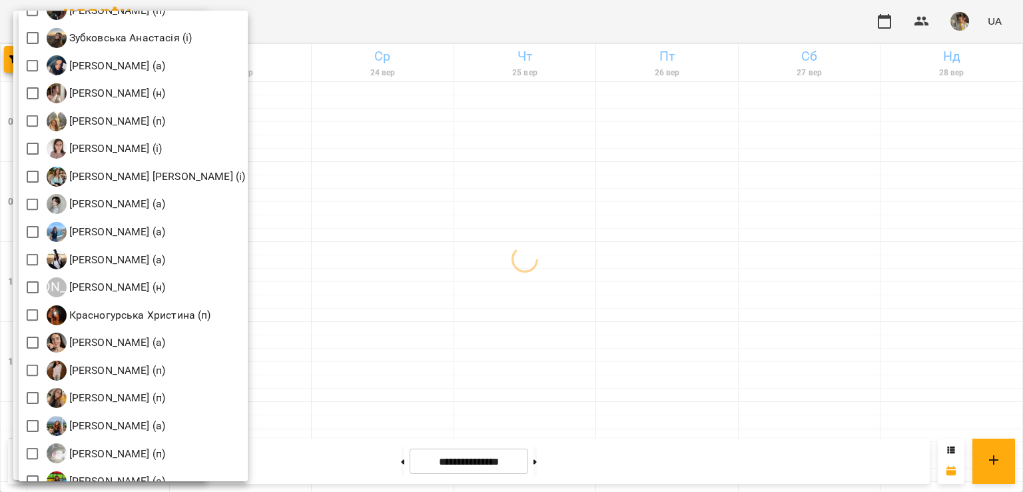
scroll to position [979, 0]
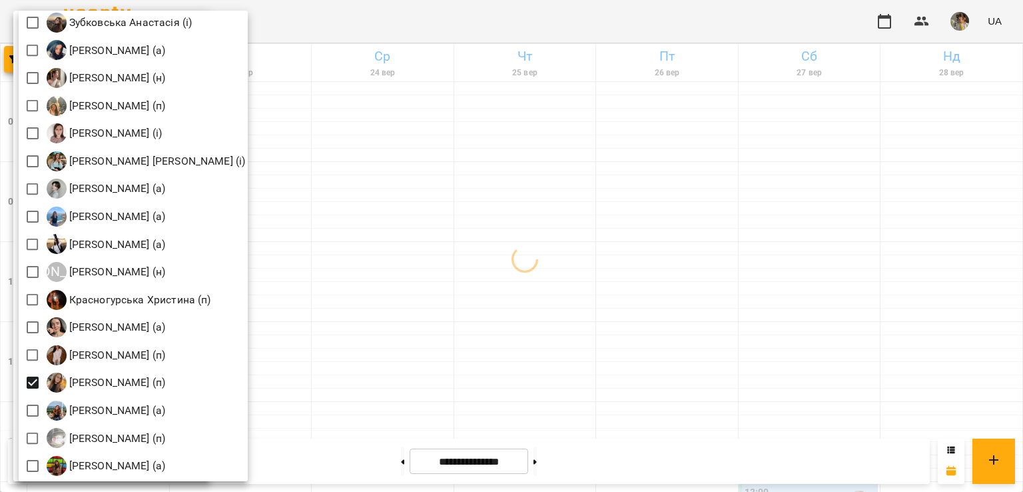
click at [424, 272] on div at bounding box center [511, 246] width 1023 height 492
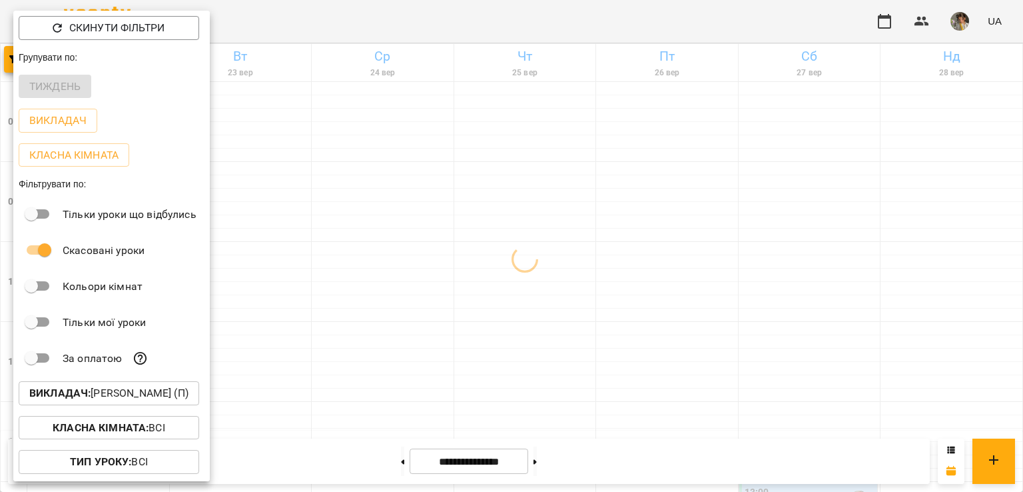
click at [424, 272] on div at bounding box center [511, 246] width 1023 height 492
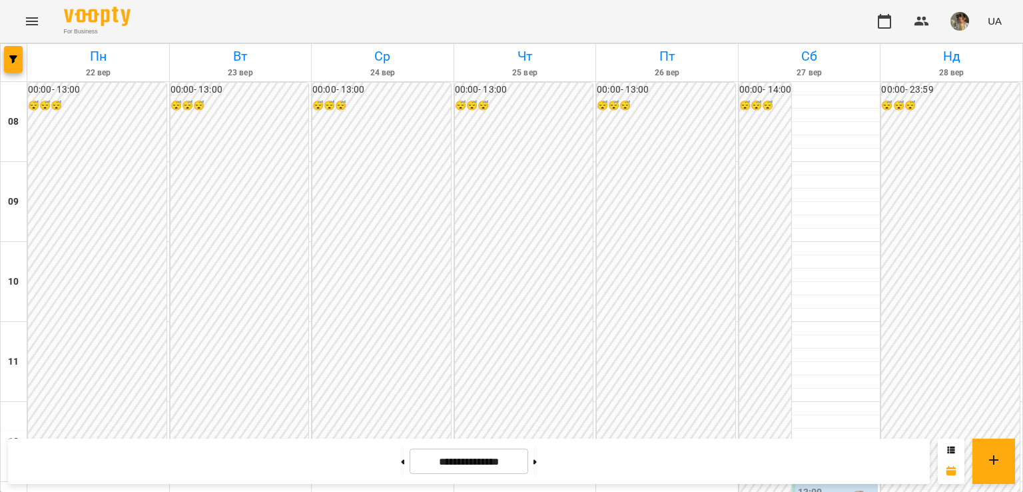
scroll to position [719, 0]
click at [18, 57] on span "button" at bounding box center [13, 59] width 19 height 8
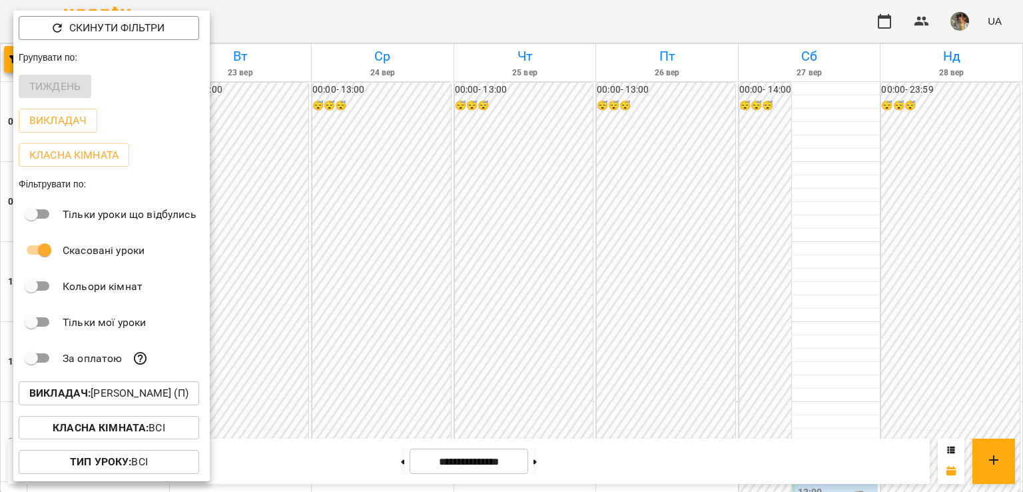
click at [121, 384] on button "Викладач : [PERSON_NAME] (п)" at bounding box center [109, 393] width 181 height 24
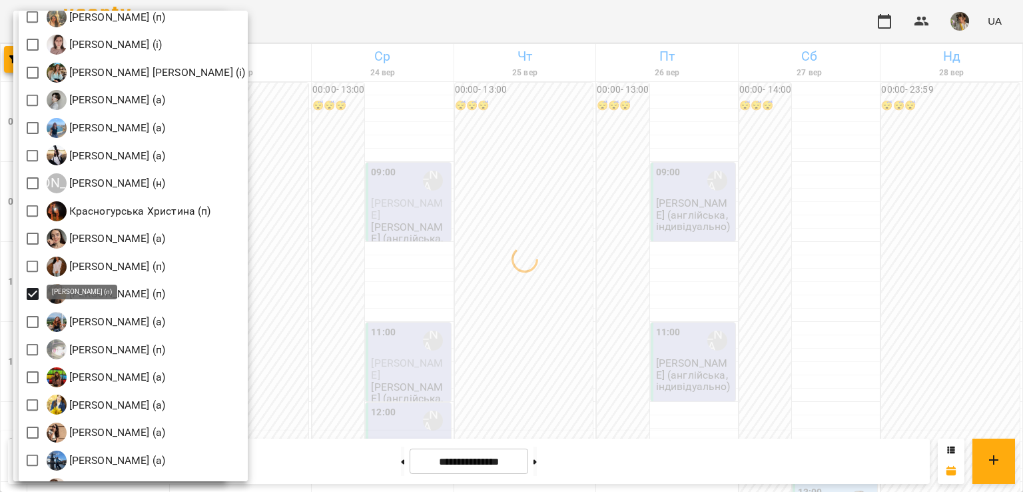
scroll to position [1098, 0]
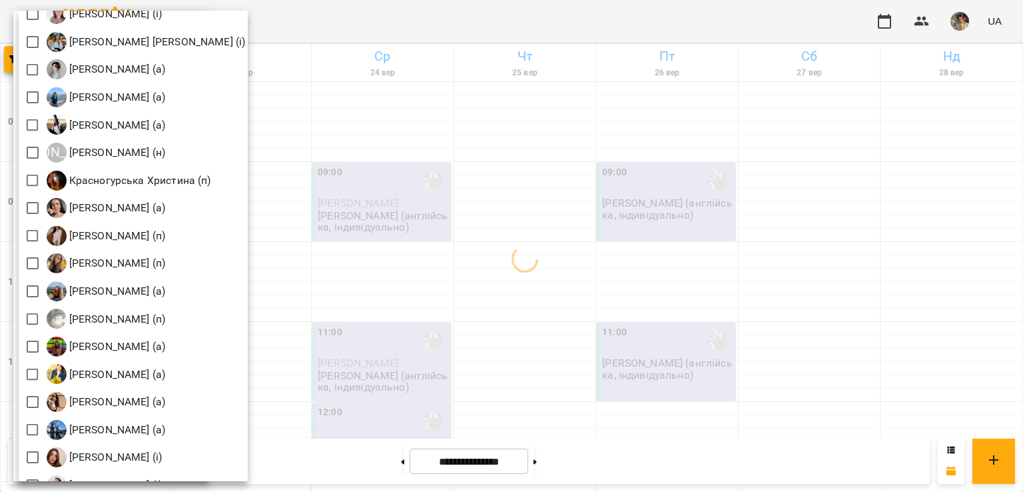
click at [520, 278] on div at bounding box center [511, 246] width 1023 height 492
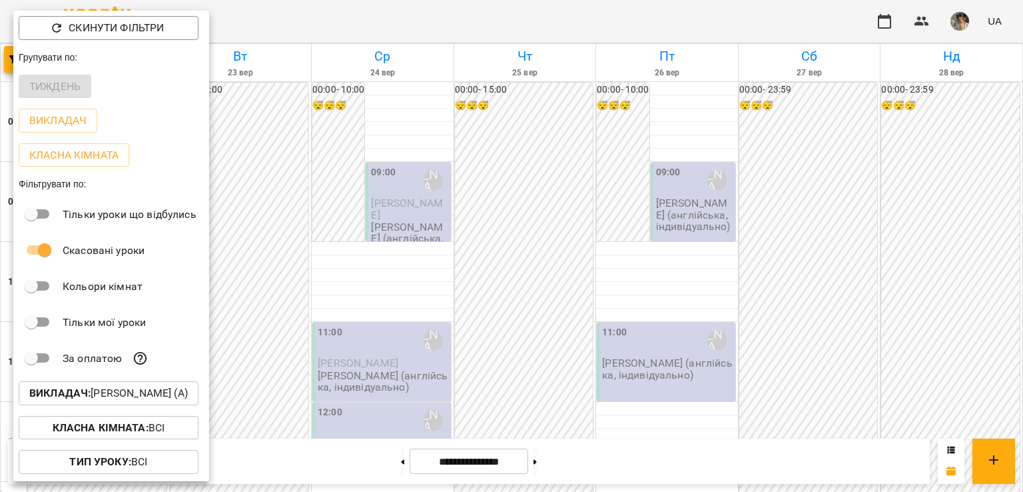
click at [370, 318] on div at bounding box center [511, 246] width 1023 height 492
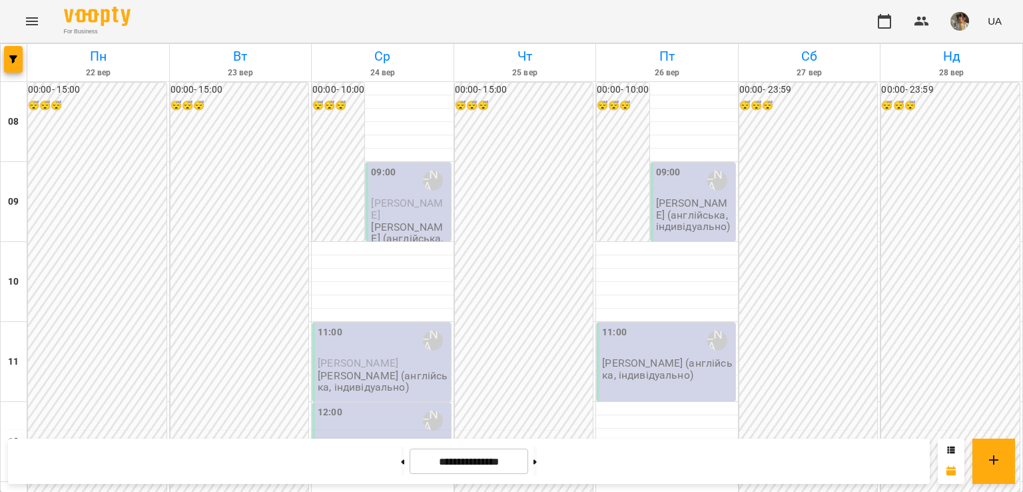
scroll to position [665, 0]
click at [401, 464] on button at bounding box center [402, 460] width 3 height 29
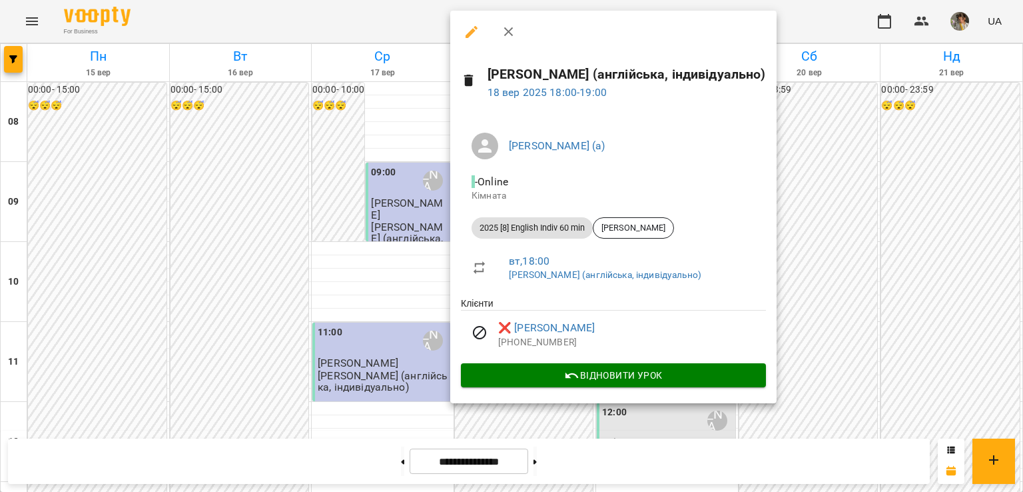
click at [386, 338] on div at bounding box center [511, 246] width 1023 height 492
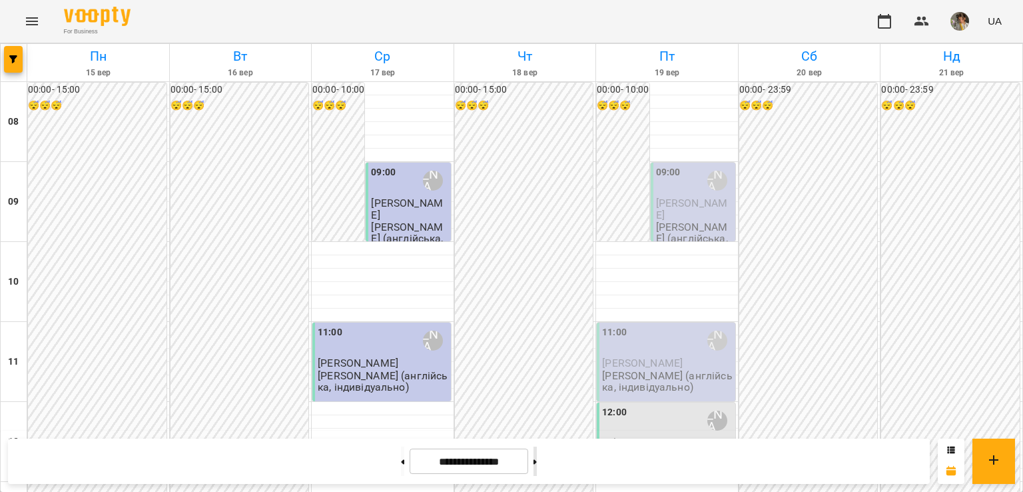
click at [537, 467] on button at bounding box center [535, 460] width 3 height 29
type input "**********"
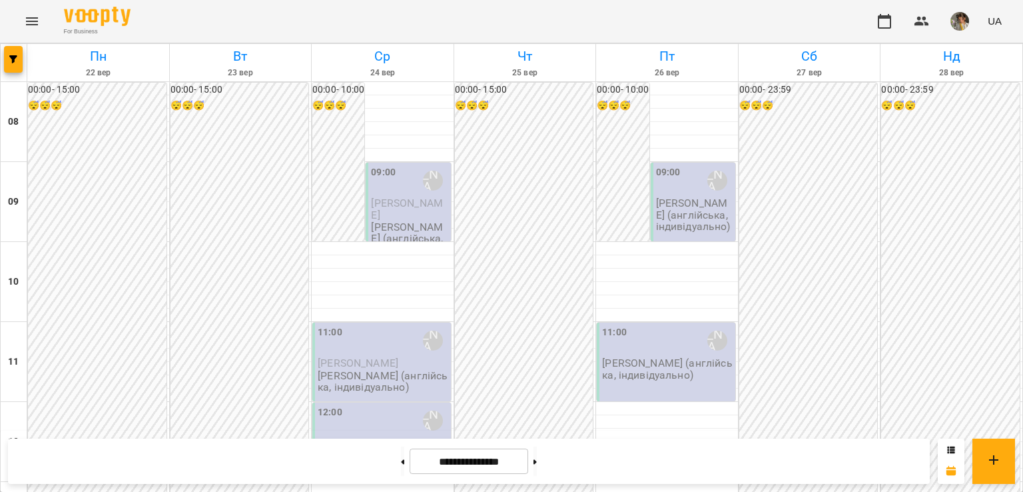
scroll to position [717, 0]
click at [8, 63] on span "button" at bounding box center [13, 59] width 19 height 8
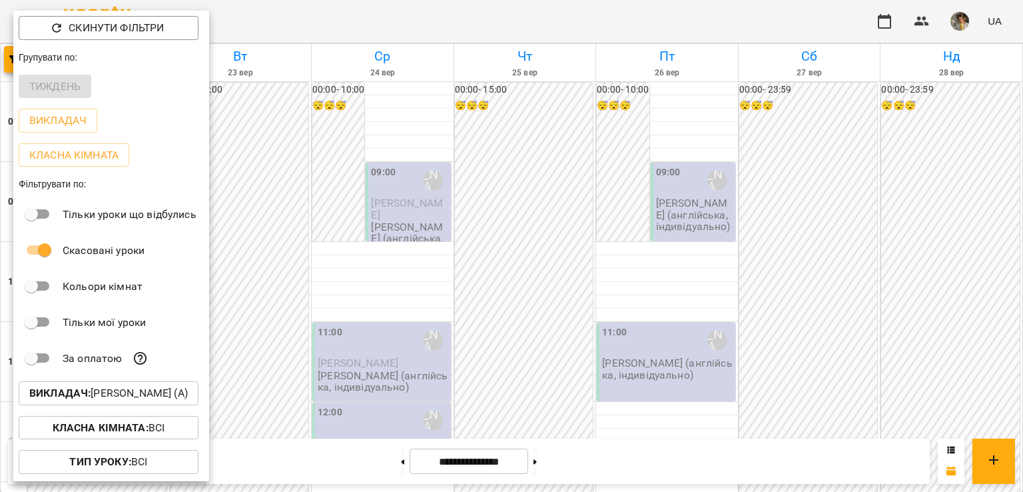
click at [123, 393] on p "Викладач : Богуш Альбіна (а)" at bounding box center [108, 393] width 159 height 16
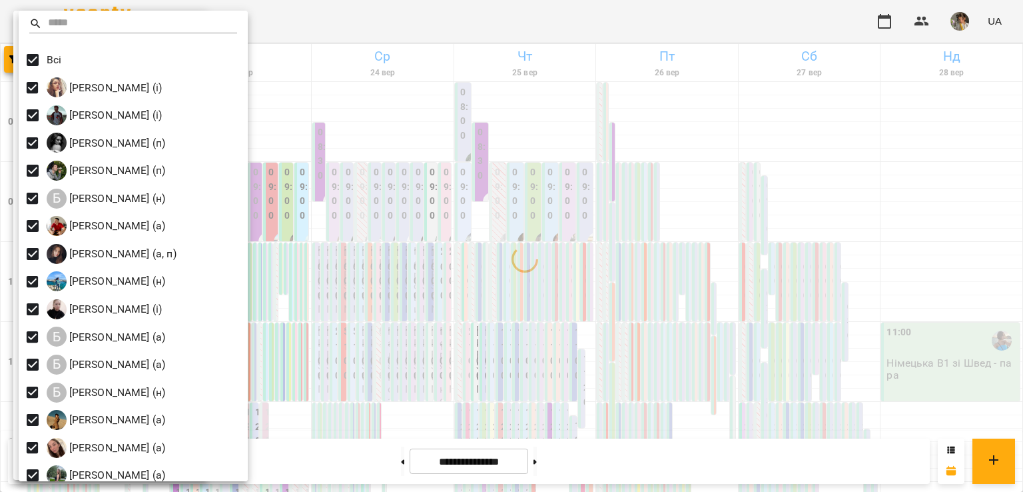
click at [325, 272] on div at bounding box center [511, 246] width 1023 height 492
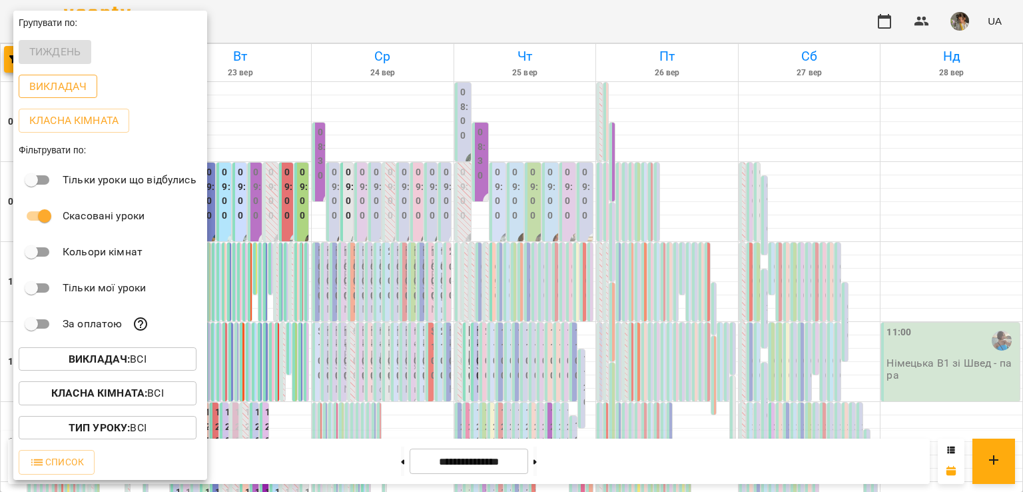
click at [59, 81] on p "Викладач" at bounding box center [57, 87] width 57 height 16
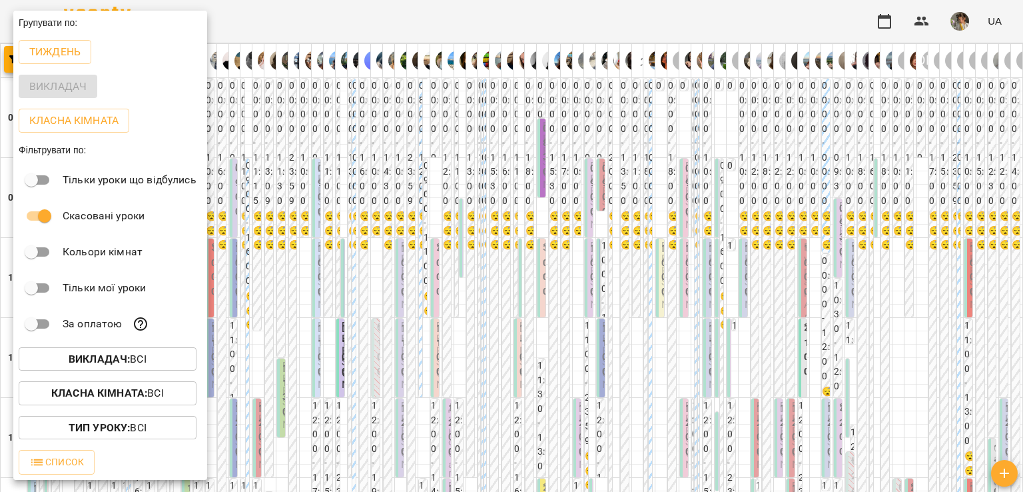
click at [418, 224] on div at bounding box center [511, 246] width 1023 height 492
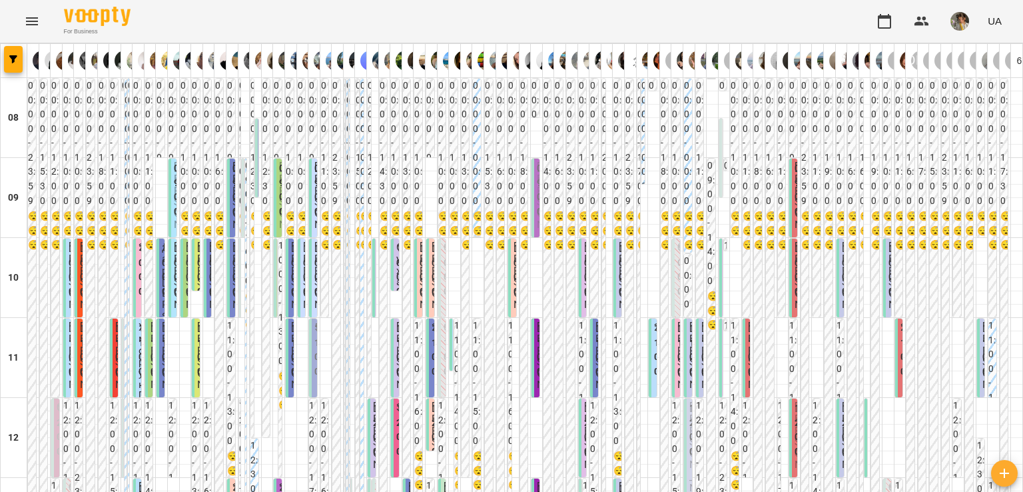
scroll to position [0, 0]
click at [309, 197] on div "09:00 Катерина Дяченко Михайлик Альона (іспанська, індивідуально)" at bounding box center [313, 404] width 8 height 490
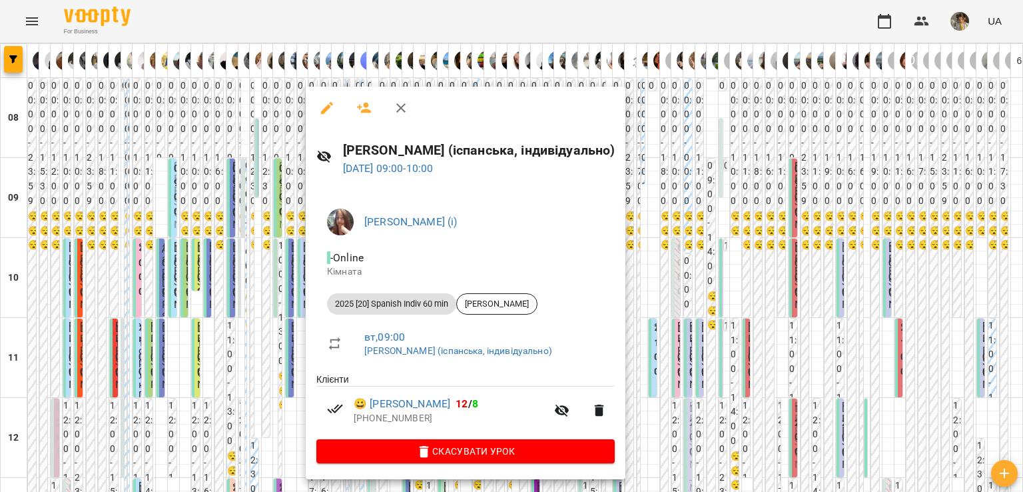
click at [263, 269] on div at bounding box center [511, 246] width 1023 height 492
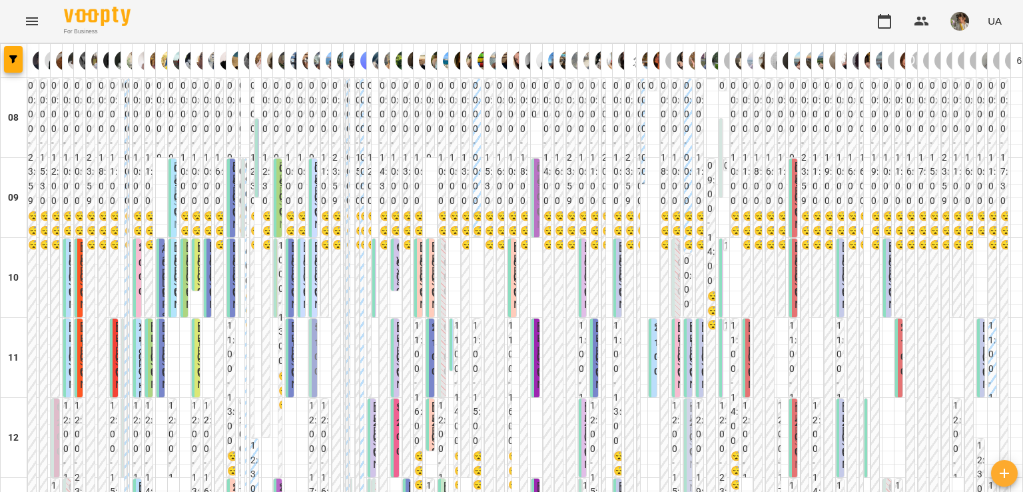
click at [789, 189] on div "09:00 Криницький Антон Олександрович Циганова Єлизавета (іспанська, індивідуаль…" at bounding box center [793, 404] width 8 height 490
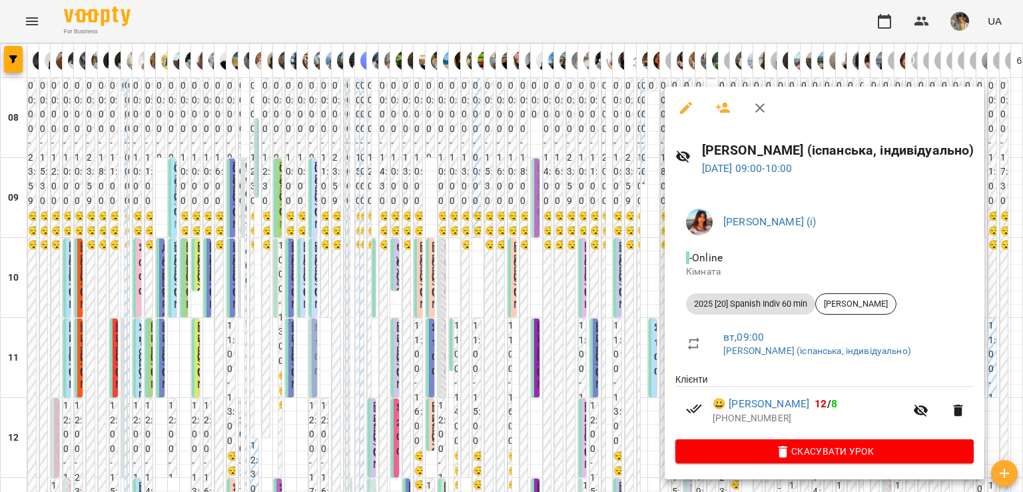
click at [623, 288] on div at bounding box center [511, 246] width 1023 height 492
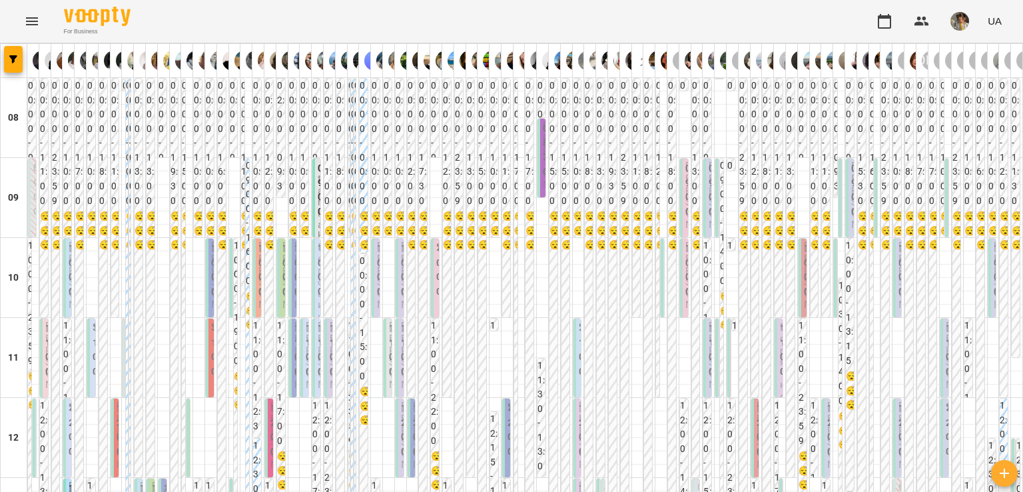
click at [709, 218] on label "09:00" at bounding box center [713, 189] width 8 height 57
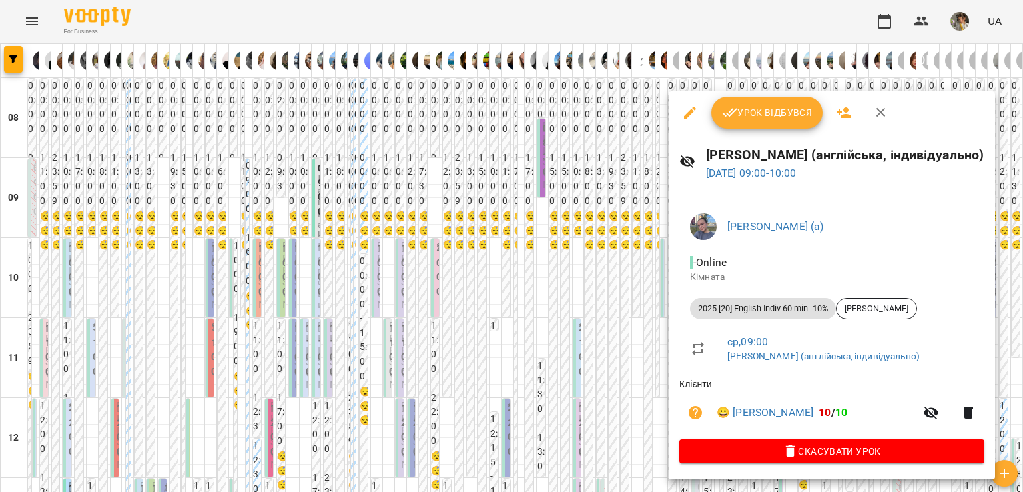
click at [518, 292] on div at bounding box center [511, 246] width 1023 height 492
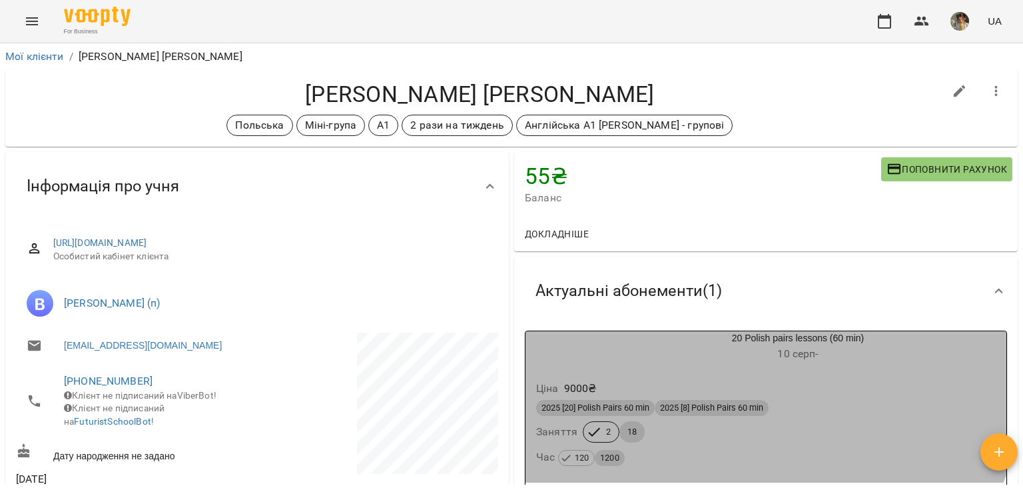
click at [669, 346] on h6 "10 серп -" at bounding box center [798, 353] width 417 height 19
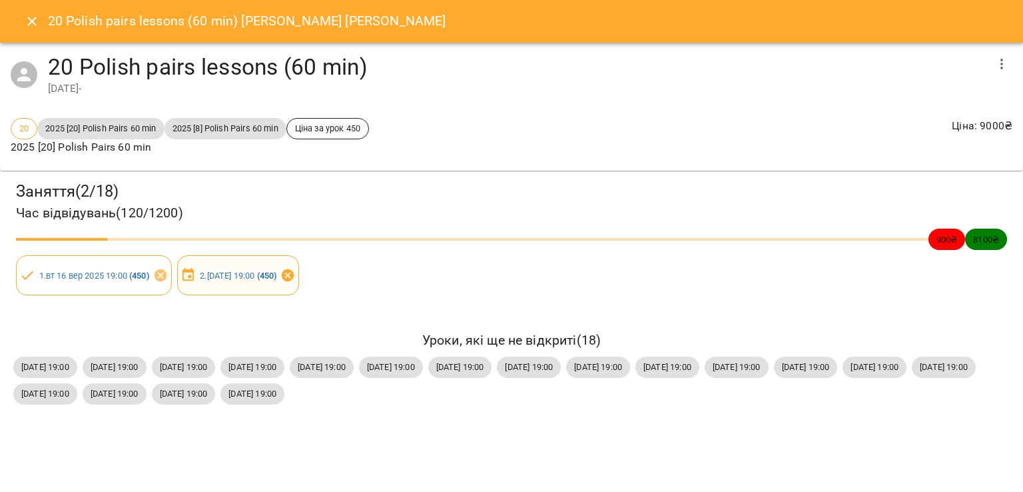
click at [295, 274] on icon at bounding box center [287, 275] width 15 height 15
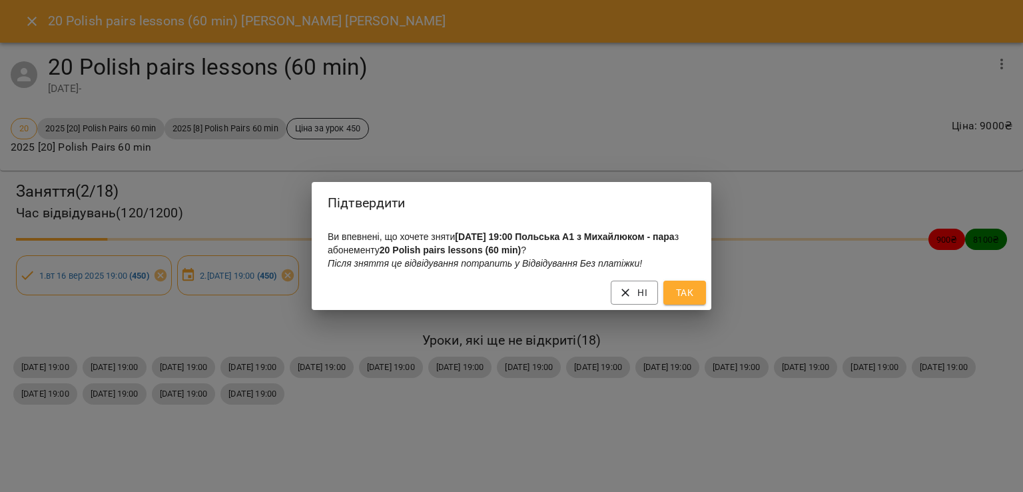
click at [687, 296] on span "Так" at bounding box center [684, 292] width 21 height 16
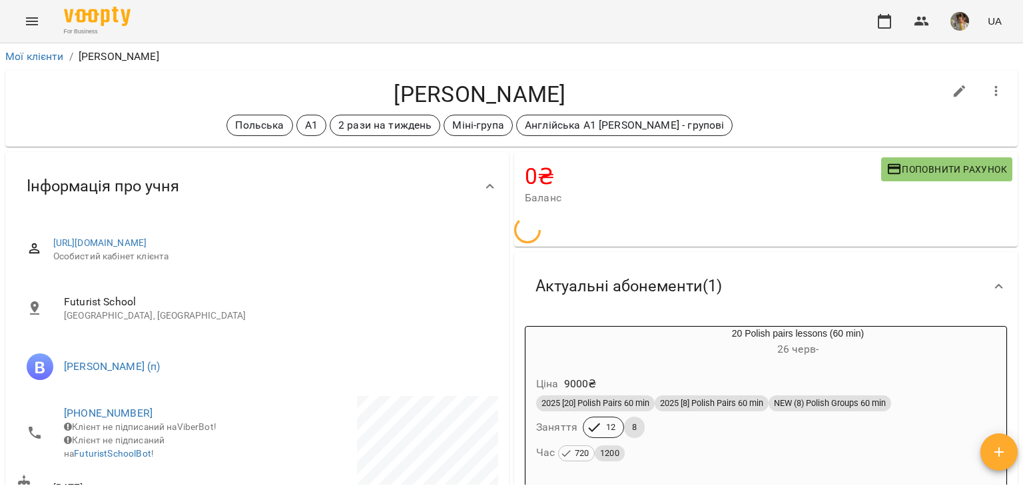
scroll to position [125, 0]
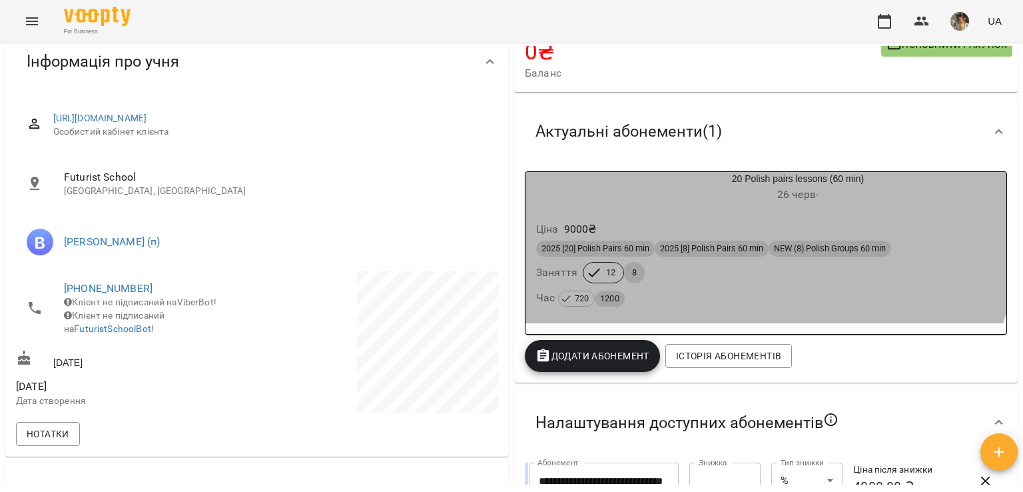
click at [657, 209] on div "Ціна 9000 ₴ 2025 [20] Polish Pairs 60 min 2025 [8] Polish Pairs 60 min NEW (8) …" at bounding box center [766, 265] width 486 height 119
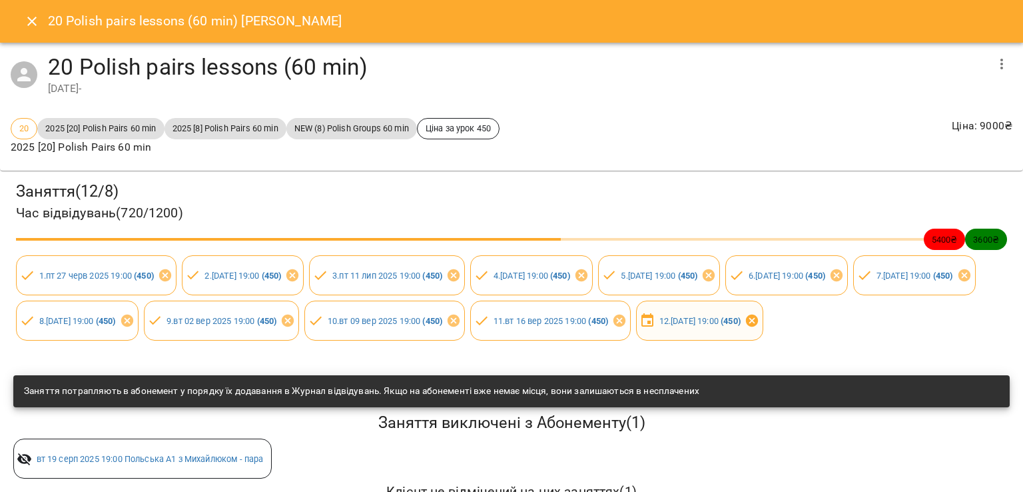
click at [746, 326] on icon at bounding box center [752, 320] width 12 height 12
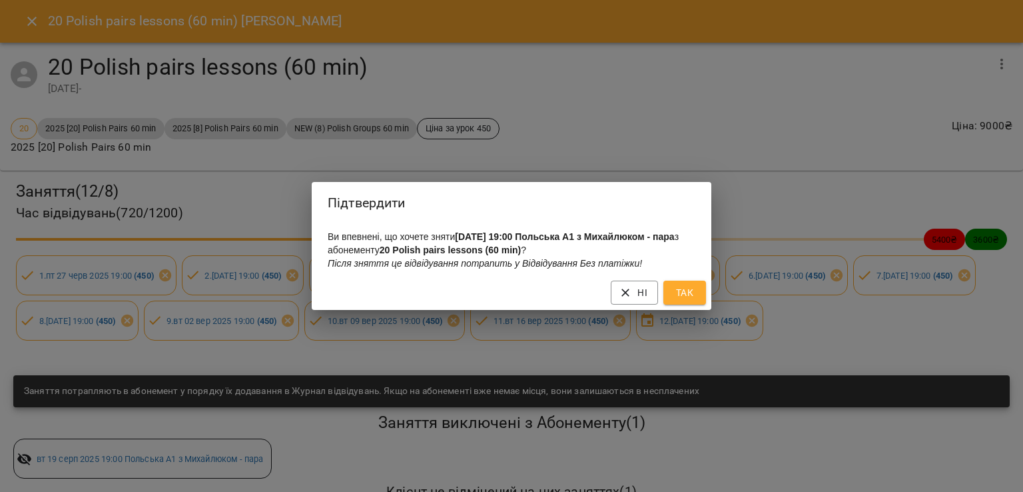
click at [676, 297] on span "Так" at bounding box center [684, 292] width 21 height 16
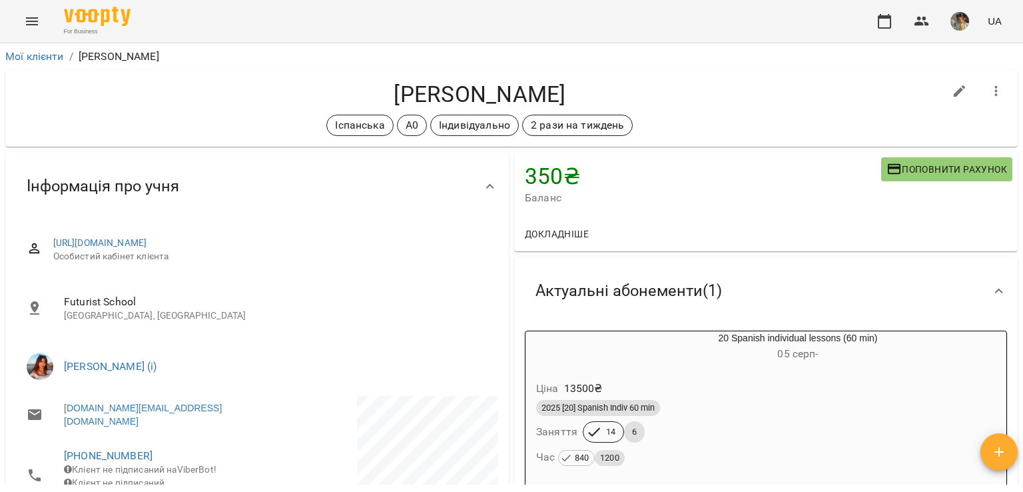
click at [709, 400] on div "2025 [20] Spanish Indiv 60 min" at bounding box center [766, 407] width 465 height 21
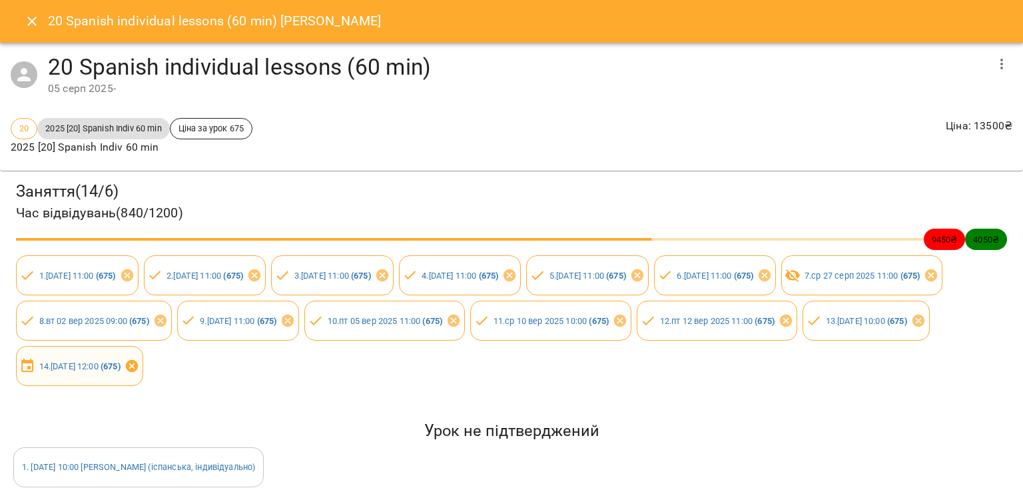
click at [139, 367] on icon at bounding box center [132, 365] width 15 height 15
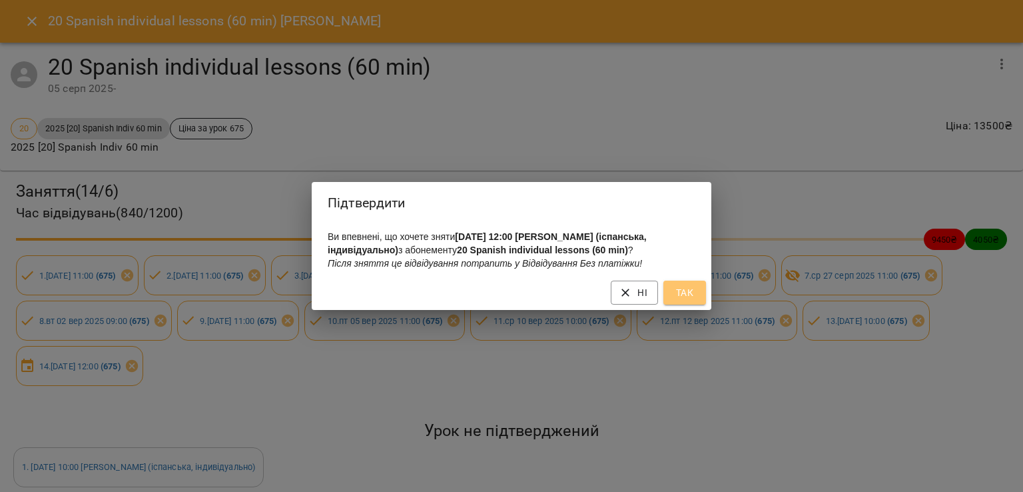
click at [685, 294] on span "Так" at bounding box center [684, 292] width 21 height 16
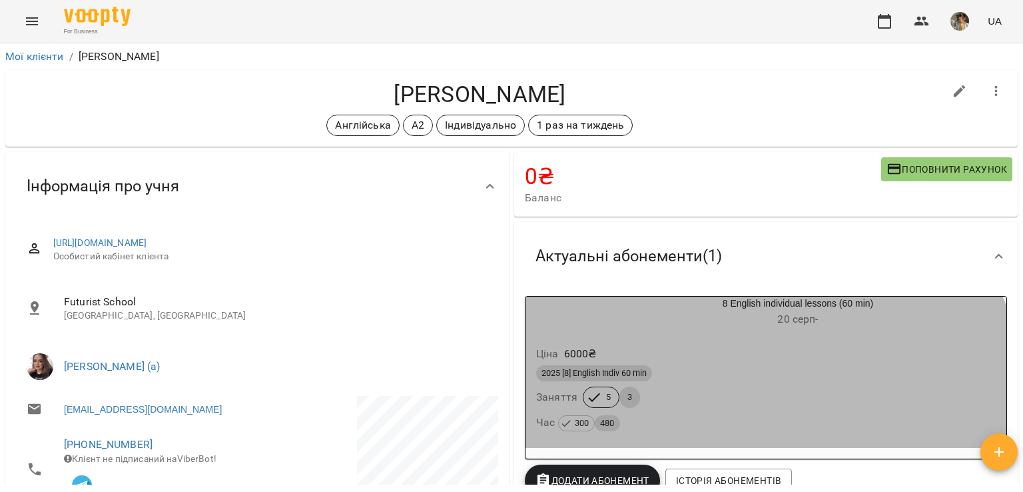
click at [749, 406] on div "2025 [8] English Indiv 60 min Заняття 5 3 Час 300 480" at bounding box center [766, 398] width 465 height 72
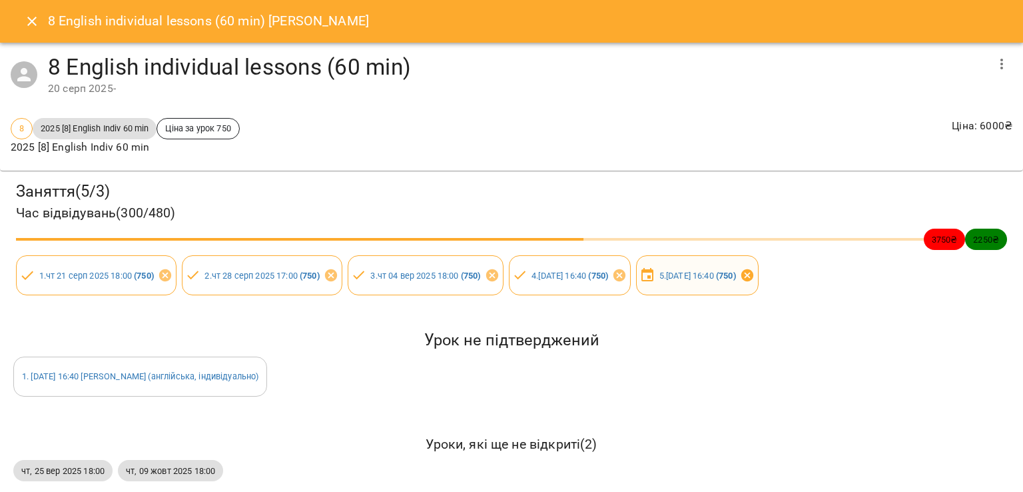
click at [753, 274] on icon at bounding box center [747, 275] width 12 height 12
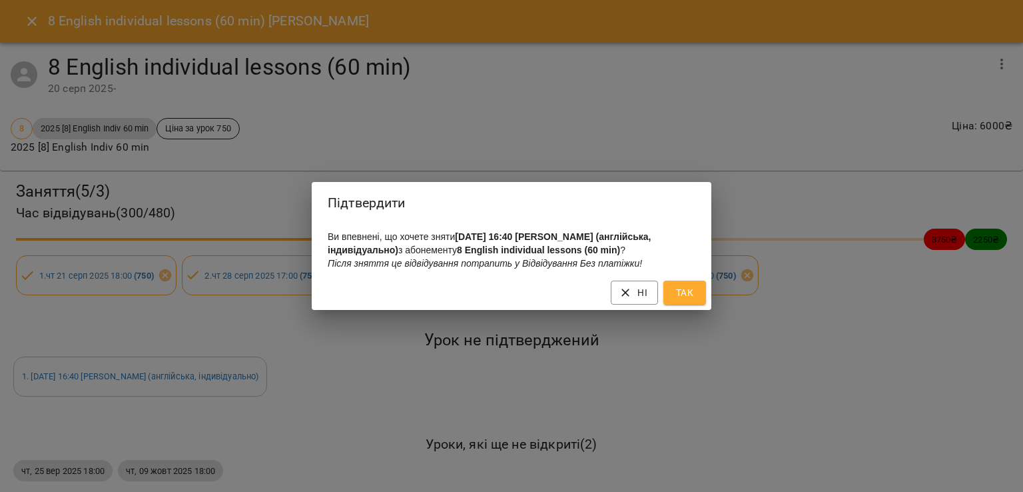
click at [690, 300] on span "Так" at bounding box center [684, 292] width 21 height 16
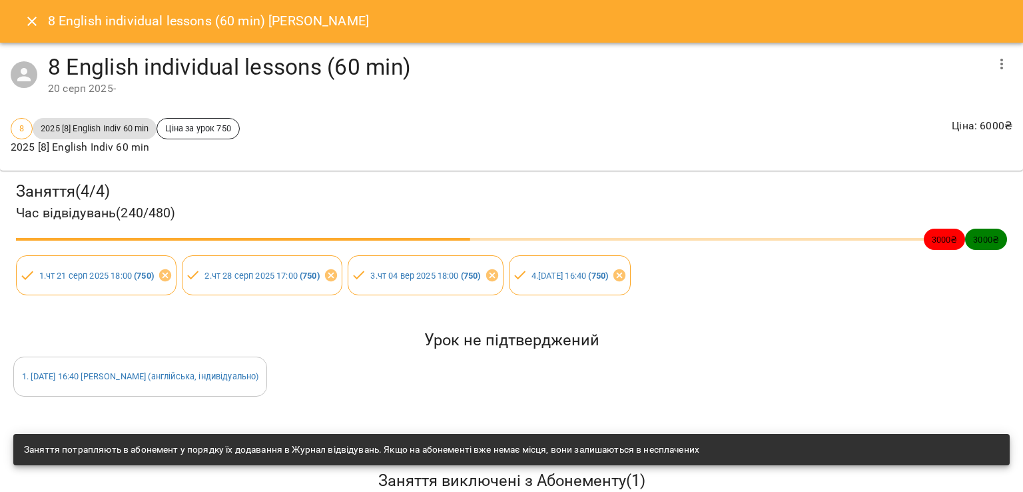
click at [31, 22] on icon "Close" at bounding box center [31, 21] width 9 height 9
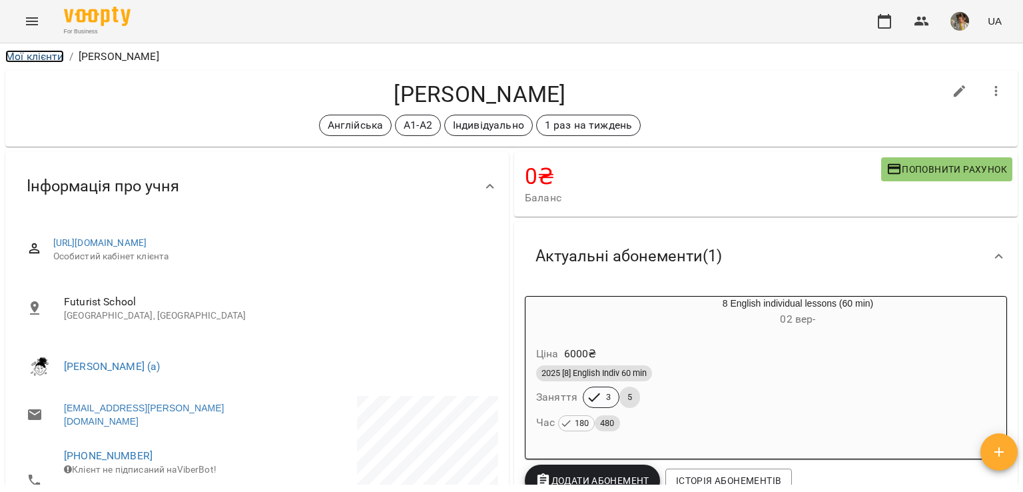
click at [43, 55] on link "Мої клієнти" at bounding box center [34, 56] width 59 height 13
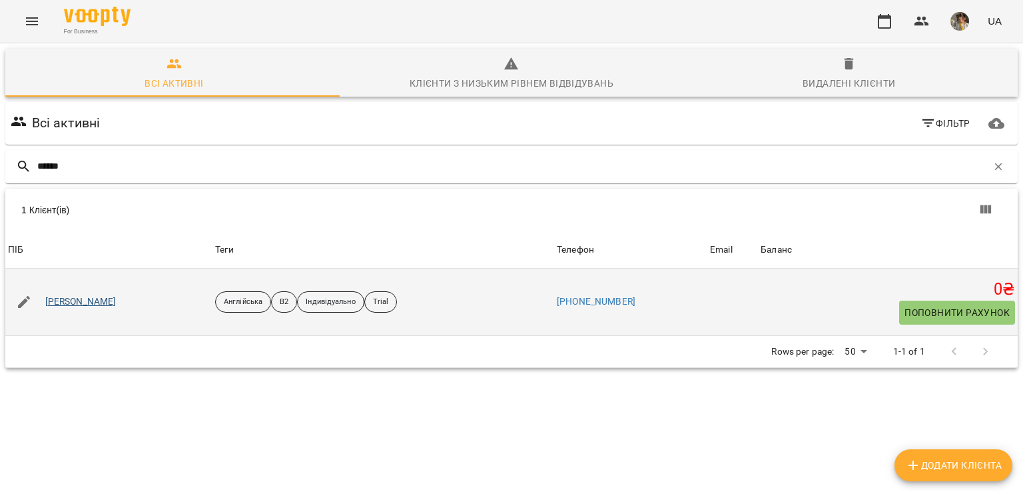
type input "******"
click at [85, 304] on link "Анна Надолінна" at bounding box center [80, 301] width 71 height 13
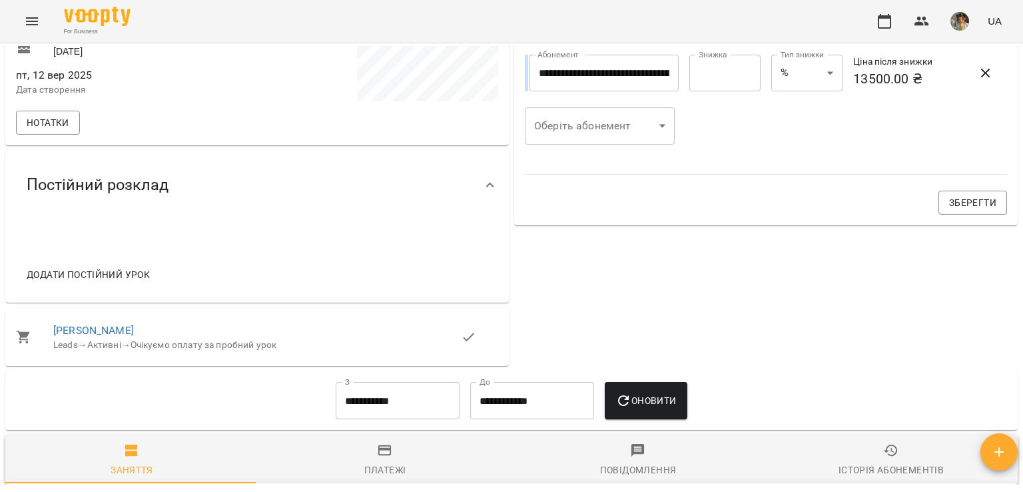
scroll to position [446, 0]
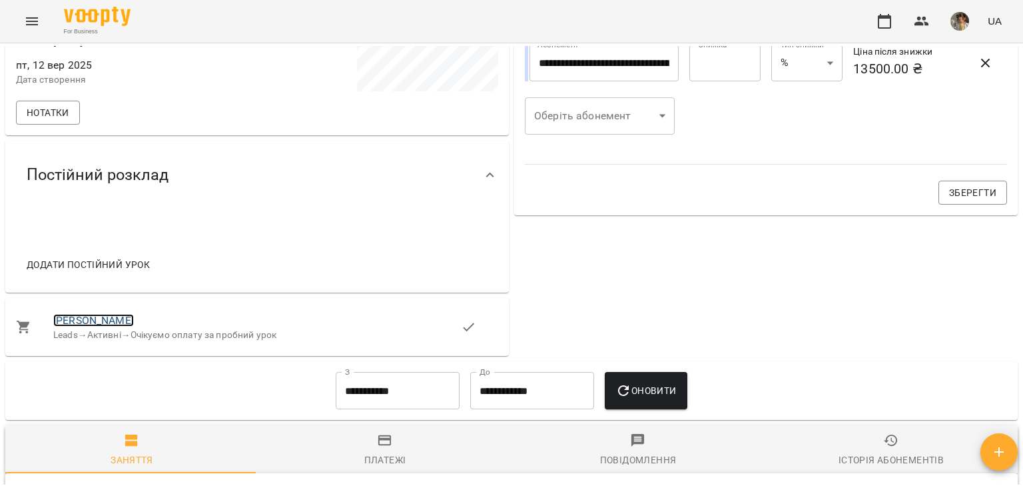
click at [101, 323] on link "Анна Надолінна" at bounding box center [93, 320] width 81 height 13
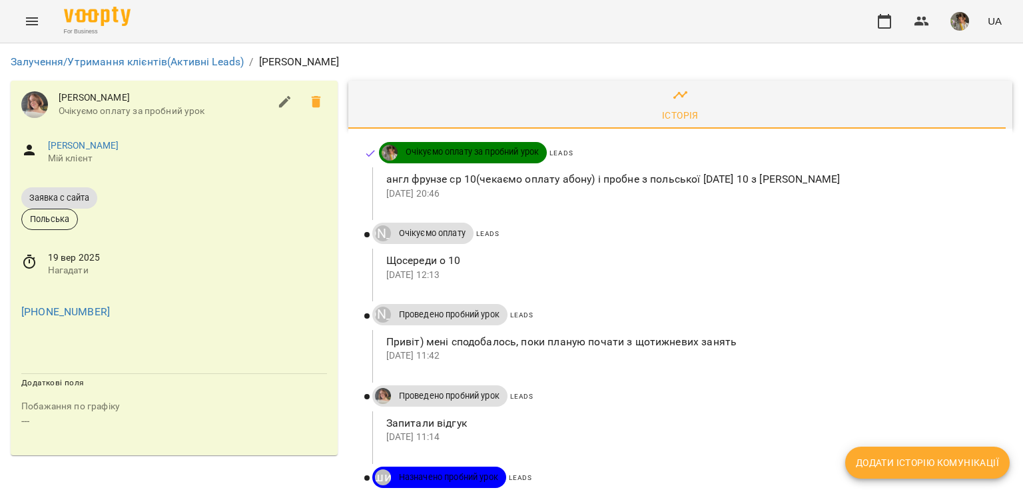
click at [29, 30] on button "Menu" at bounding box center [32, 21] width 32 height 32
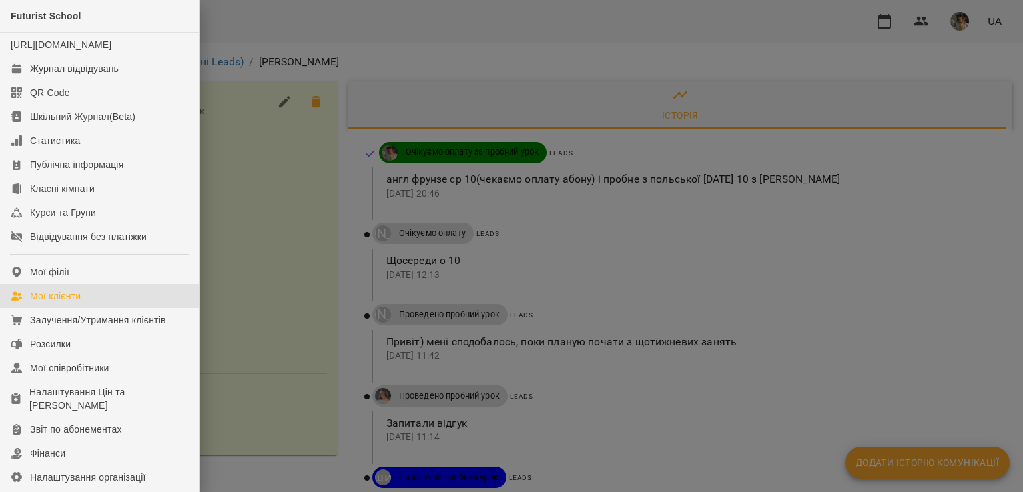
click at [77, 302] on div "Мої клієнти" at bounding box center [55, 295] width 51 height 13
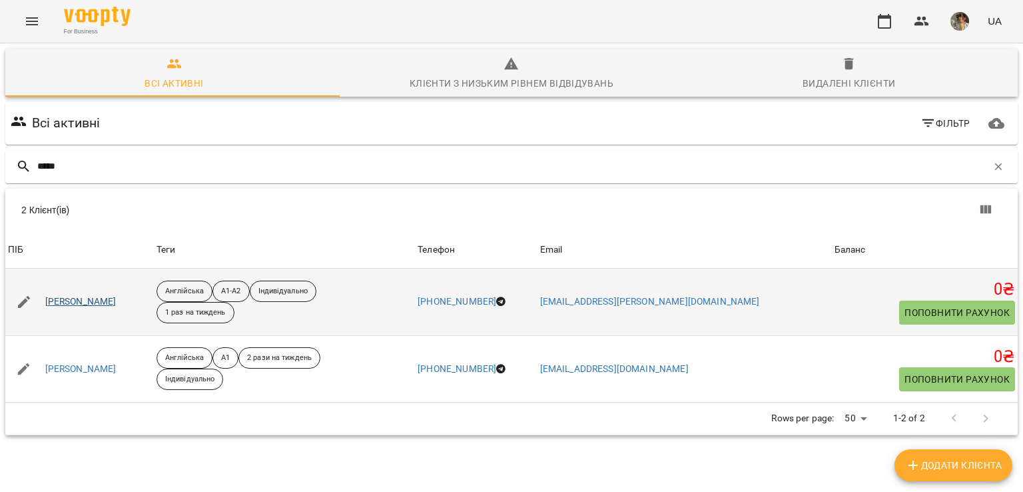
type input "*****"
click at [93, 302] on link "Тимофтій Анастасія" at bounding box center [80, 301] width 71 height 13
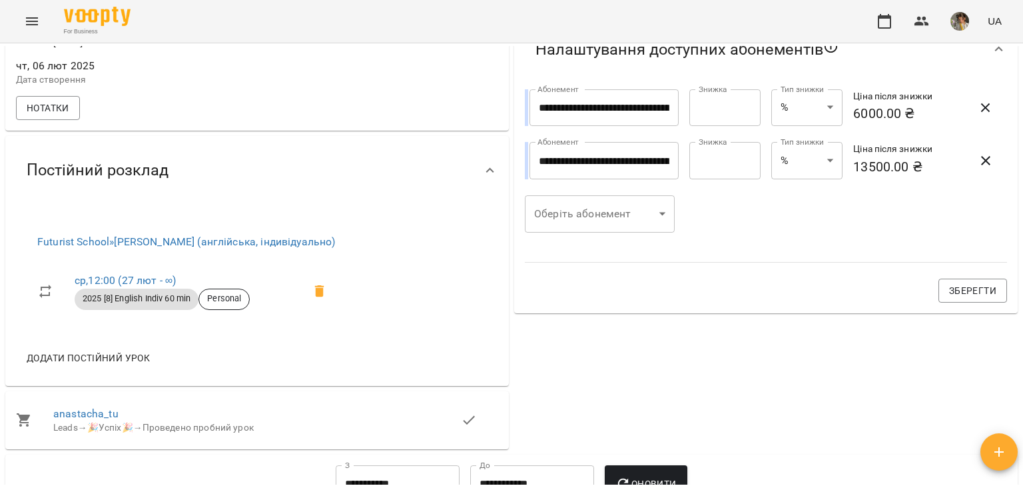
scroll to position [533, 0]
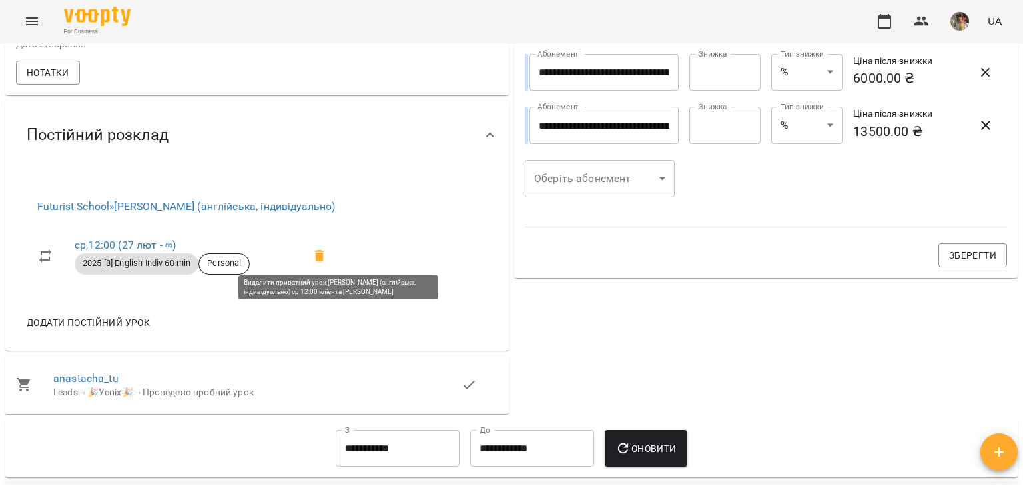
click at [328, 250] on icon at bounding box center [320, 256] width 16 height 16
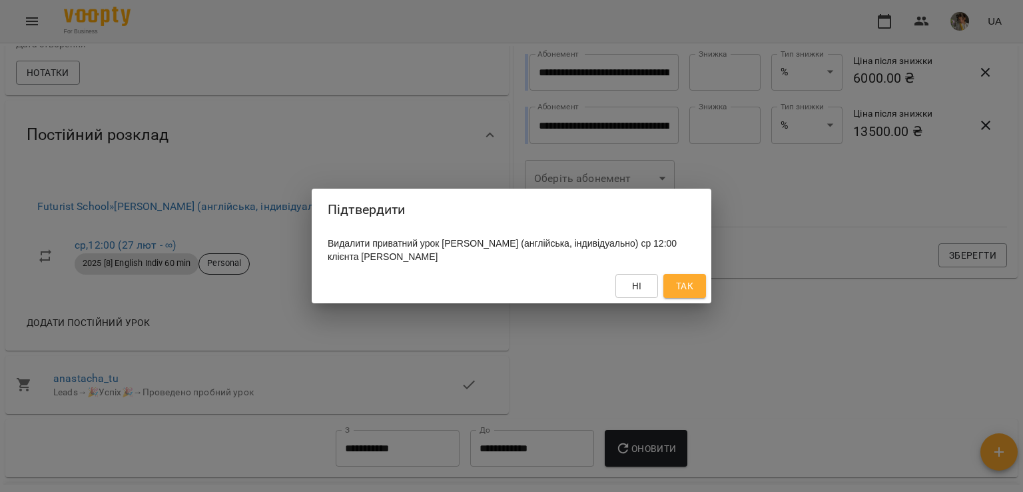
click at [678, 286] on span "Так" at bounding box center [684, 286] width 17 height 16
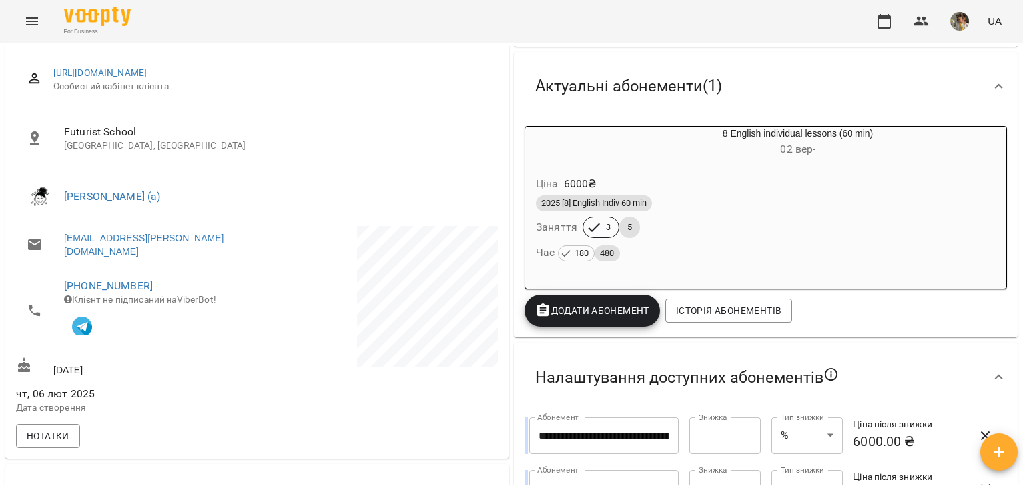
scroll to position [0, 0]
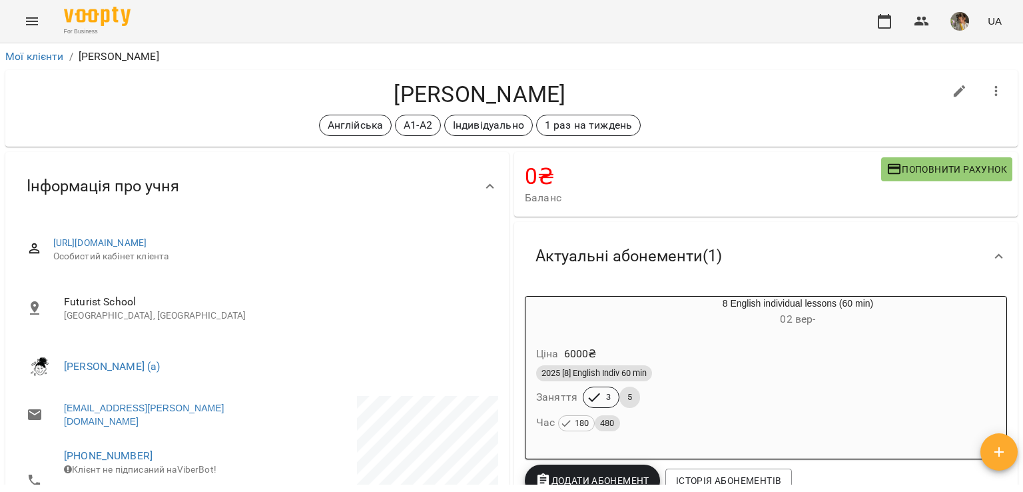
click at [952, 87] on icon "button" at bounding box center [960, 91] width 16 height 16
select select "**"
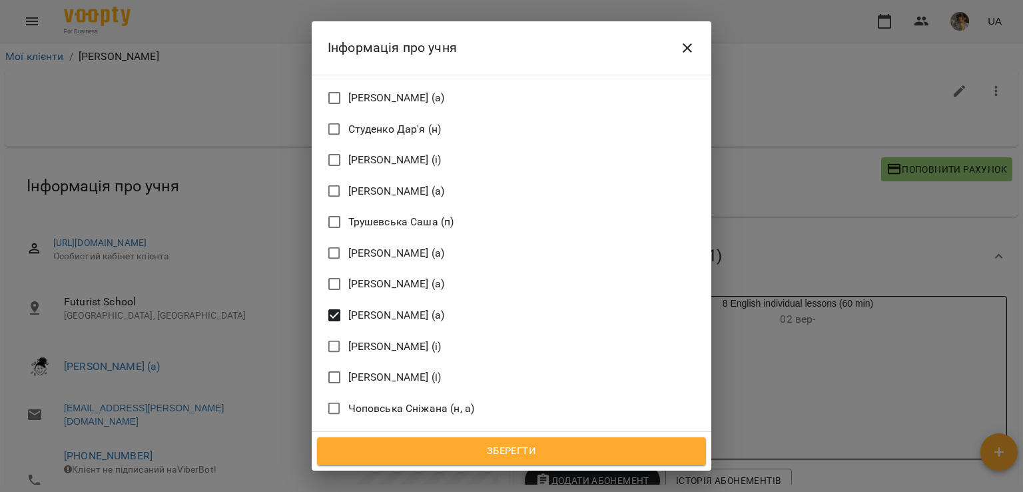
scroll to position [3046, 0]
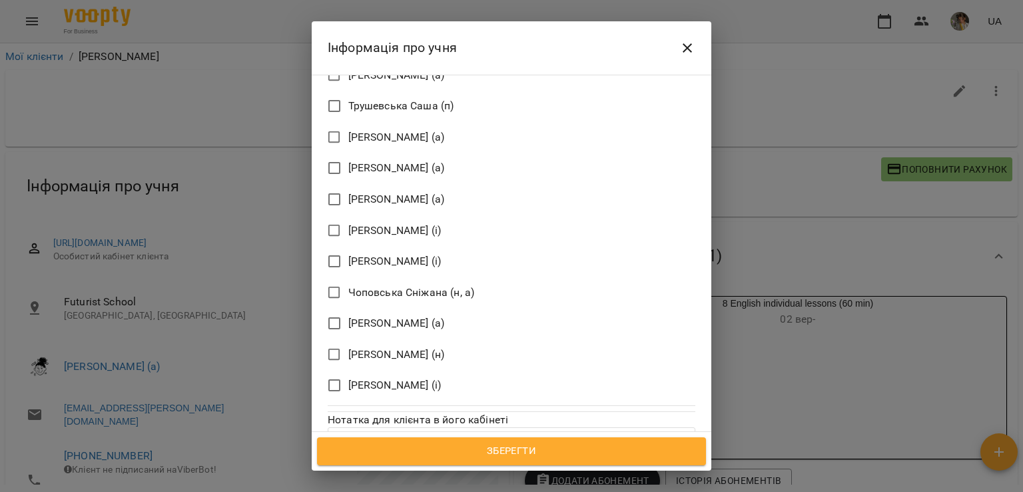
click at [458, 449] on span "Зберегти" at bounding box center [512, 450] width 360 height 17
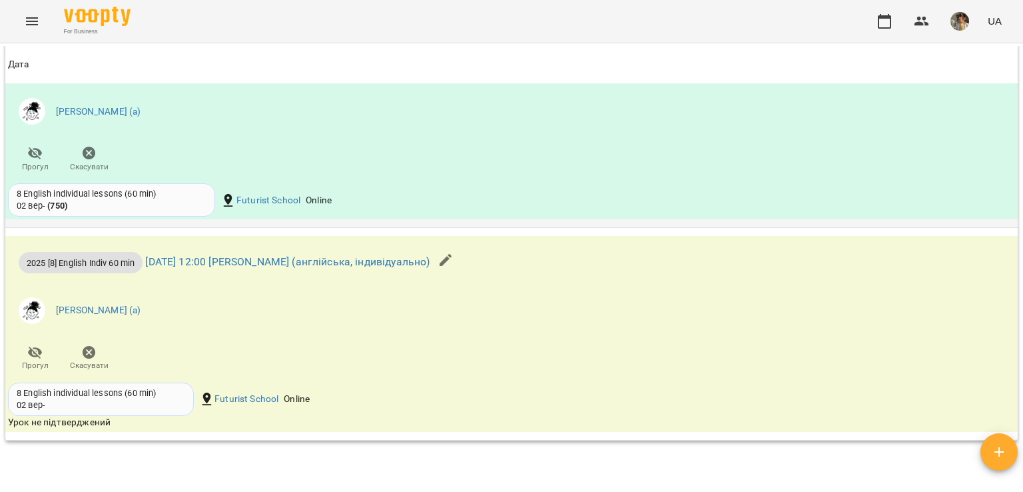
scroll to position [1020, 0]
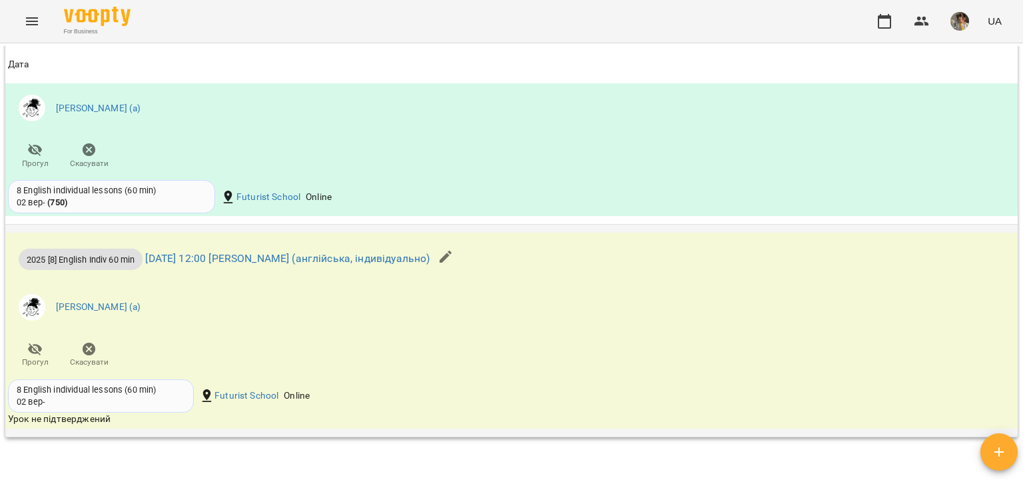
click at [454, 248] on icon "button" at bounding box center [446, 256] width 16 height 16
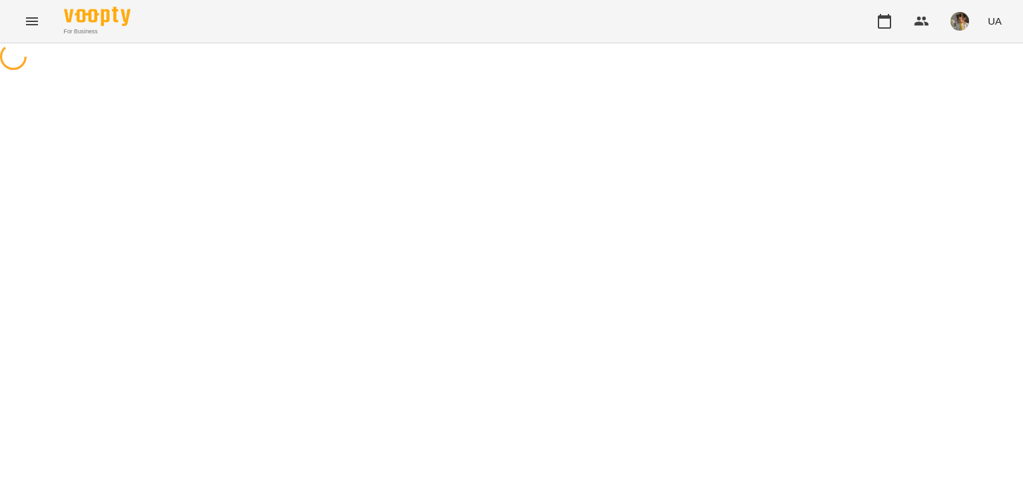
select select "**********"
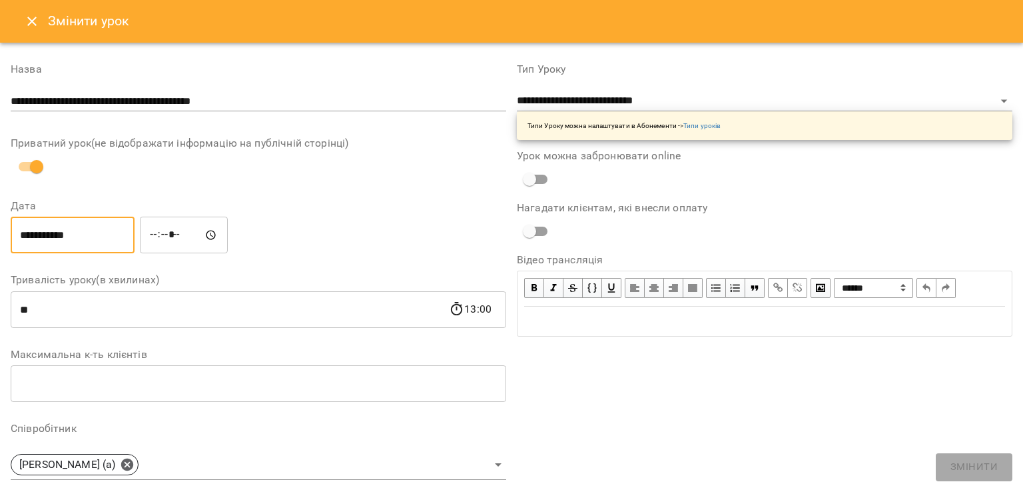
click at [111, 227] on input "**********" at bounding box center [73, 234] width 124 height 37
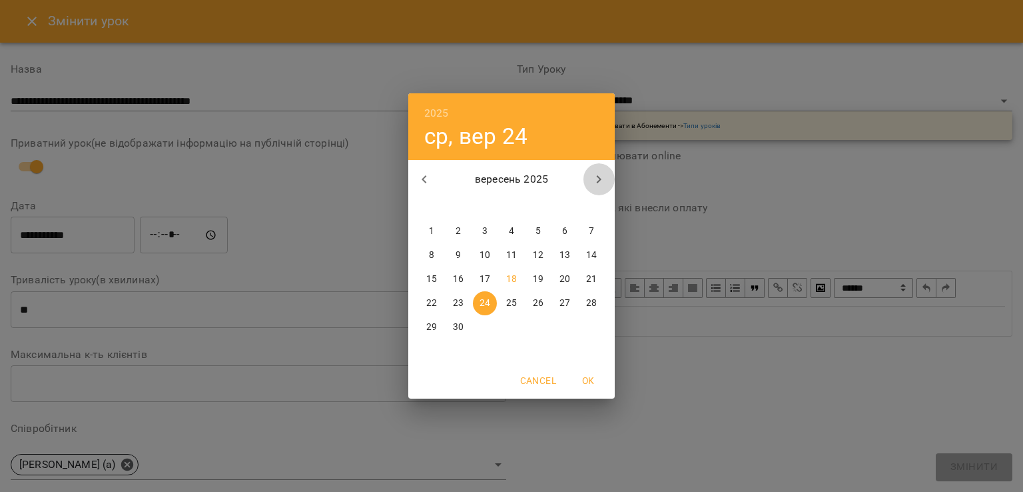
click at [600, 185] on icon "button" at bounding box center [599, 179] width 16 height 16
click at [483, 234] on p "1" at bounding box center [484, 230] width 5 height 13
type input "**********"
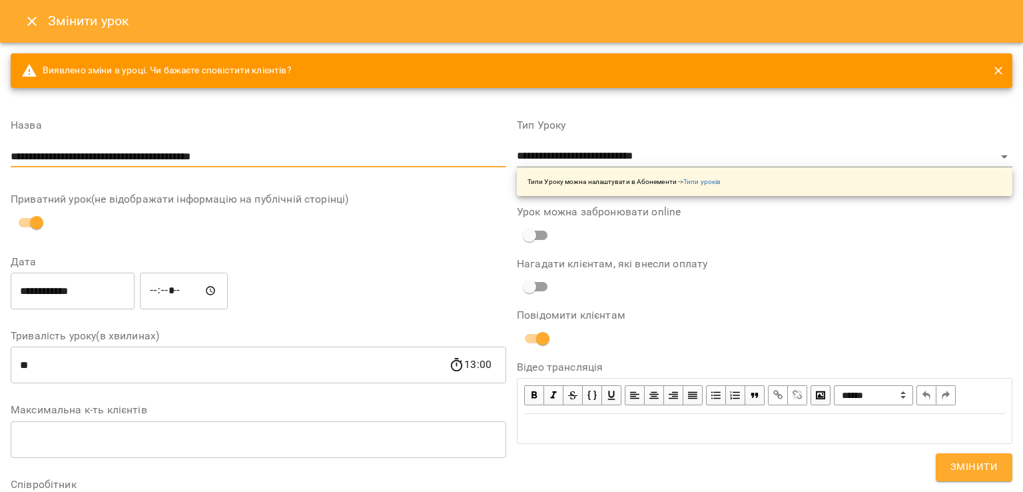
drag, startPoint x: 105, startPoint y: 155, endPoint x: 9, endPoint y: 159, distance: 96.6
click at [9, 159] on div "**********" at bounding box center [258, 465] width 506 height 723
click at [35, 16] on icon "Close" at bounding box center [32, 21] width 16 height 16
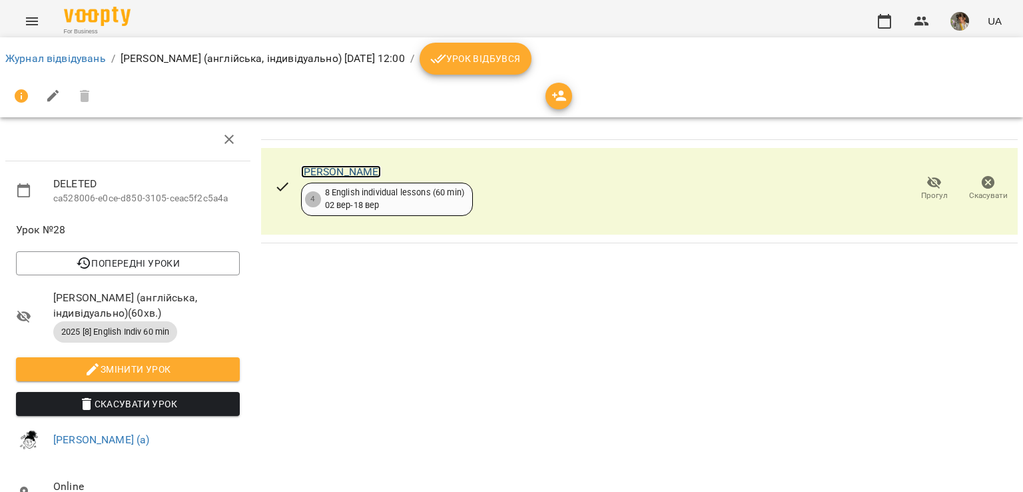
click at [354, 172] on link "[PERSON_NAME]" at bounding box center [341, 171] width 81 height 13
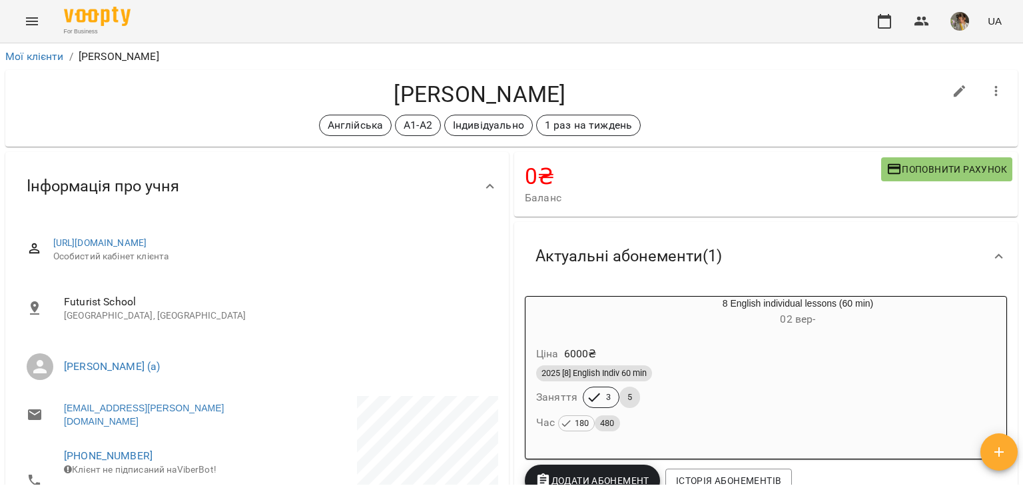
drag, startPoint x: 582, startPoint y: 89, endPoint x: 348, endPoint y: 101, distance: 234.1
click at [348, 101] on h4 "[PERSON_NAME]" at bounding box center [480, 94] width 928 height 27
copy h4 "[PERSON_NAME]"
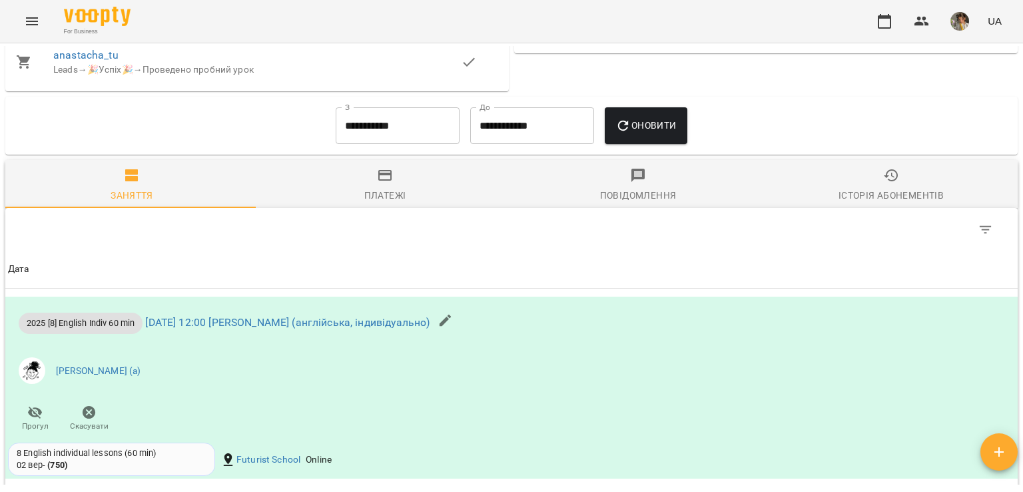
scroll to position [1028, 0]
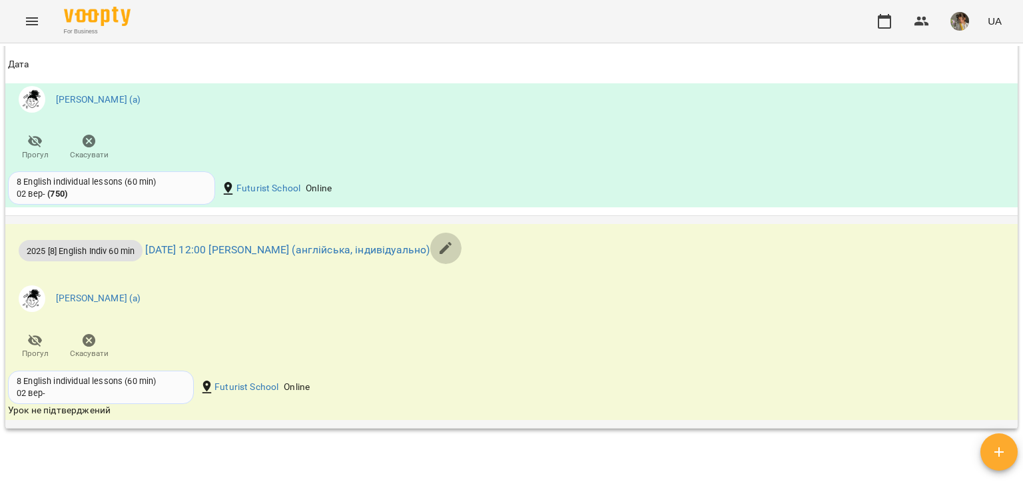
click at [454, 246] on icon "button" at bounding box center [446, 248] width 16 height 16
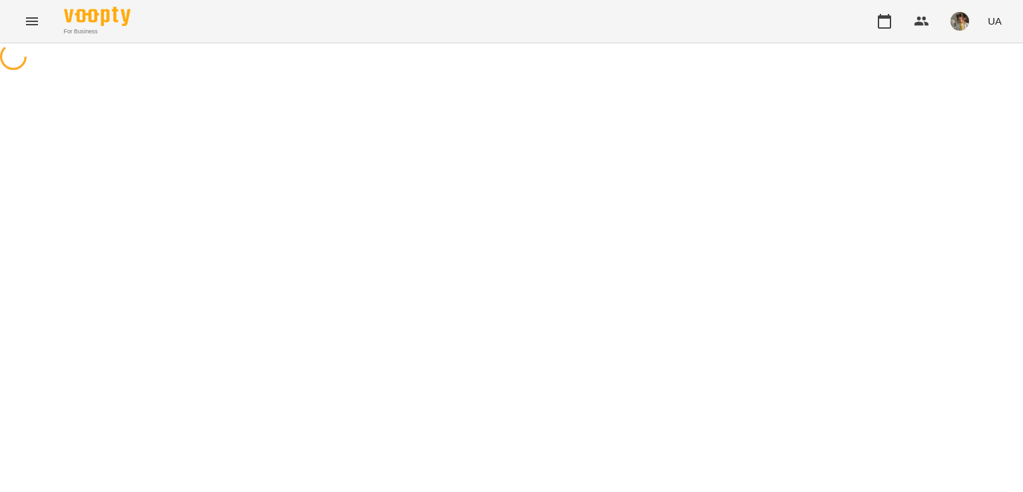
select select "**********"
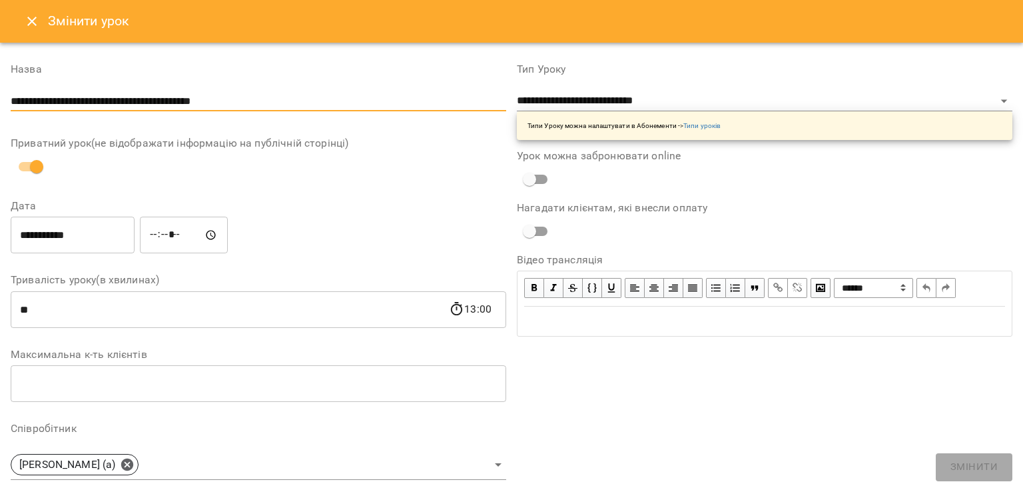
drag, startPoint x: 105, startPoint y: 100, endPoint x: 3, endPoint y: 105, distance: 102.0
click at [3, 105] on div "**********" at bounding box center [511, 423] width 1023 height 760
paste input "*"
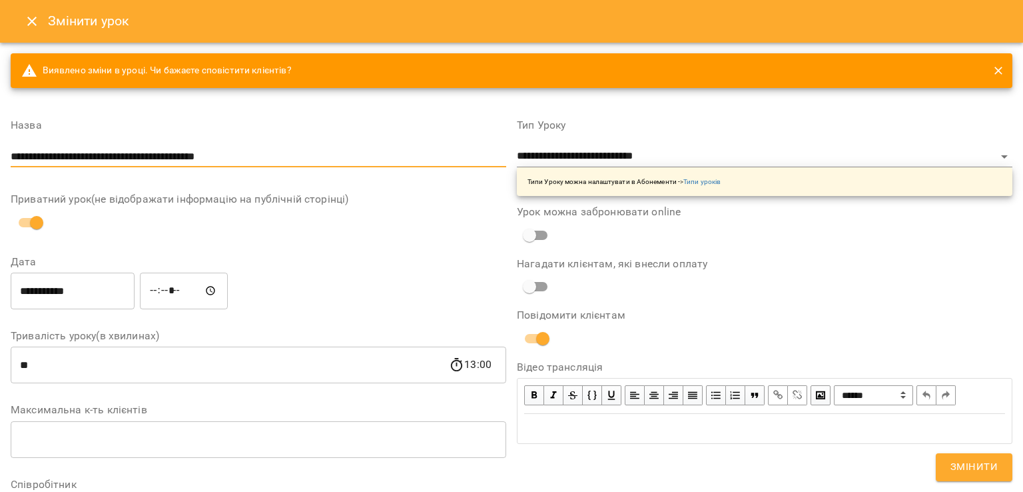
click at [268, 154] on input "**********" at bounding box center [259, 156] width 496 height 21
type input "**********"
click at [107, 272] on input "**********" at bounding box center [73, 290] width 124 height 37
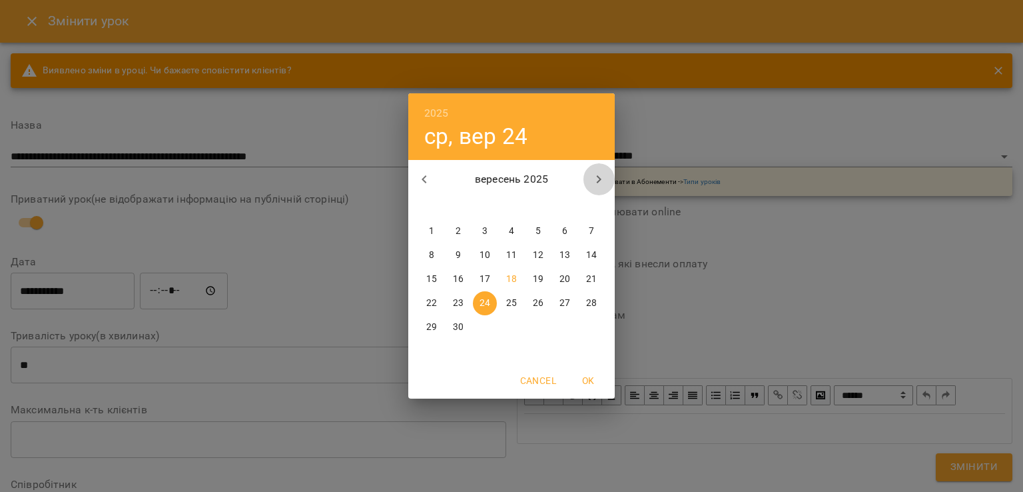
click at [594, 179] on icon "button" at bounding box center [599, 179] width 16 height 16
click at [482, 230] on p "1" at bounding box center [484, 230] width 5 height 13
type input "**********"
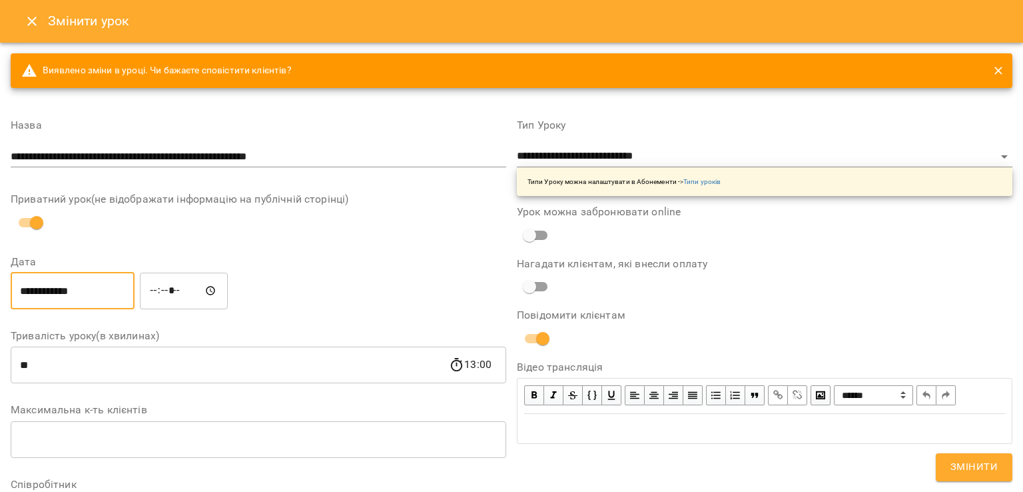
click at [983, 466] on span "Змінити" at bounding box center [974, 466] width 47 height 17
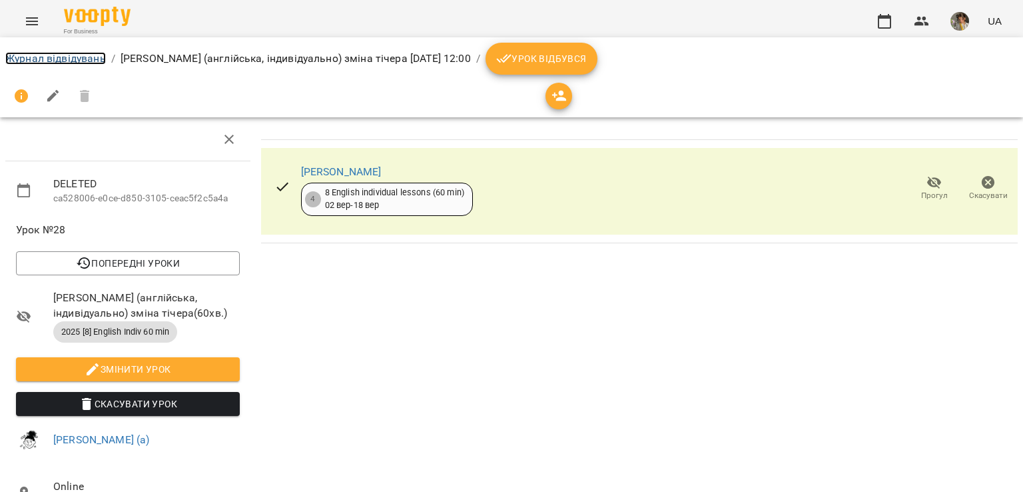
click at [43, 63] on link "Журнал відвідувань" at bounding box center [55, 58] width 101 height 13
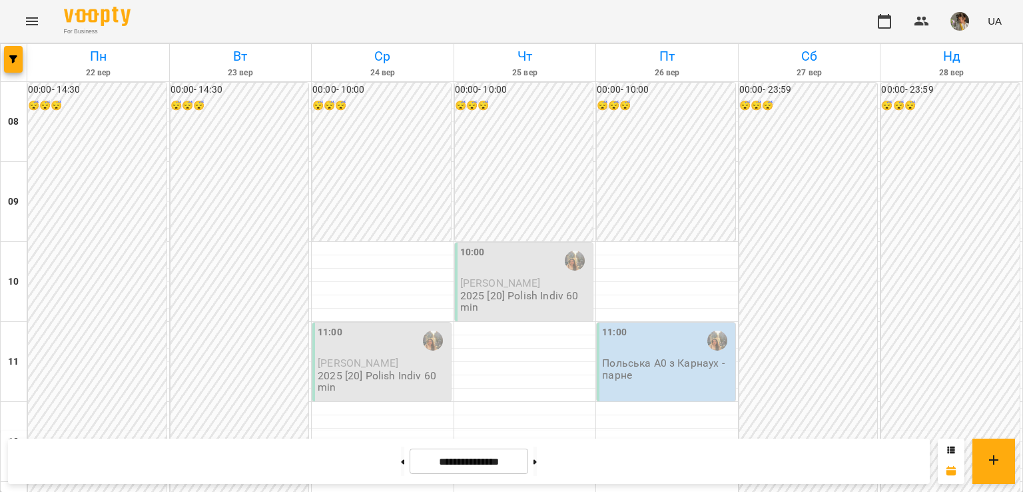
click at [28, 17] on icon "Menu" at bounding box center [32, 21] width 16 height 16
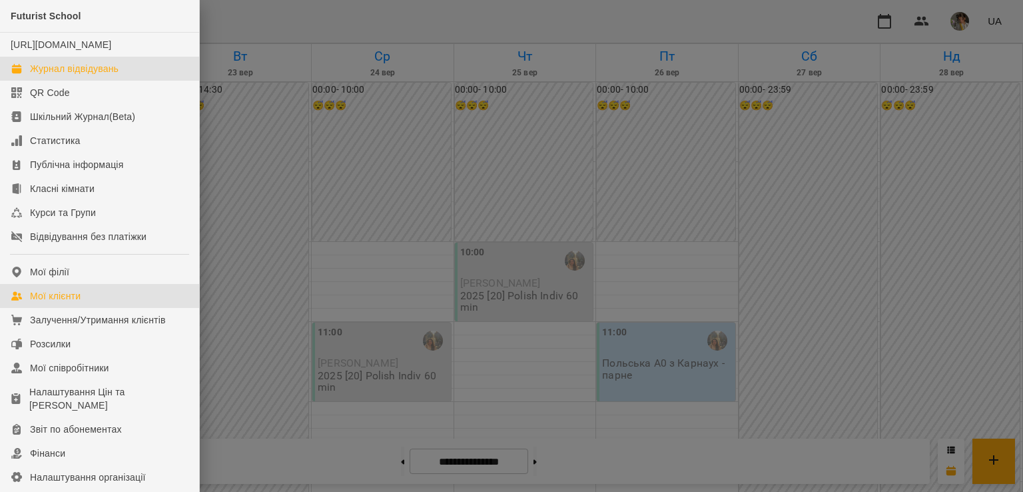
click at [93, 308] on link "Мої клієнти" at bounding box center [99, 296] width 199 height 24
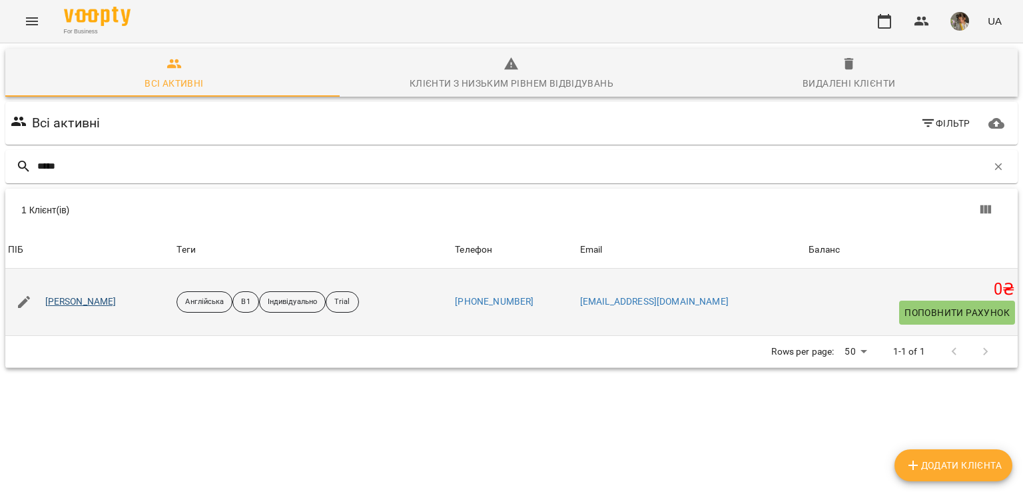
type input "*****"
click at [76, 299] on link "[PERSON_NAME]" at bounding box center [80, 301] width 71 height 13
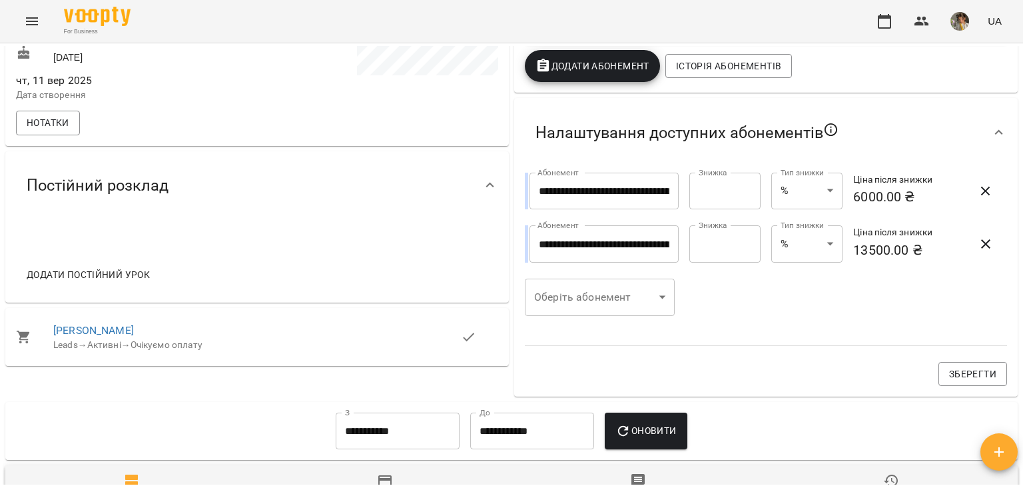
scroll to position [612, 0]
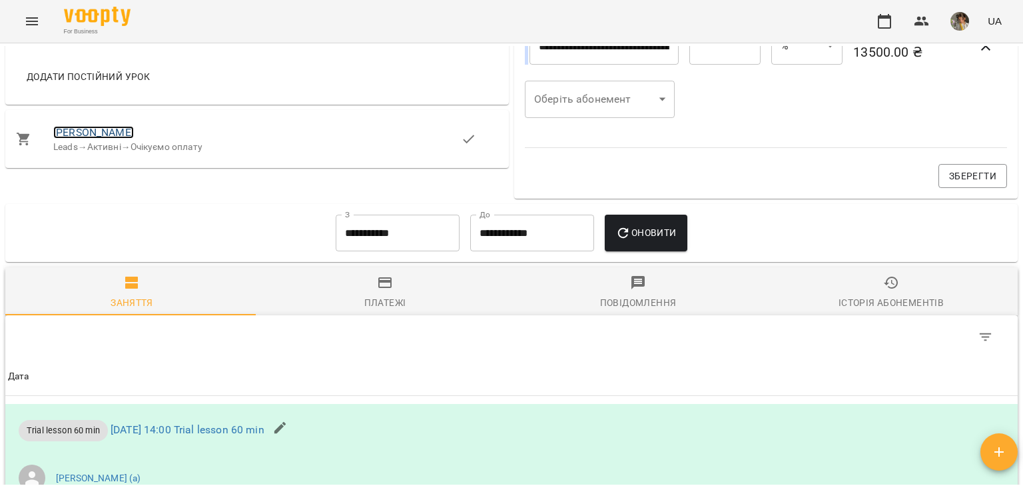
click at [85, 137] on link "[PERSON_NAME]" at bounding box center [93, 132] width 81 height 13
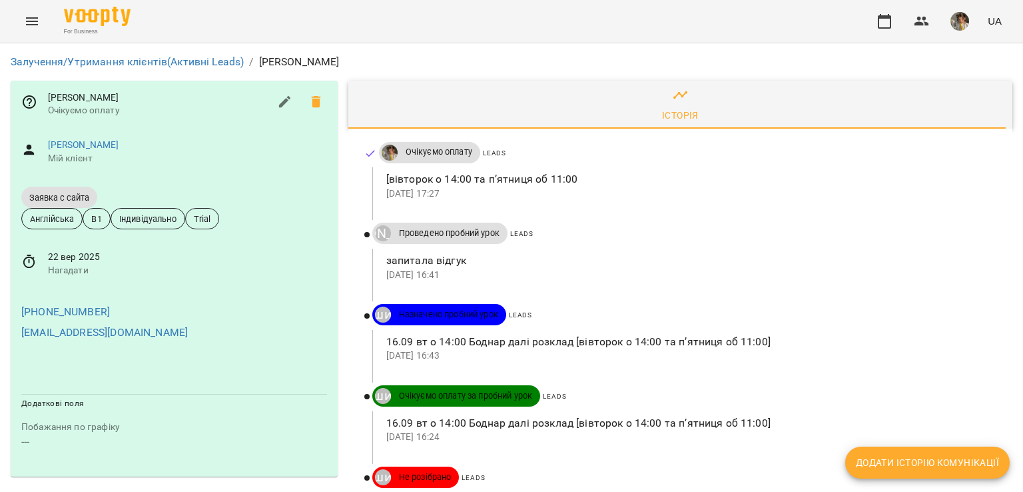
drag, startPoint x: 432, startPoint y: 177, endPoint x: 580, endPoint y: 177, distance: 148.5
click at [580, 177] on p "[вівторок о 14:00 та пʼятниця об 11:00" at bounding box center [688, 179] width 605 height 16
copy p "о 14:00 та пʼятниця об 11:00"
click at [890, 466] on span "Додати історію комунікації" at bounding box center [927, 462] width 143 height 16
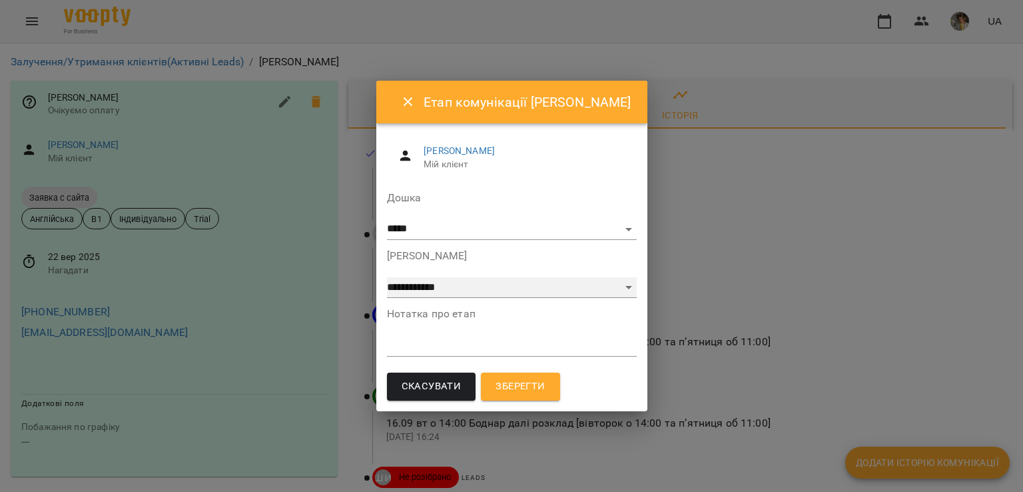
click at [507, 286] on select "**********" at bounding box center [512, 287] width 250 height 21
select select "**********"
click at [387, 277] on select "**********" at bounding box center [512, 287] width 250 height 21
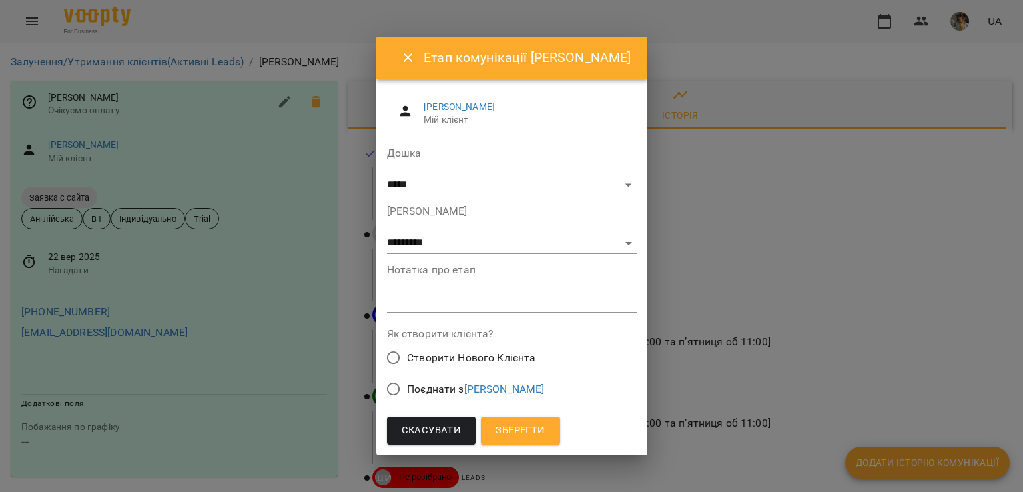
click at [407, 383] on span "Поєднати з [PERSON_NAME]" at bounding box center [475, 389] width 137 height 16
click at [514, 434] on span "Зберегти" at bounding box center [520, 430] width 49 height 17
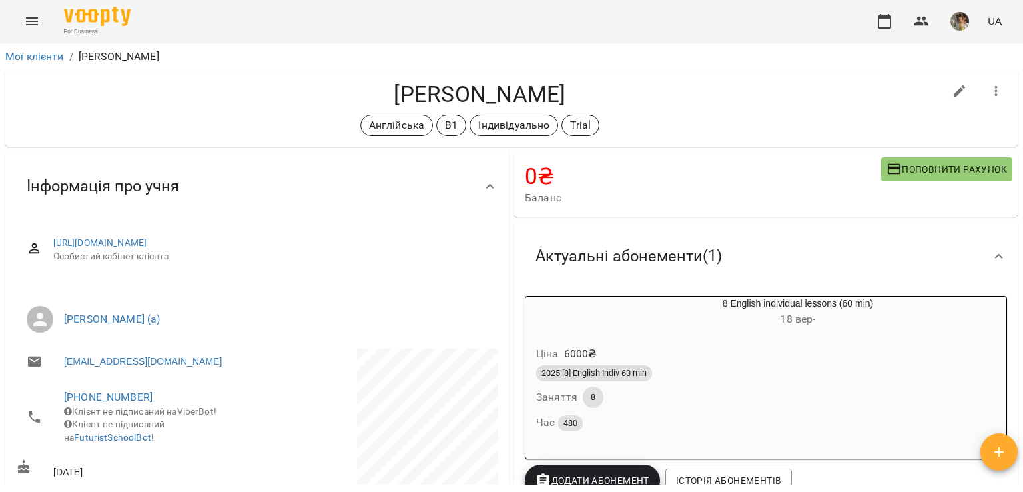
click at [944, 100] on button "button" at bounding box center [960, 91] width 32 height 32
select select "**"
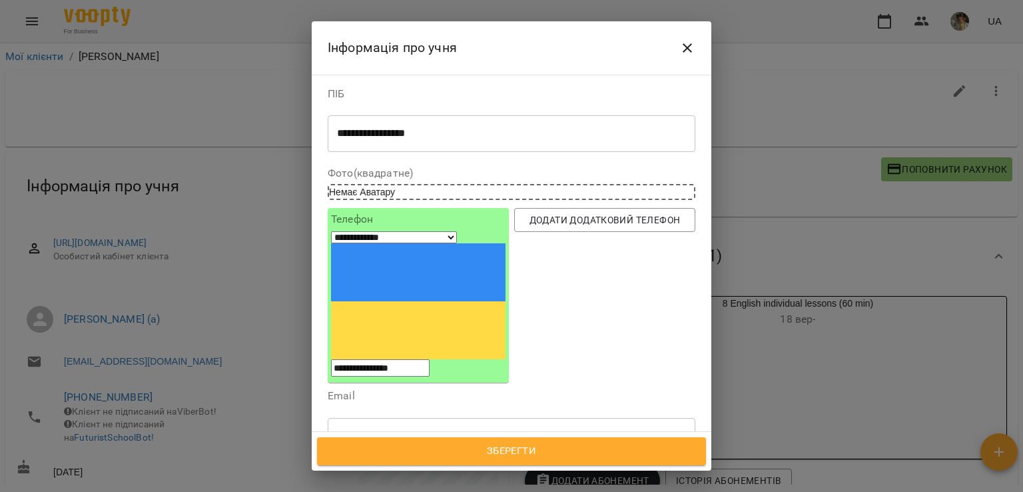
click at [539, 491] on icon at bounding box center [534, 498] width 9 height 9
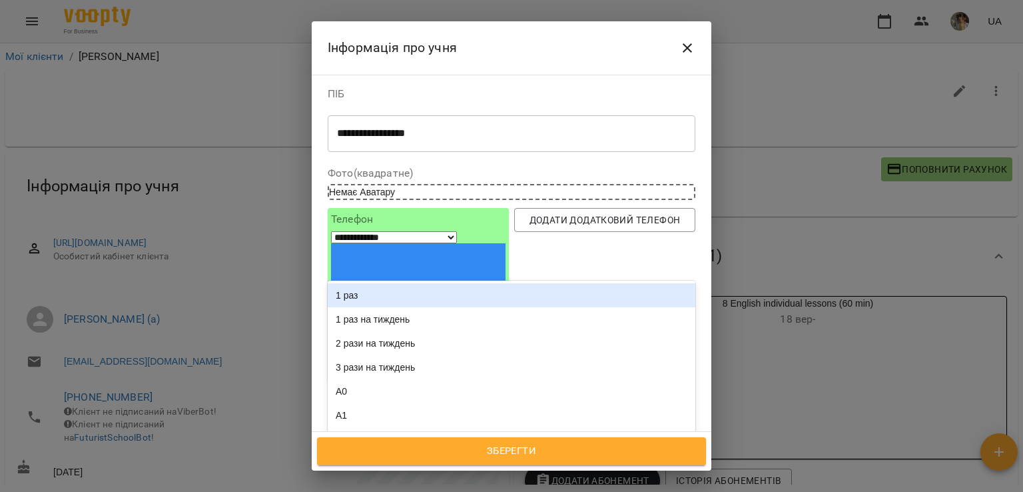
click at [554, 488] on div "Англійська B1 Індивідуально" at bounding box center [487, 499] width 318 height 22
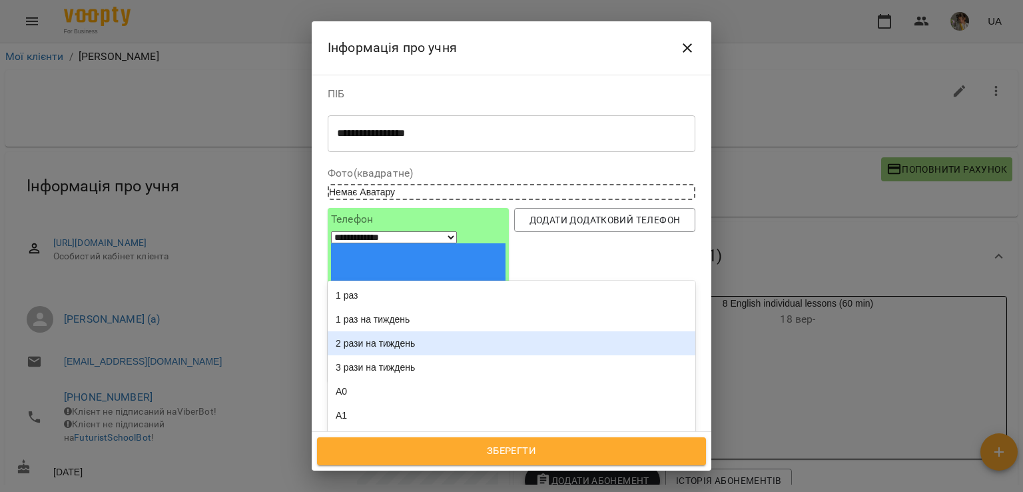
click at [431, 331] on div "2 рази на тиждень" at bounding box center [512, 343] width 368 height 24
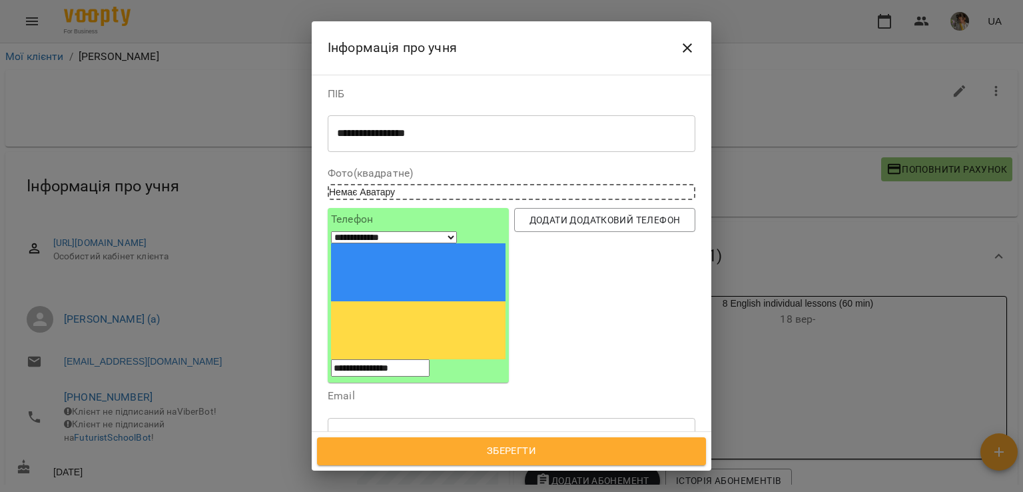
click at [483, 449] on span "Зберегти" at bounding box center [512, 450] width 360 height 17
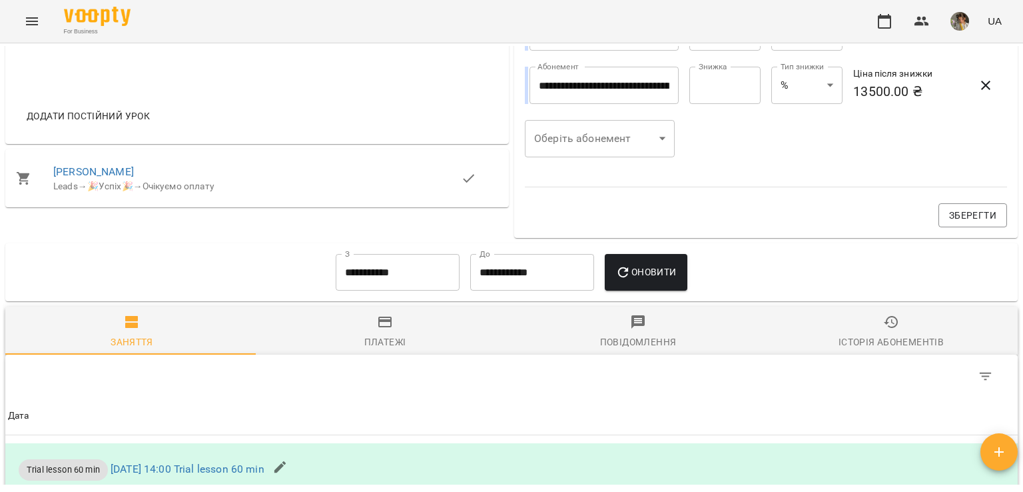
scroll to position [560, 0]
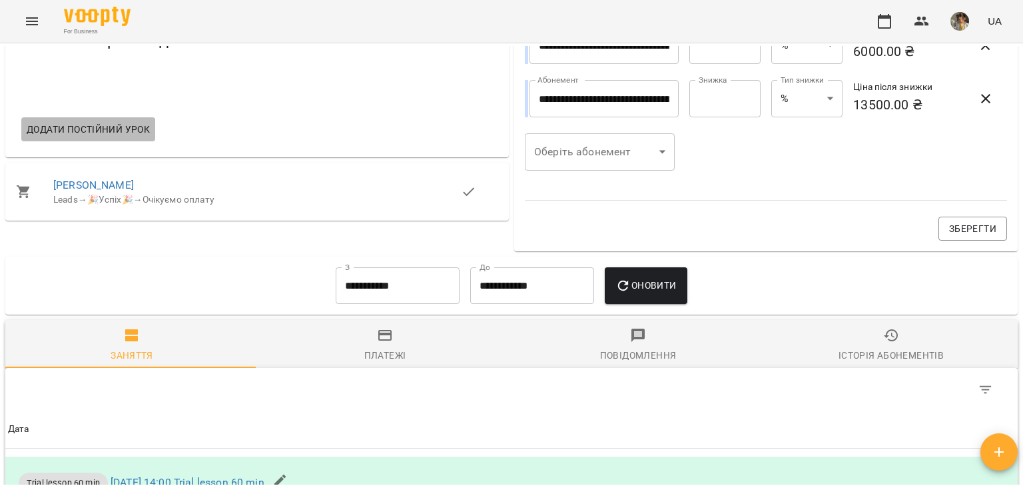
click at [120, 137] on span "Додати постійний урок" at bounding box center [88, 129] width 123 height 16
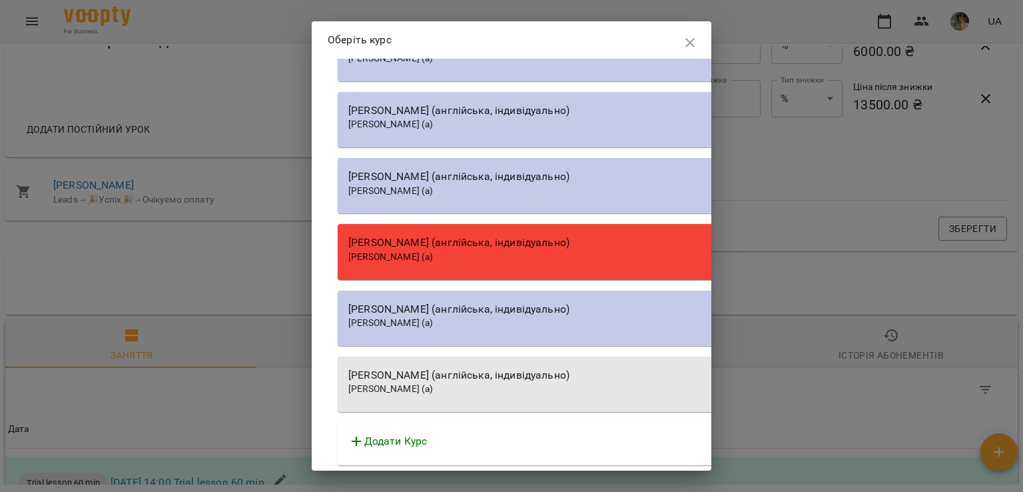
scroll to position [16269, 0]
click at [502, 213] on div "[PERSON_NAME] (англійська, індивідуально) [PERSON_NAME] (а)" at bounding box center [717, 185] width 759 height 55
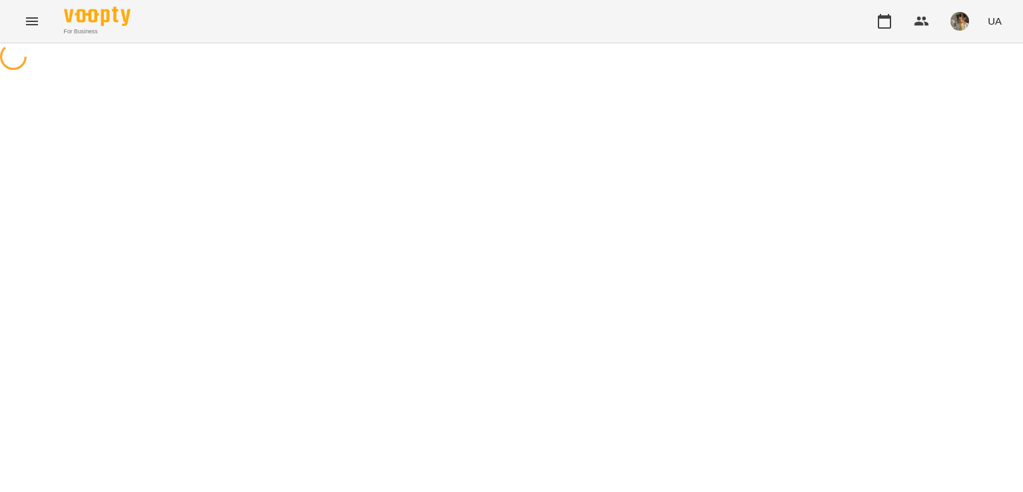
select select "**********"
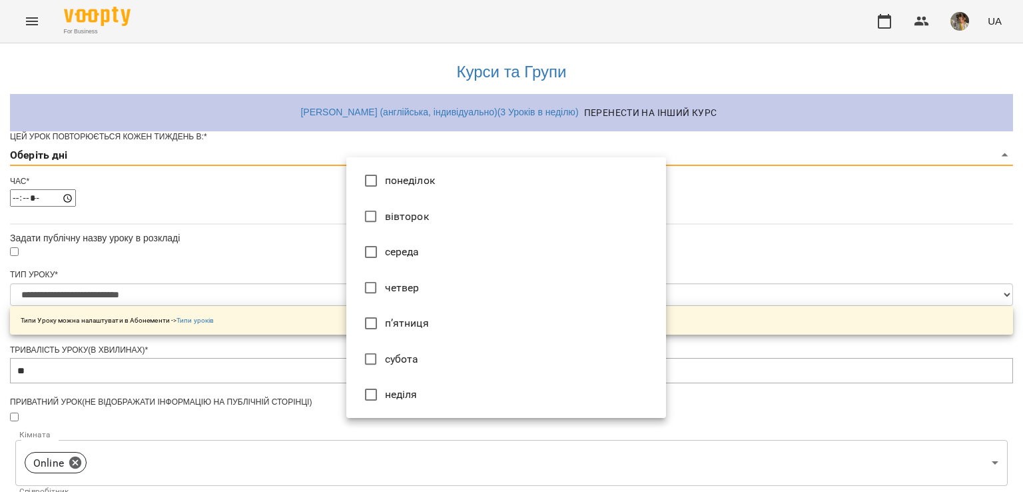
click at [378, 181] on body "**********" at bounding box center [511, 429] width 1023 height 859
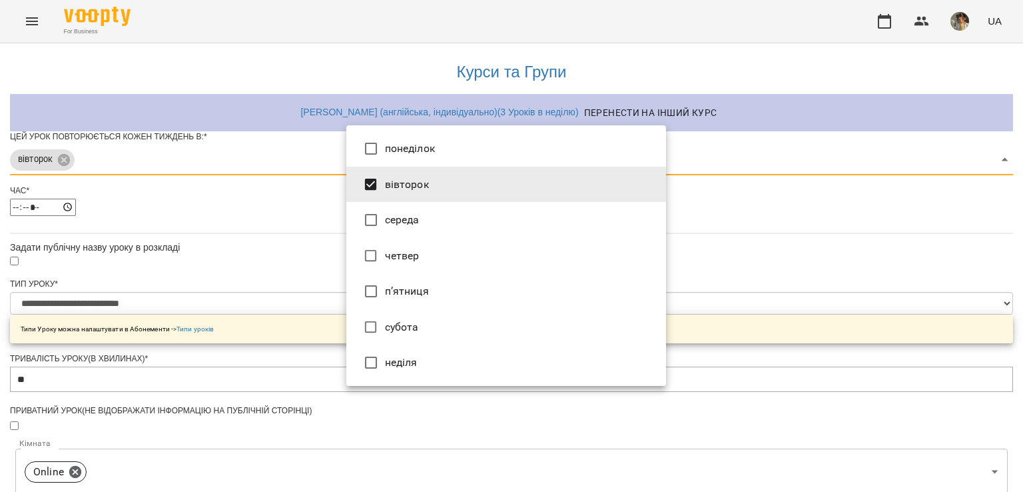
type input "***"
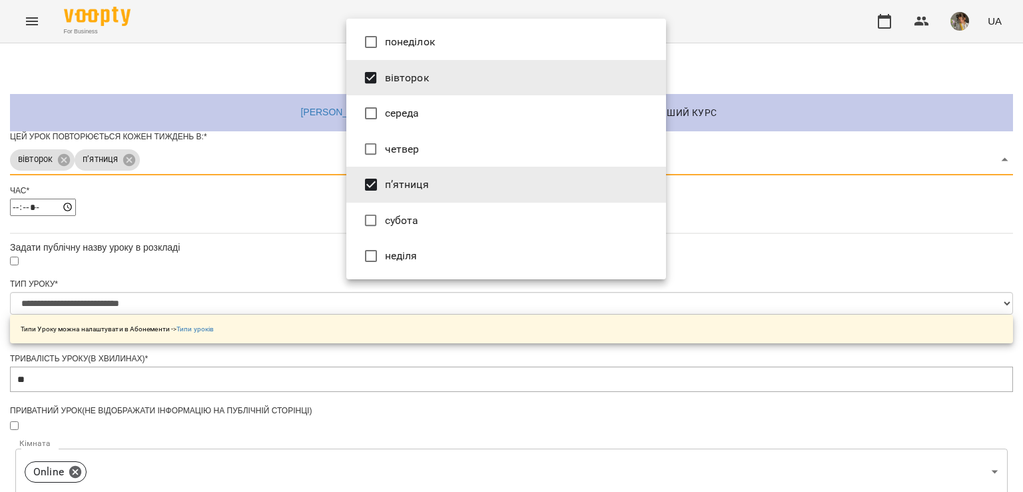
click at [268, 320] on div at bounding box center [511, 246] width 1023 height 492
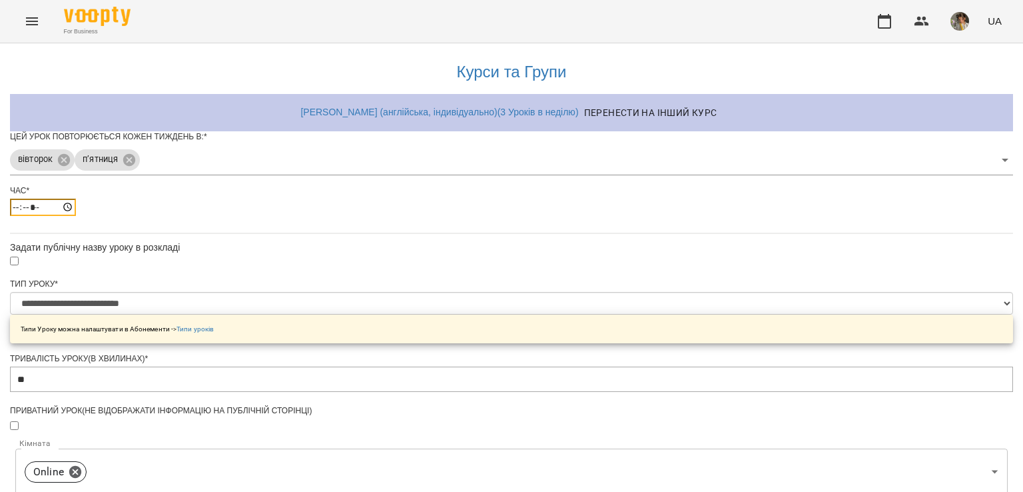
click at [76, 216] on input "*****" at bounding box center [43, 207] width 66 height 17
type input "*****"
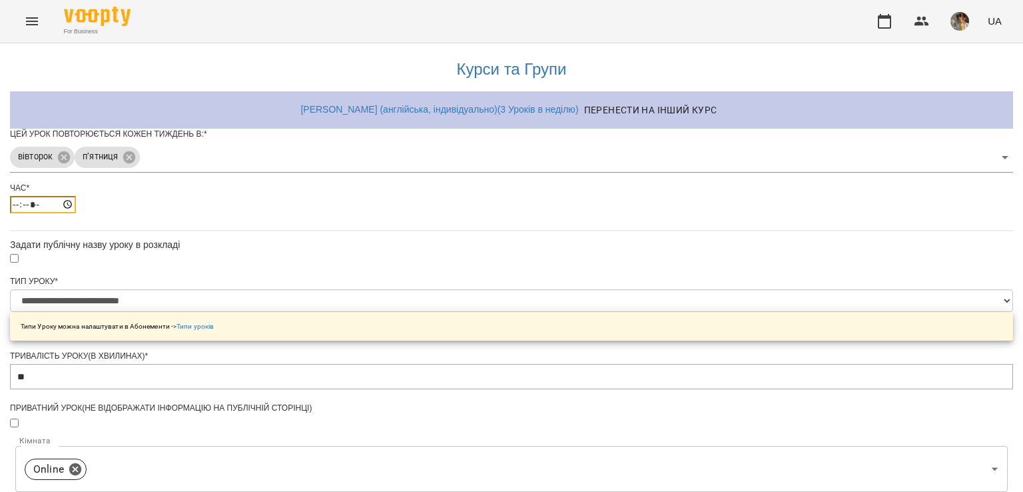
scroll to position [468, 0]
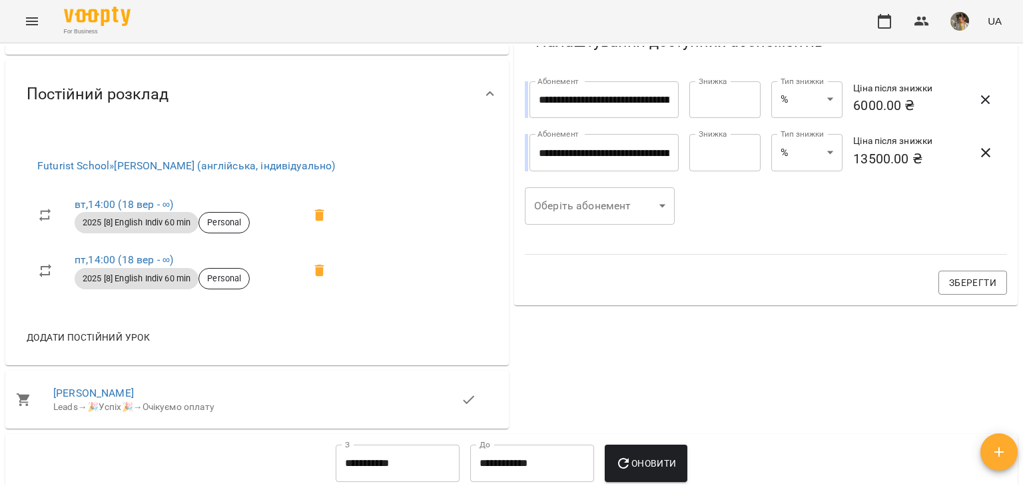
scroll to position [511, 0]
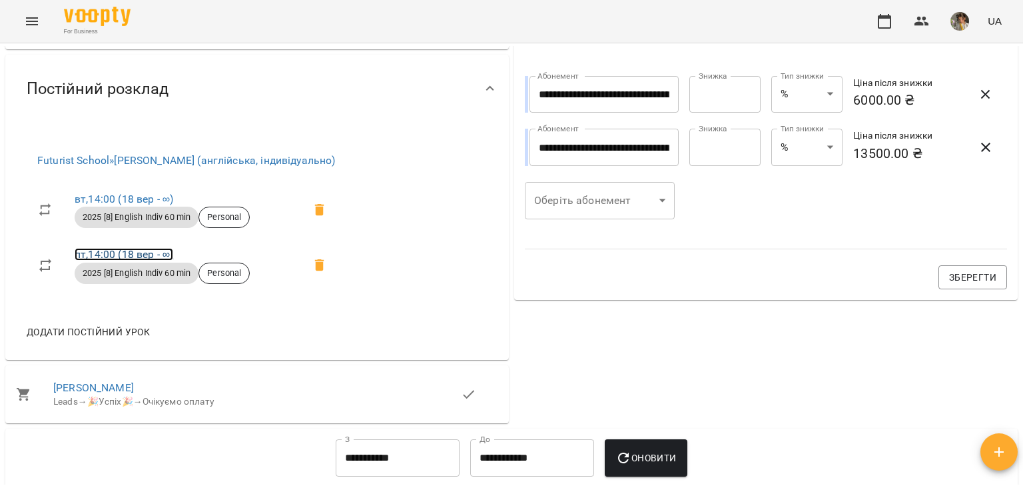
click at [96, 260] on link "пт , 14:00 ([DATE] - ∞)" at bounding box center [124, 254] width 99 height 13
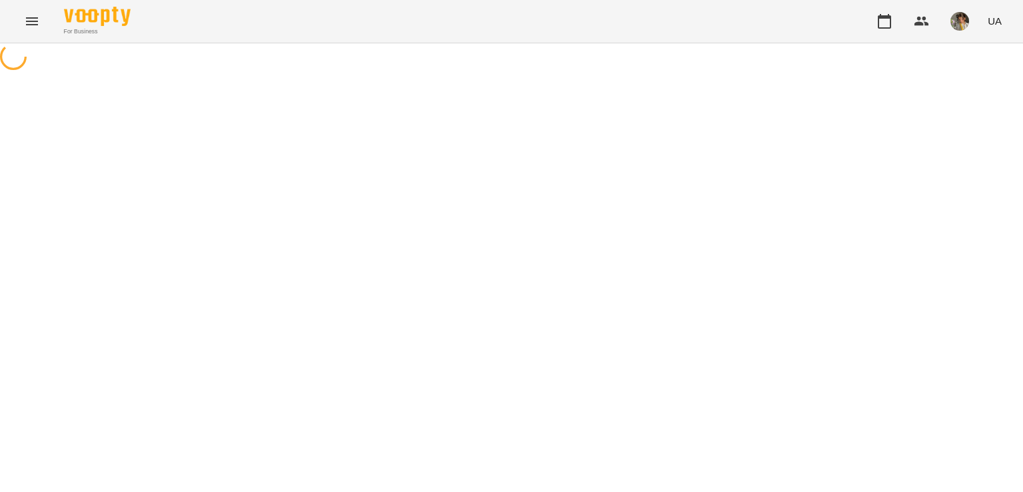
select select "*"
select select "**********"
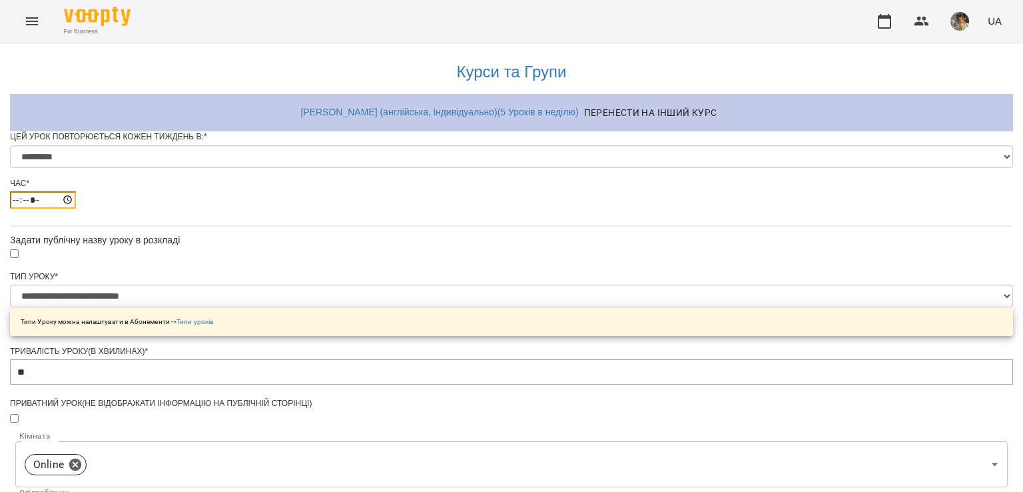
click at [76, 208] on input "*****" at bounding box center [43, 199] width 66 height 17
type input "*****"
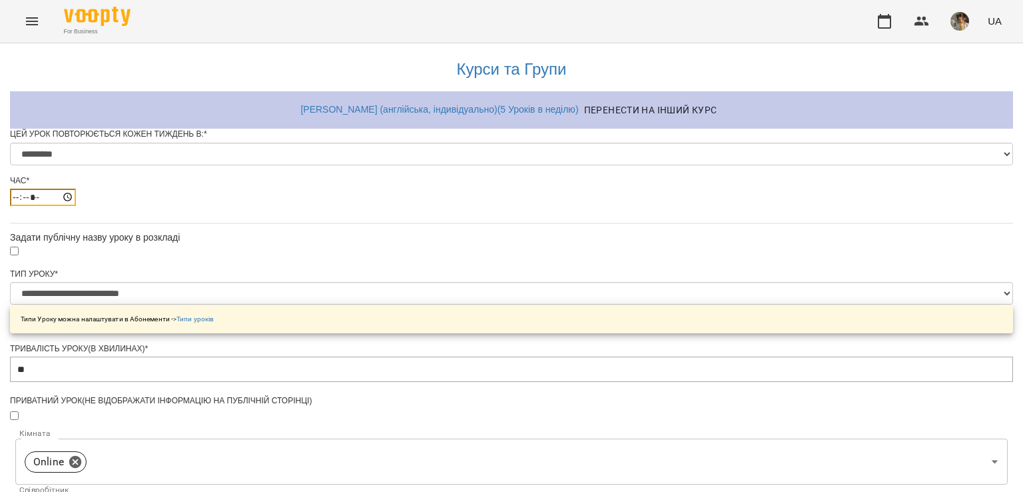
scroll to position [589, 0]
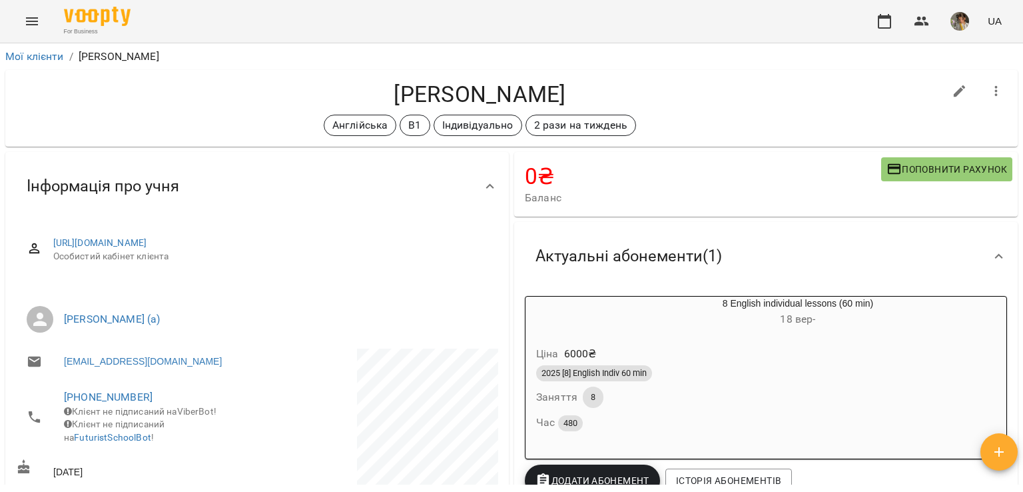
drag, startPoint x: 583, startPoint y: 97, endPoint x: 368, endPoint y: 94, distance: 214.5
click at [368, 94] on h4 "[PERSON_NAME]" at bounding box center [480, 94] width 928 height 27
copy h4 "[PERSON_NAME]"
click at [45, 61] on link "Мої клієнти" at bounding box center [34, 56] width 59 height 13
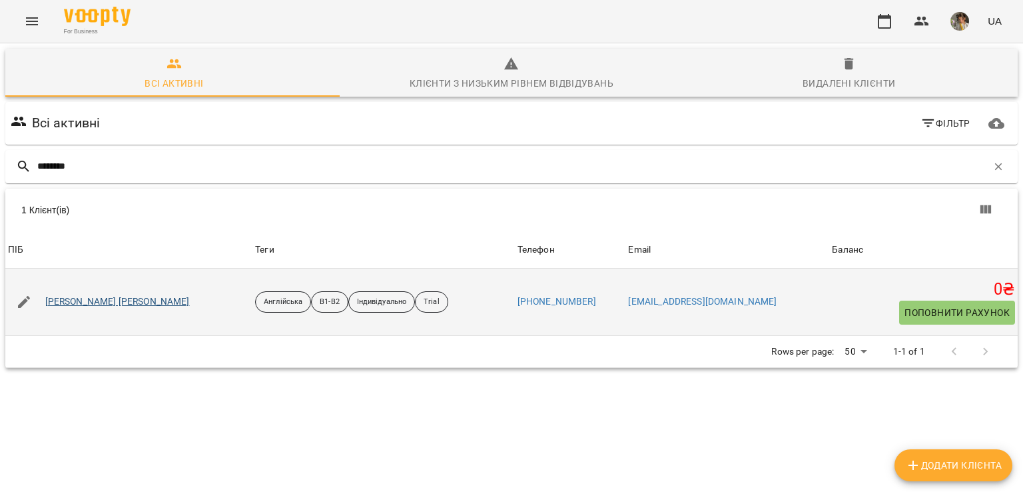
type input "********"
click at [64, 296] on link "[PERSON_NAME] [PERSON_NAME]" at bounding box center [117, 301] width 145 height 13
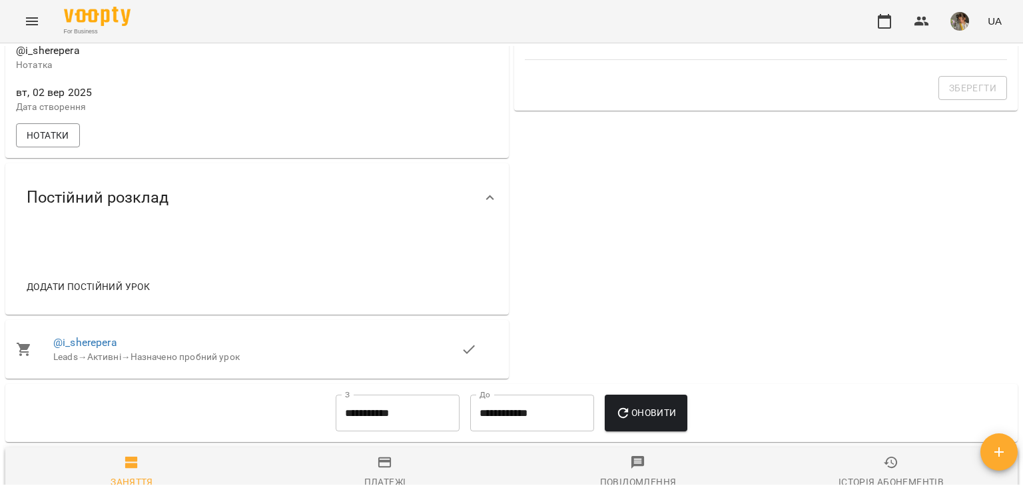
scroll to position [484, 0]
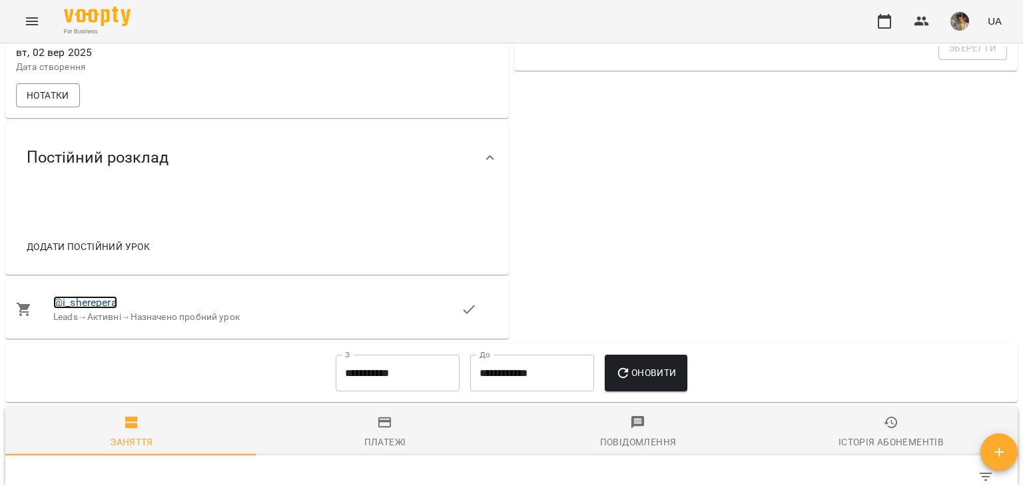
click at [93, 308] on link "@i_sherepera" at bounding box center [85, 302] width 64 height 13
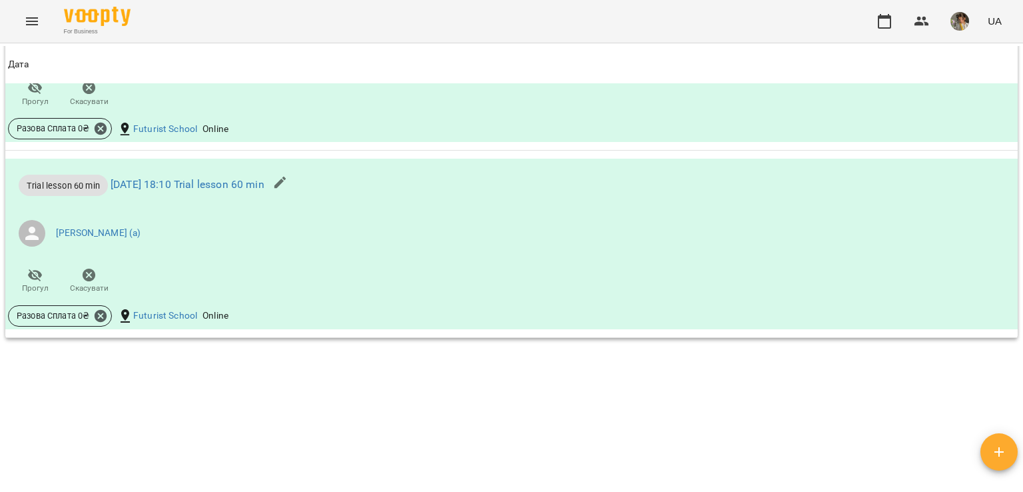
scroll to position [1067, 0]
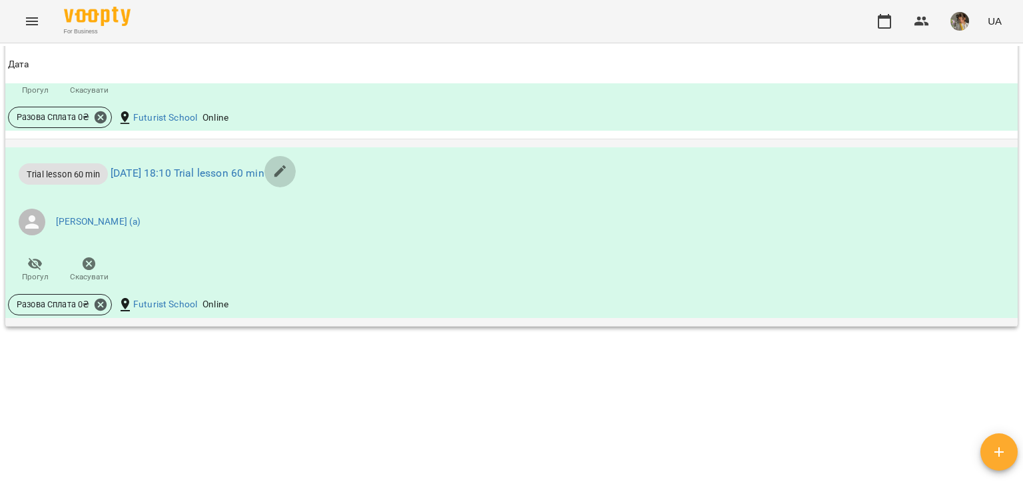
click at [286, 177] on icon "button" at bounding box center [280, 171] width 12 height 12
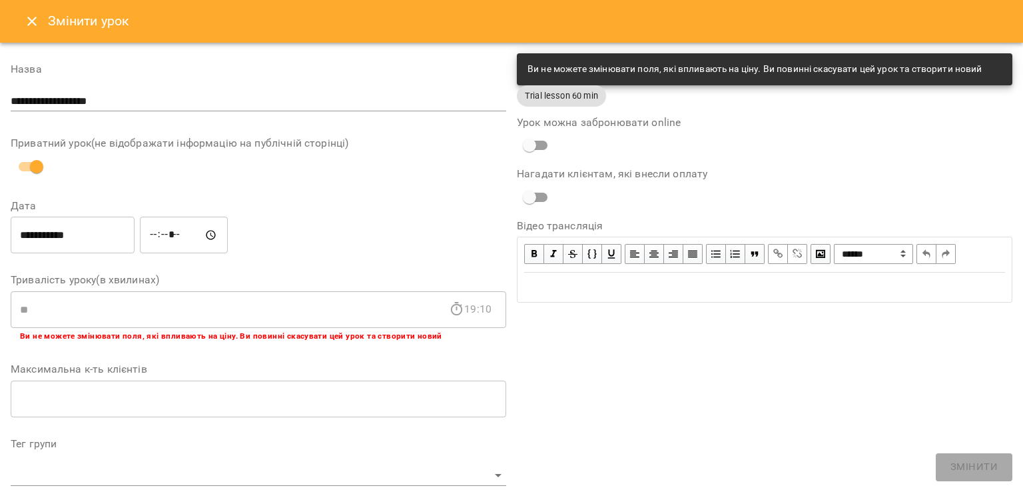
click at [31, 35] on button "Close" at bounding box center [32, 21] width 32 height 32
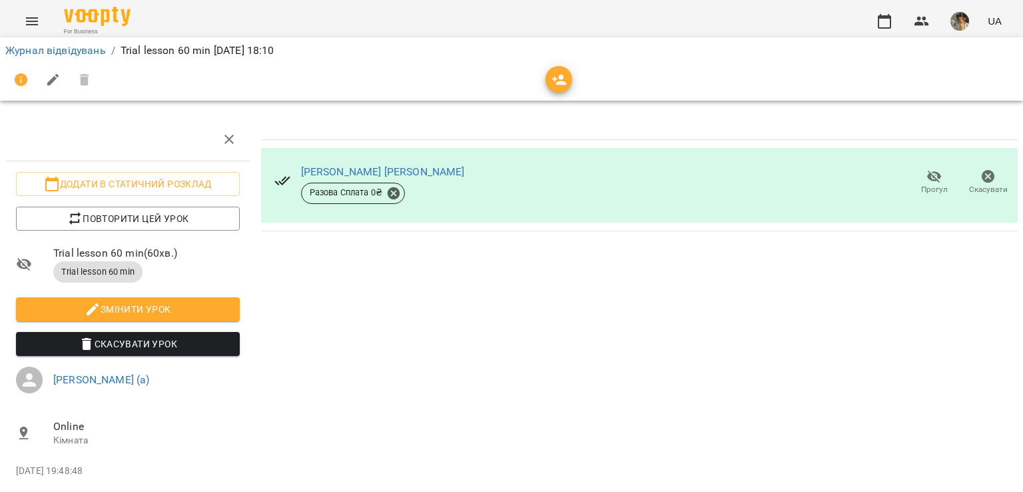
click at [921, 186] on span "Прогул" at bounding box center [934, 189] width 27 height 11
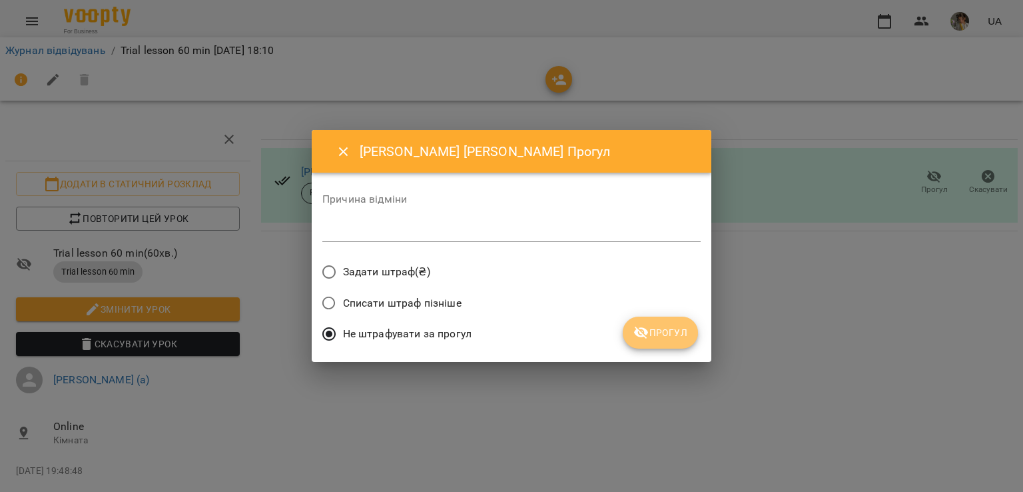
click at [656, 335] on span "Прогул" at bounding box center [660, 332] width 54 height 16
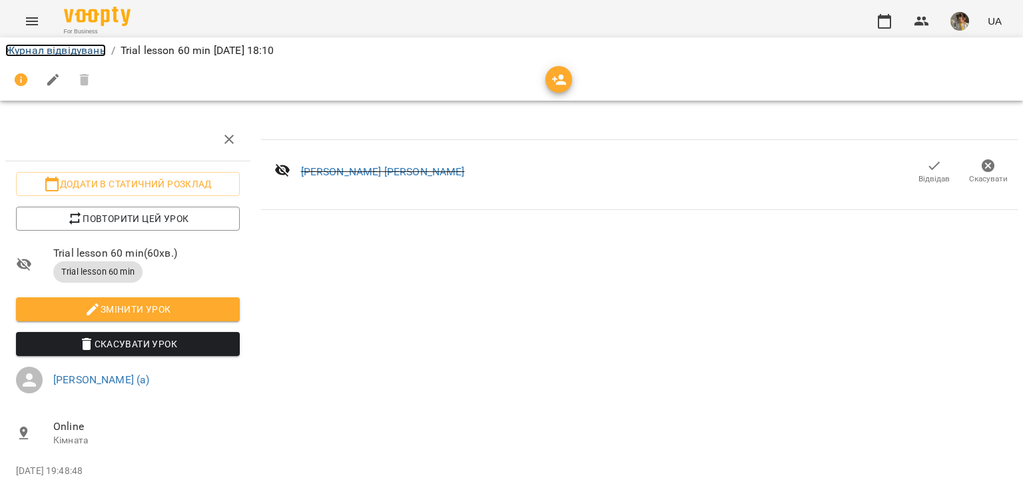
click at [42, 49] on link "Журнал відвідувань" at bounding box center [55, 50] width 101 height 13
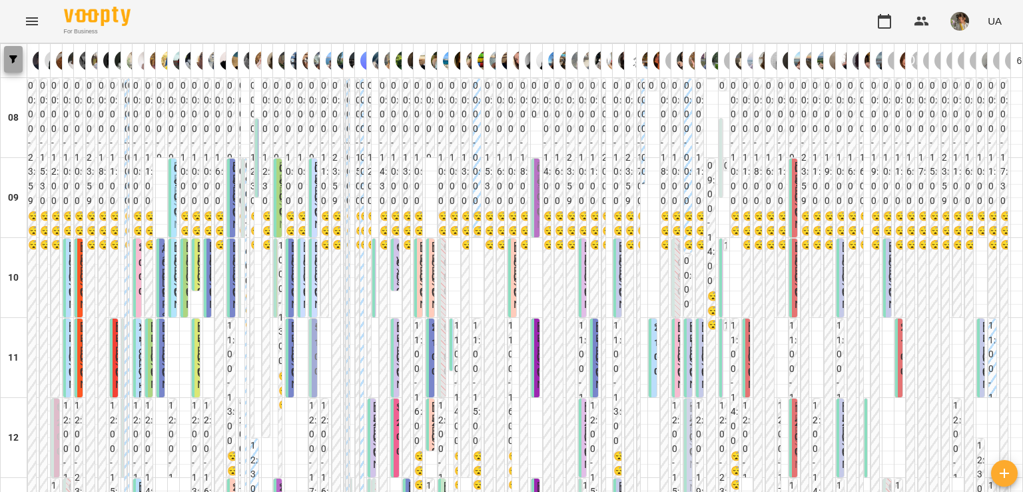
click at [13, 59] on icon "button" at bounding box center [13, 59] width 8 height 8
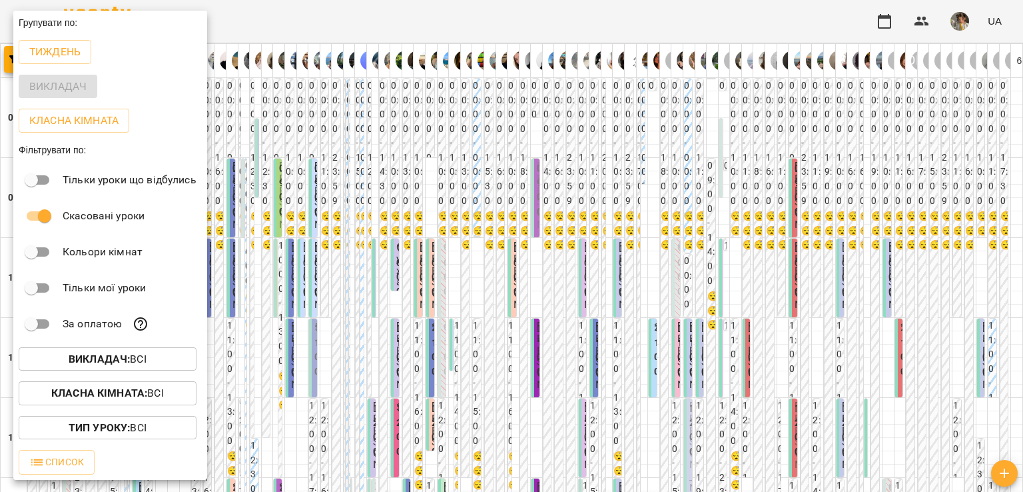
click at [302, 67] on div at bounding box center [511, 246] width 1023 height 492
click at [29, 17] on div "Групувати по:" at bounding box center [110, 23] width 194 height 24
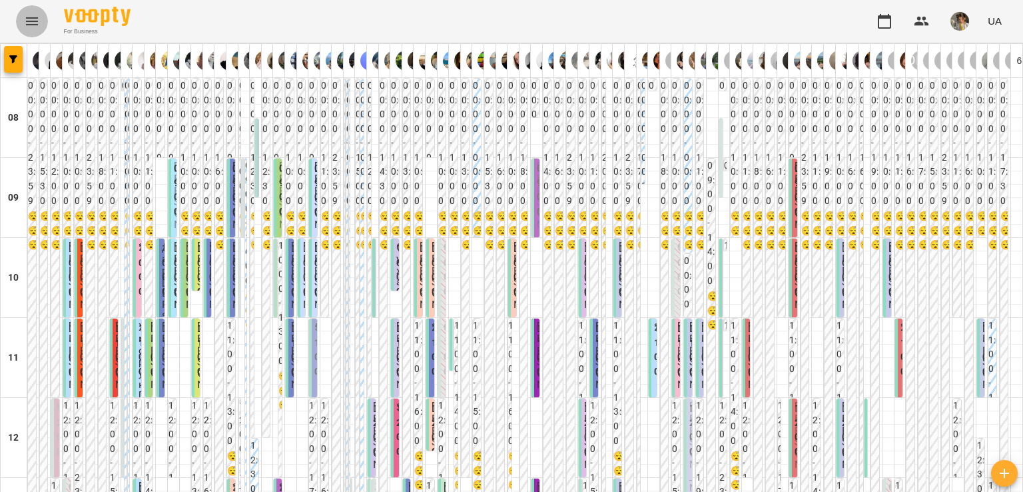
click at [29, 21] on icon "Menu" at bounding box center [32, 21] width 12 height 8
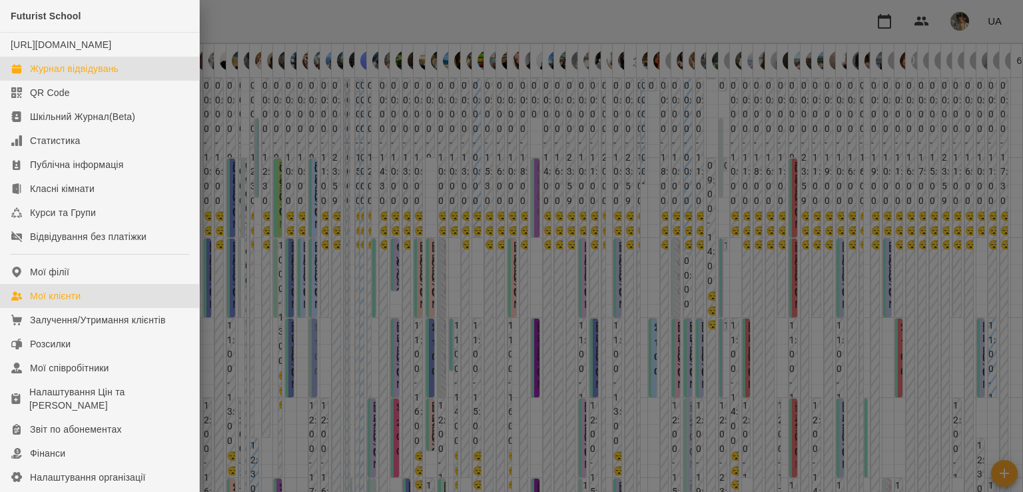
click at [75, 302] on div "Мої клієнти" at bounding box center [55, 295] width 51 height 13
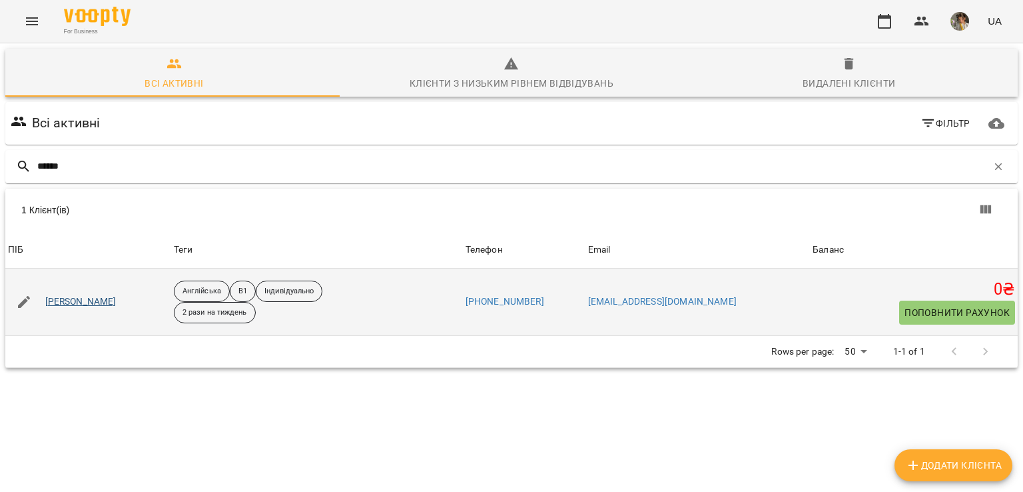
type input "******"
click at [96, 302] on link "Росецький Максим" at bounding box center [80, 301] width 71 height 13
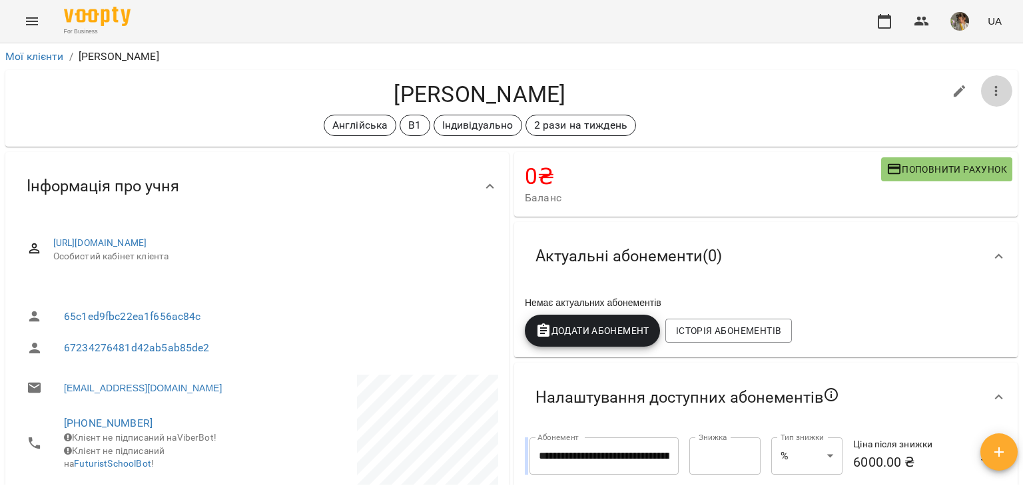
click at [985, 81] on button "button" at bounding box center [997, 91] width 32 height 32
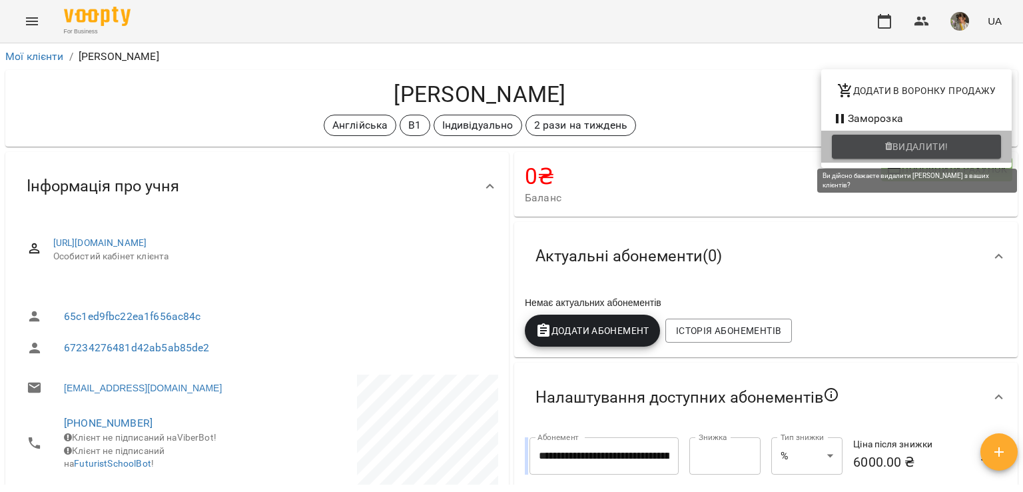
click at [907, 149] on span "Видалити!" at bounding box center [921, 147] width 56 height 16
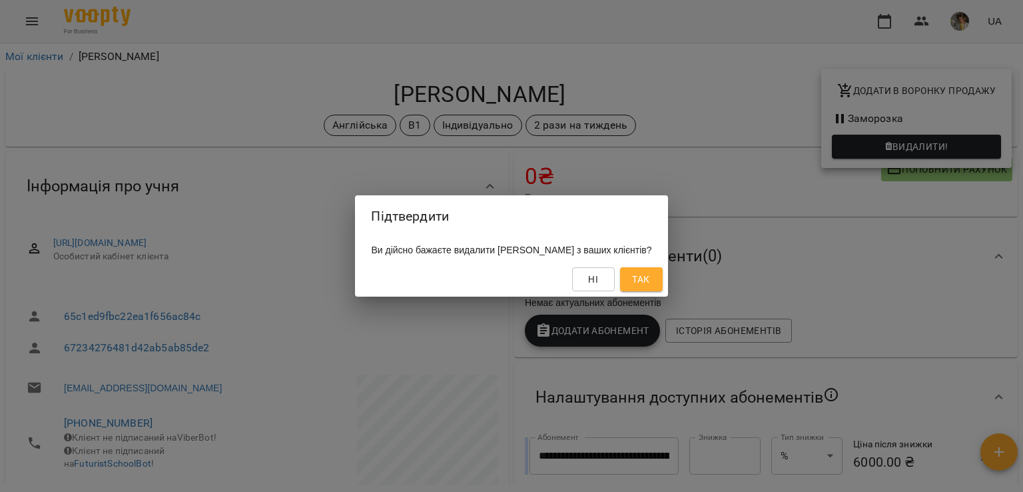
click at [649, 281] on span "Так" at bounding box center [640, 279] width 17 height 16
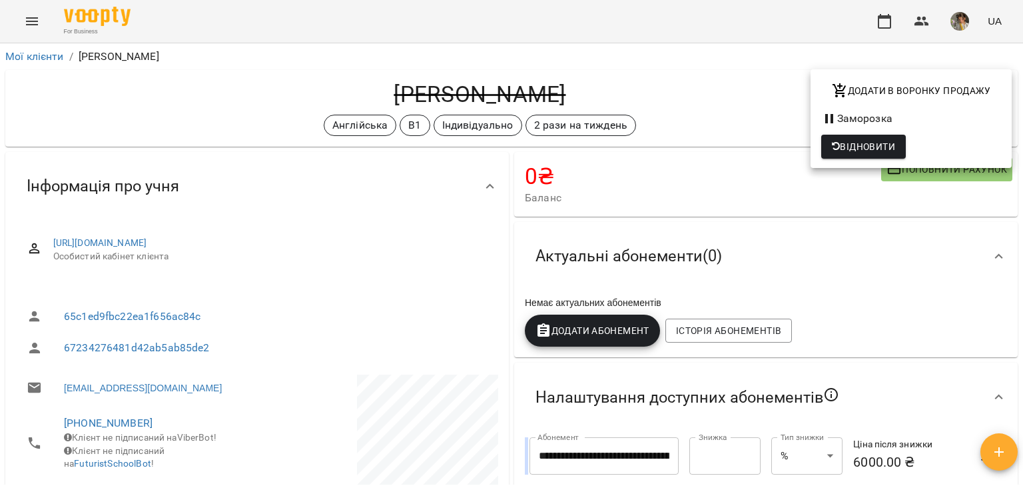
drag, startPoint x: 582, startPoint y: 89, endPoint x: 357, endPoint y: 91, distance: 224.5
click at [357, 91] on div at bounding box center [511, 246] width 1023 height 492
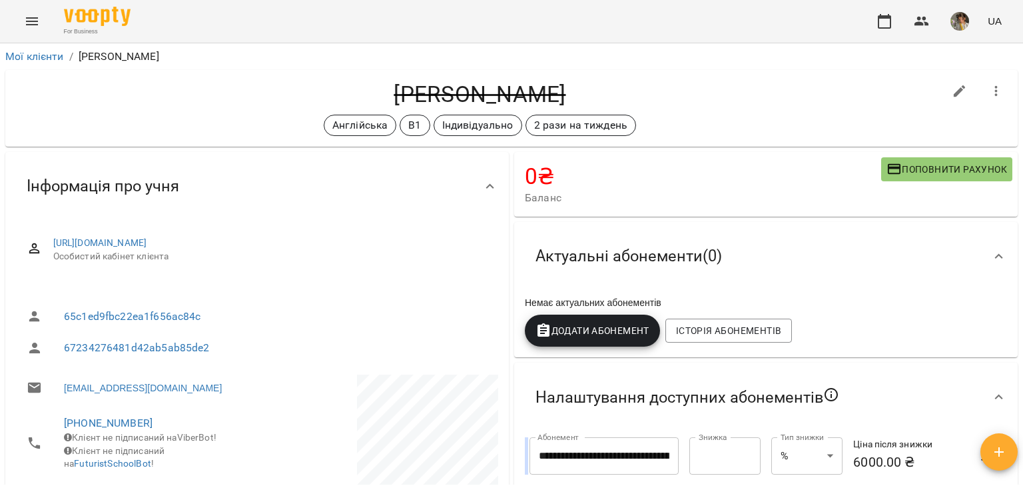
drag, startPoint x: 357, startPoint y: 91, endPoint x: 584, endPoint y: 73, distance: 227.2
copy h4 "Росецький Максим"
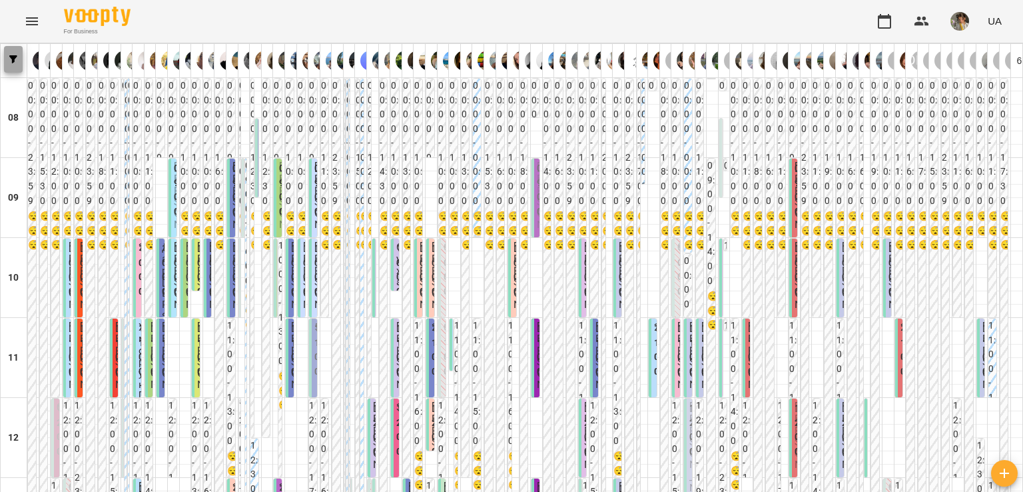
click at [15, 51] on button "button" at bounding box center [13, 59] width 19 height 27
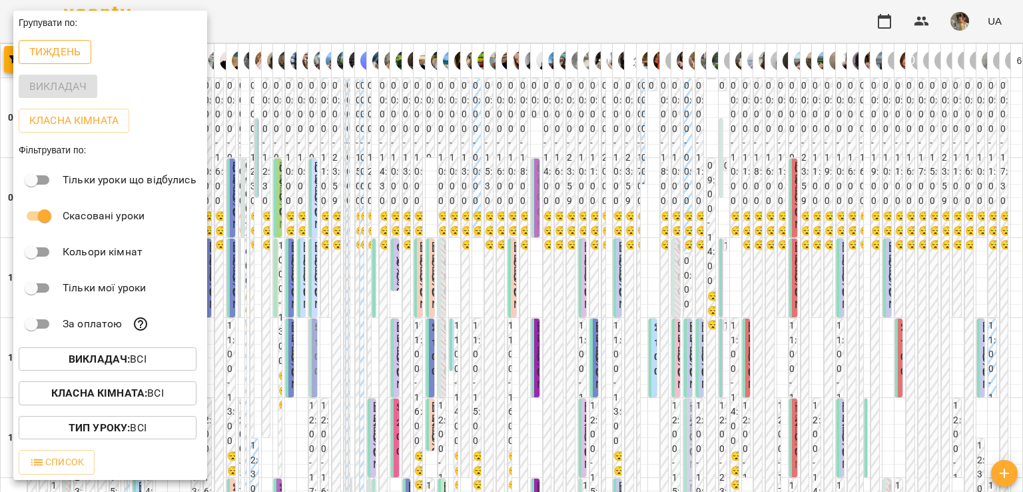
click at [59, 62] on button "Тиждень" at bounding box center [55, 52] width 73 height 24
click at [102, 356] on b "Викладач :" at bounding box center [99, 358] width 61 height 13
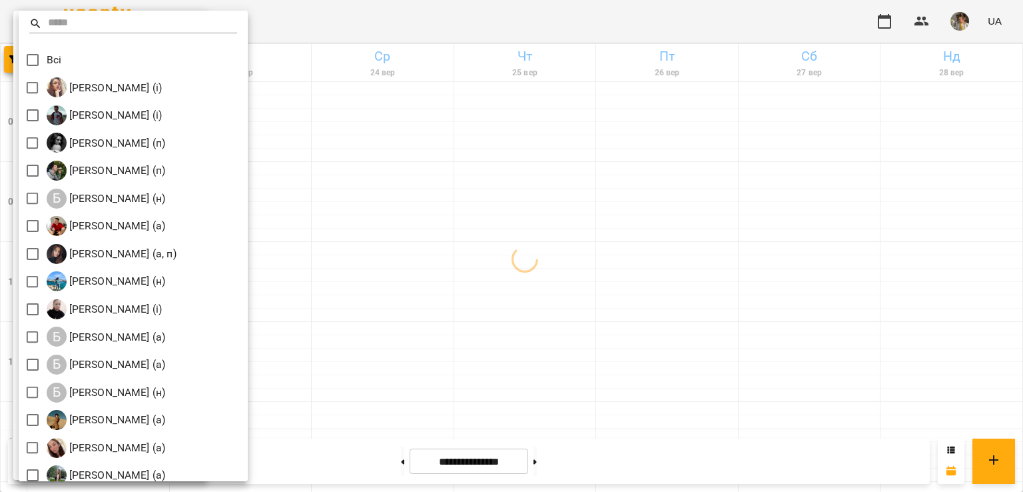
click at [61, 25] on input "text" at bounding box center [143, 23] width 190 height 19
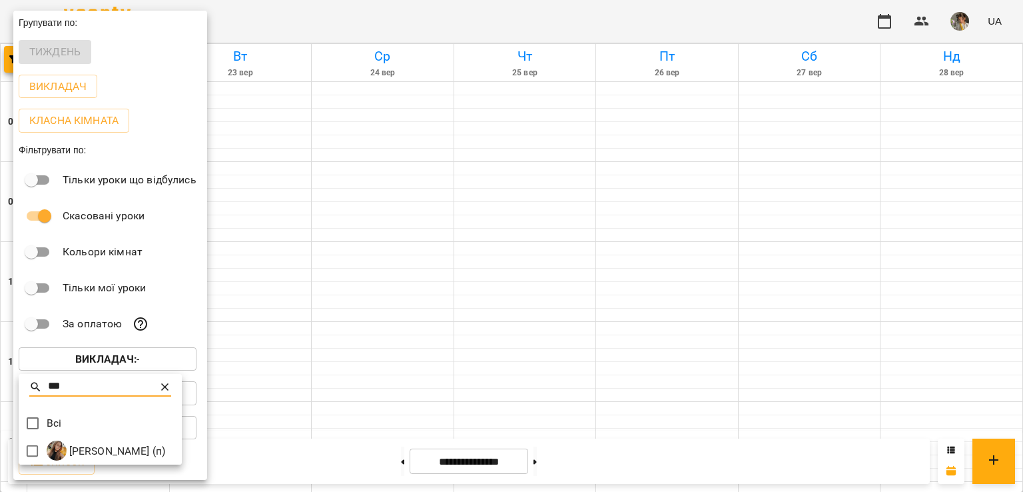
type input "***"
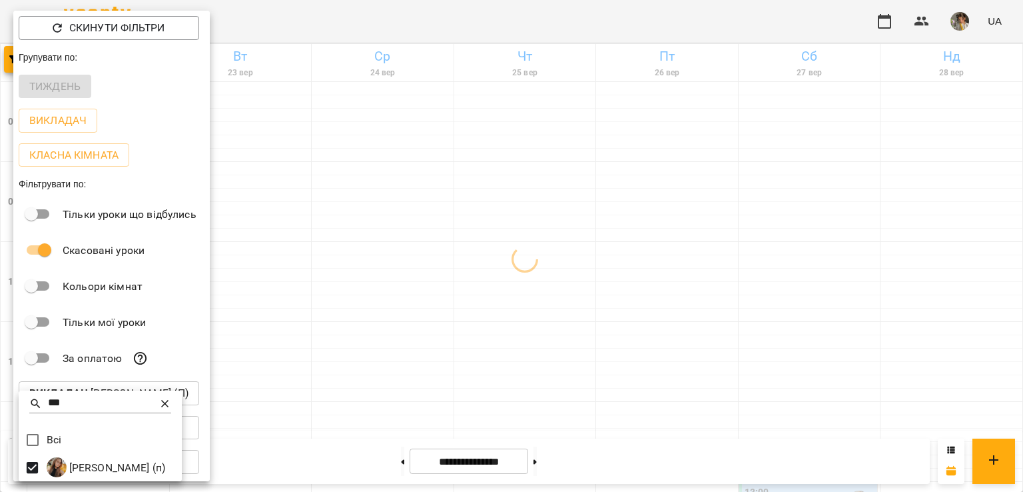
click at [520, 240] on div at bounding box center [511, 246] width 1023 height 492
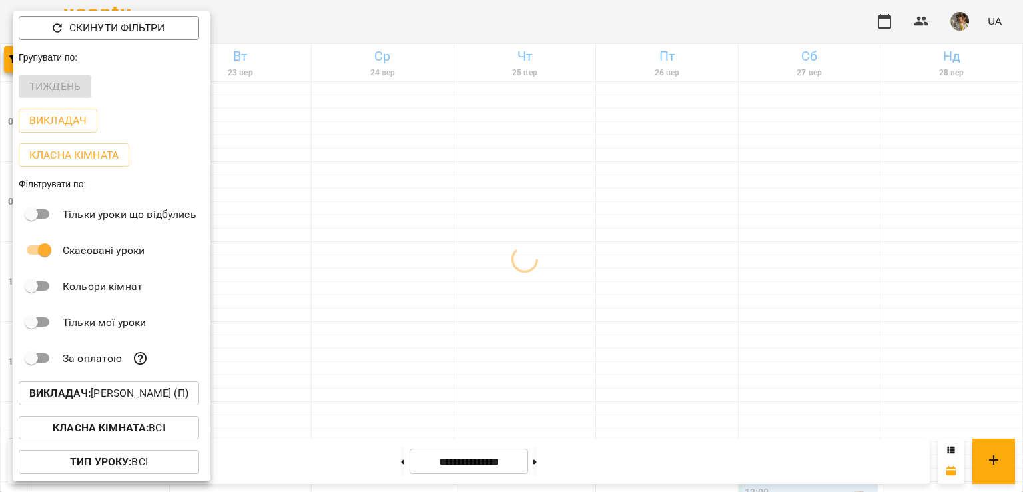
click at [520, 240] on div at bounding box center [511, 246] width 1023 height 492
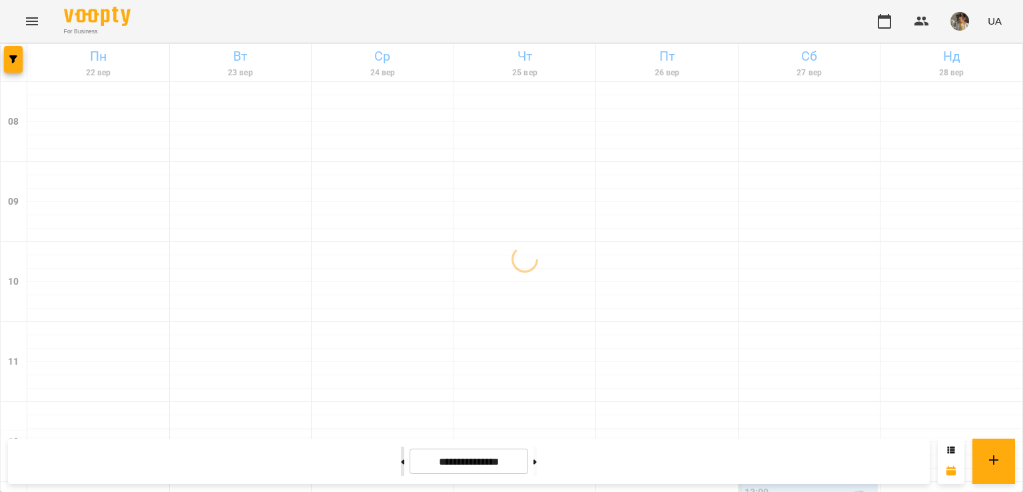
click at [401, 467] on button at bounding box center [402, 460] width 3 height 29
type input "**********"
